Goal: Task Accomplishment & Management: Use online tool/utility

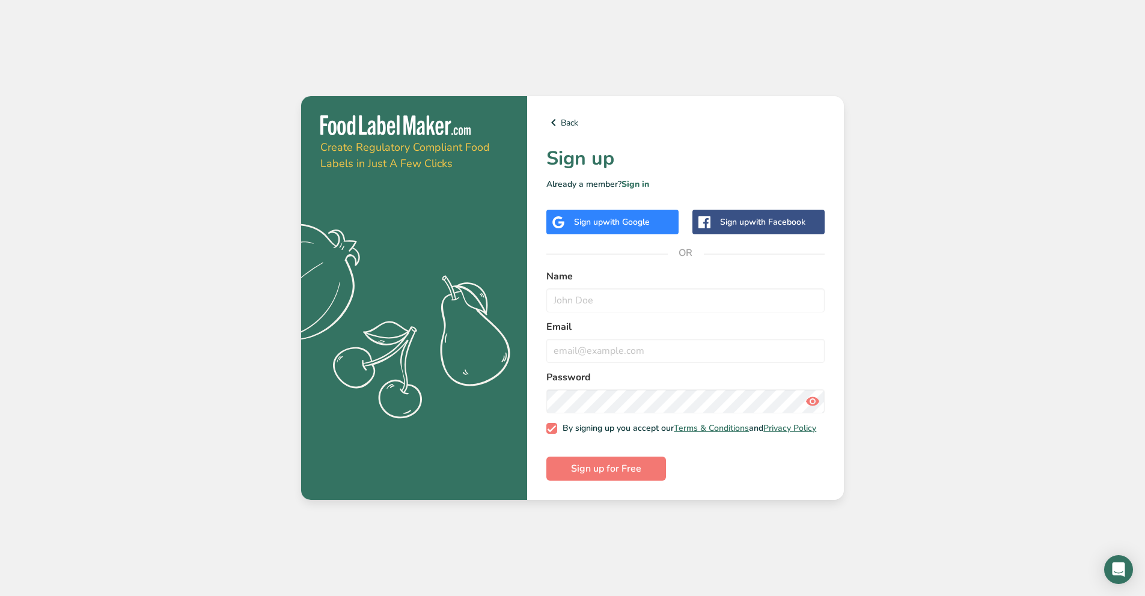
click at [635, 222] on span "with Google" at bounding box center [626, 221] width 47 height 11
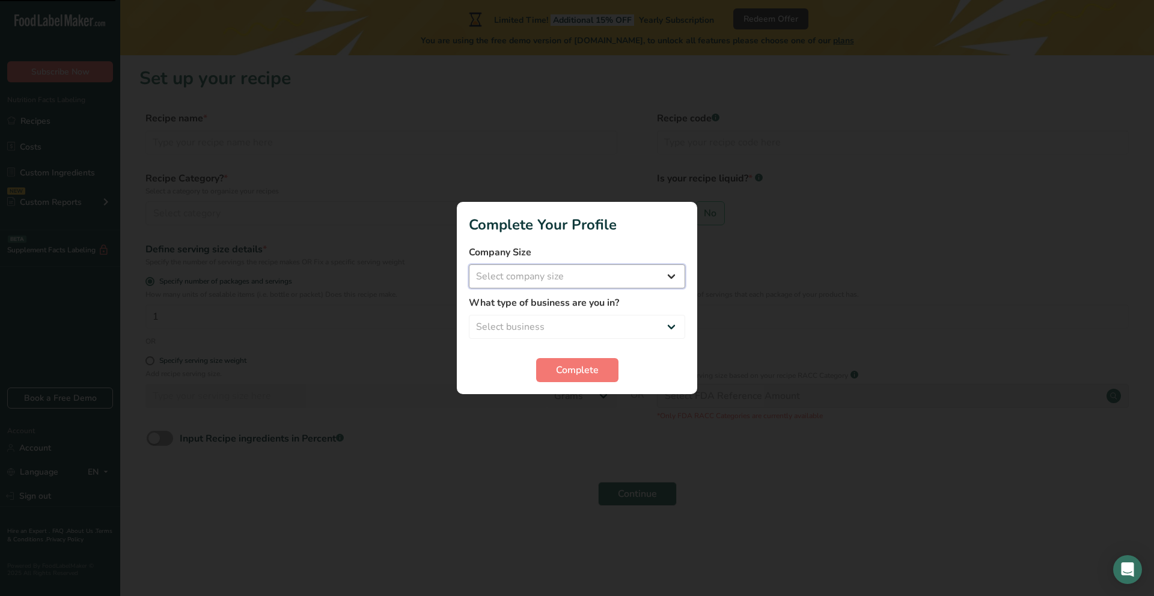
click at [631, 276] on select "Select company size" at bounding box center [577, 276] width 216 height 24
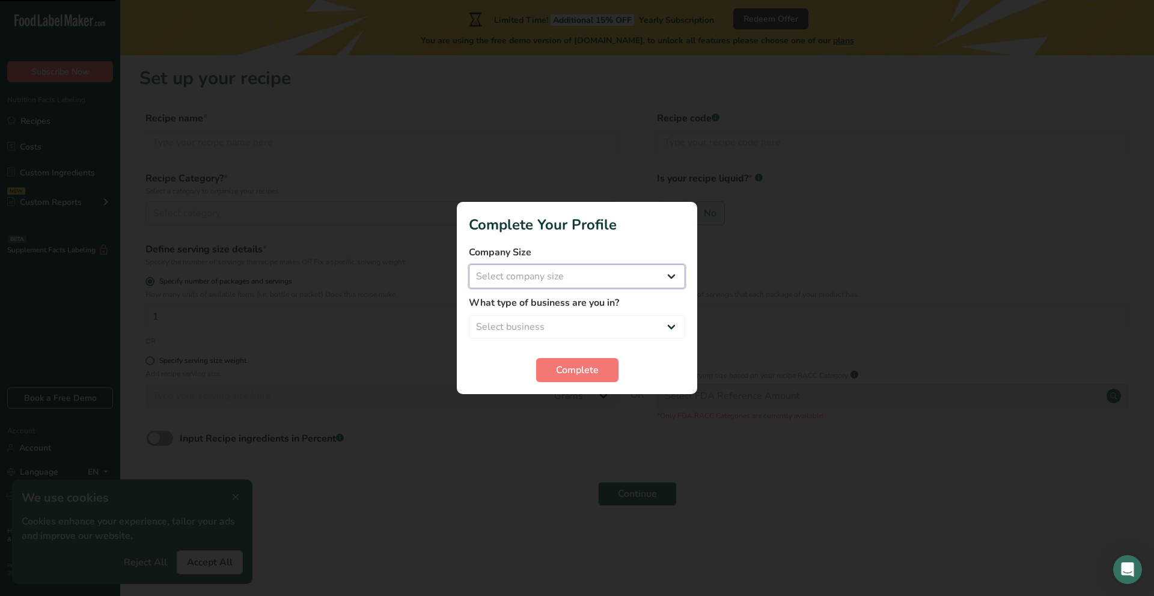
click at [535, 281] on select "Select company size Fewer than 10 Employees 10 to 50 Employees 51 to 500 Employ…" at bounding box center [577, 276] width 216 height 24
click at [592, 281] on select "Select company size Fewer than 10 Employees 10 to 50 Employees 51 to 500 Employ…" at bounding box center [577, 276] width 216 height 24
select select "1"
click at [469, 264] on select "Select company size Fewer than 10 Employees 10 to 50 Employees 51 to 500 Employ…" at bounding box center [577, 276] width 216 height 24
click at [596, 316] on select "Select business Packaged Food Manufacturer Restaurant & Cafe Bakery Meal Plans …" at bounding box center [577, 327] width 216 height 24
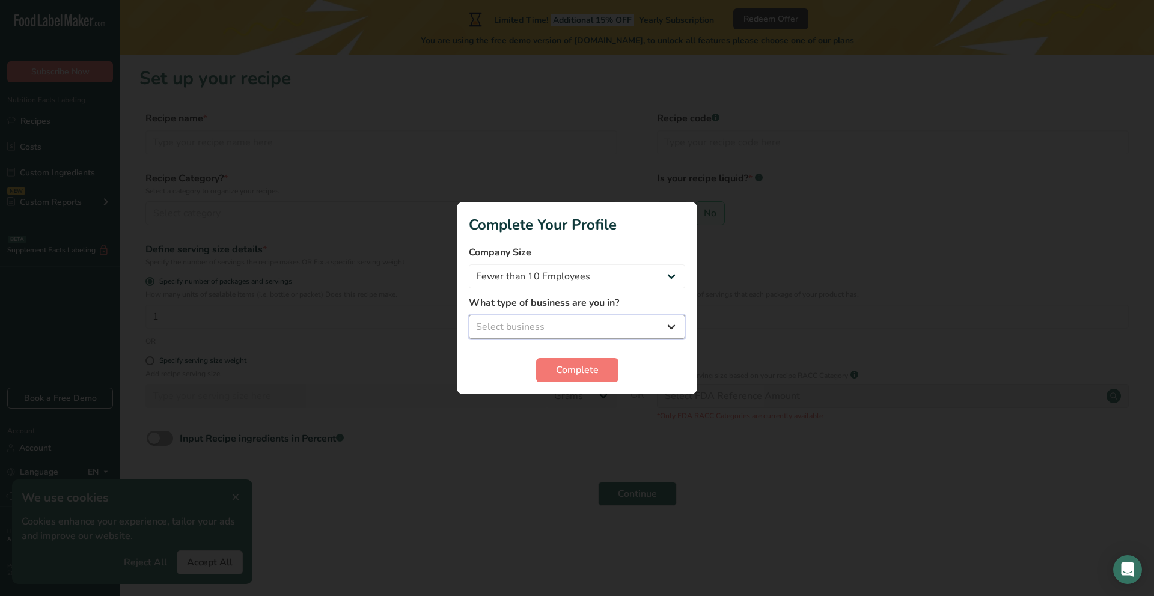
select select "1"
click at [469, 315] on select "Select business Packaged Food Manufacturer Restaurant & Cafe Bakery Meal Plans …" at bounding box center [577, 327] width 216 height 24
click at [597, 369] on span "Complete" at bounding box center [577, 370] width 43 height 14
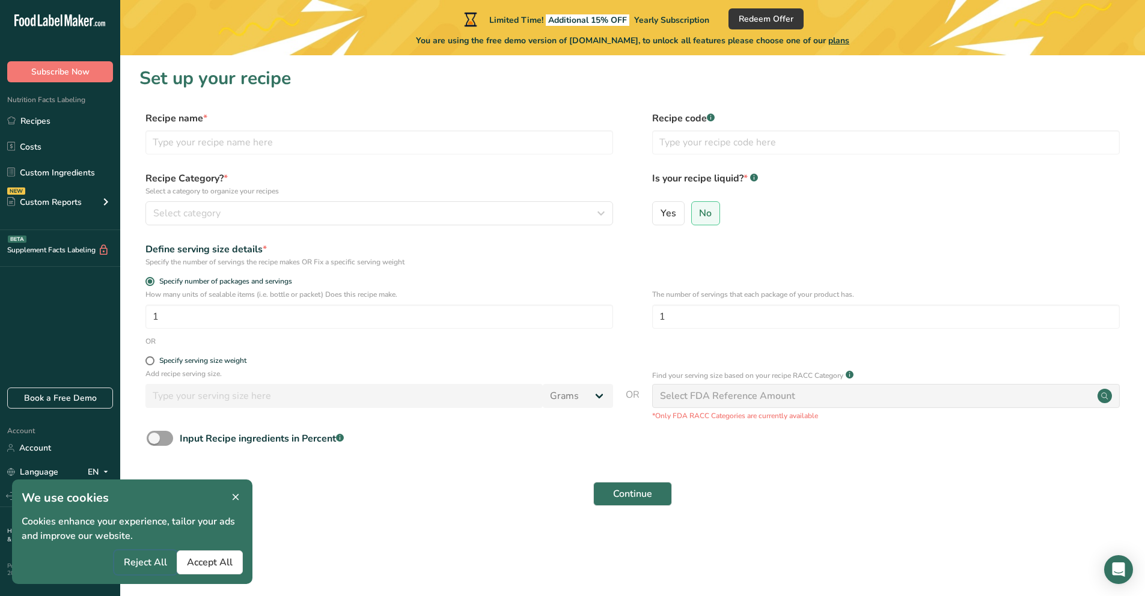
click at [145, 566] on span "Reject All" at bounding box center [145, 562] width 43 height 14
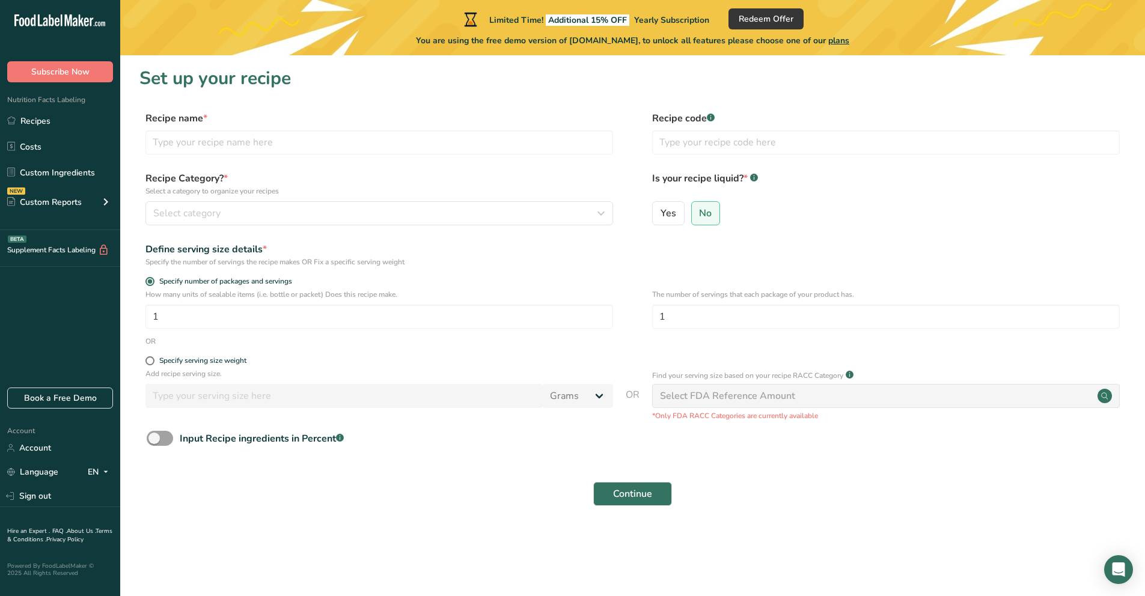
click at [722, 392] on div "Select FDA Reference Amount" at bounding box center [727, 396] width 135 height 14
click at [735, 407] on div "Select FDA Reference Amount" at bounding box center [886, 396] width 468 height 24
click at [153, 435] on span at bounding box center [160, 438] width 26 height 15
click at [153, 435] on input "Input Recipe ingredients in Percent .a-a{fill:#347362;}.b-a{fill:#fff;}" at bounding box center [151, 439] width 8 height 8
checkbox input "true"
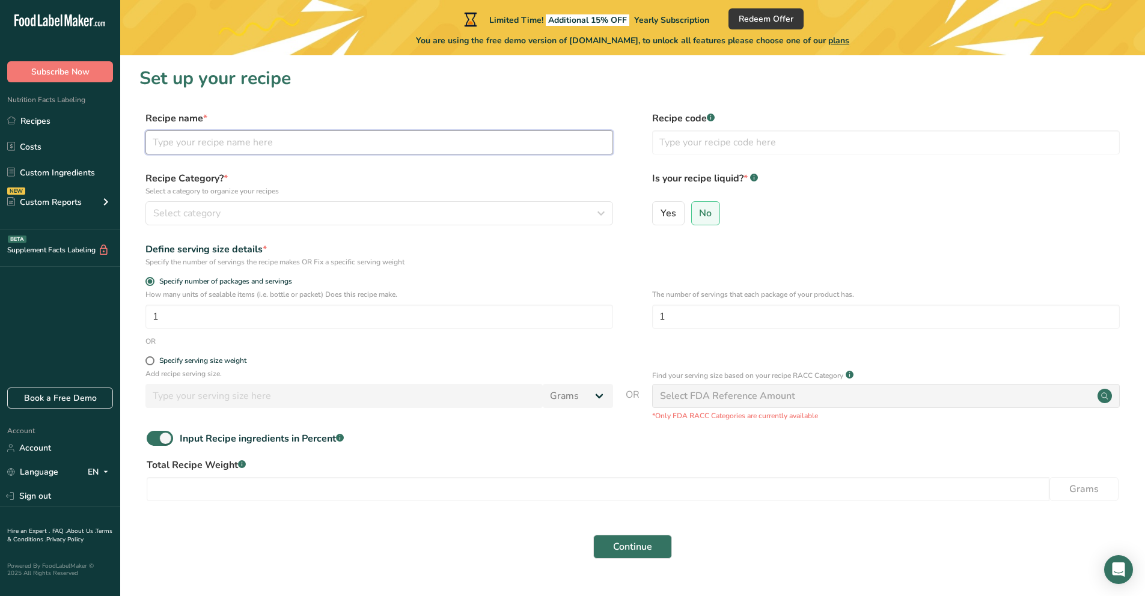
click at [284, 144] on input "text" at bounding box center [379, 142] width 468 height 24
type input "Cashew Crunchers"
type input "1"
click at [213, 209] on span "Select category" at bounding box center [186, 213] width 67 height 14
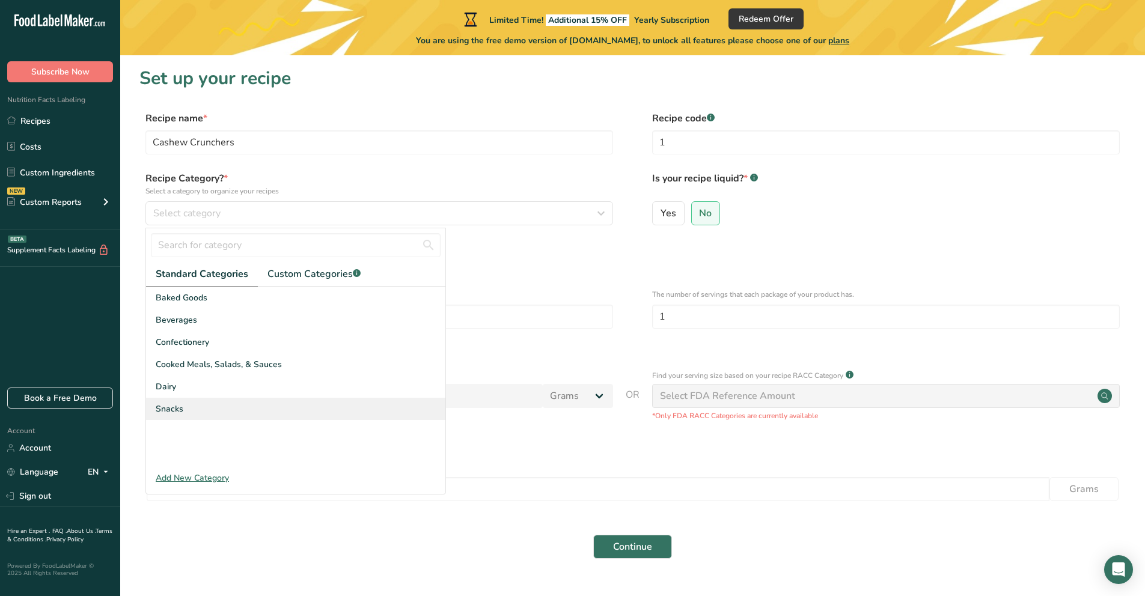
click at [209, 413] on div "Snacks" at bounding box center [295, 409] width 299 height 22
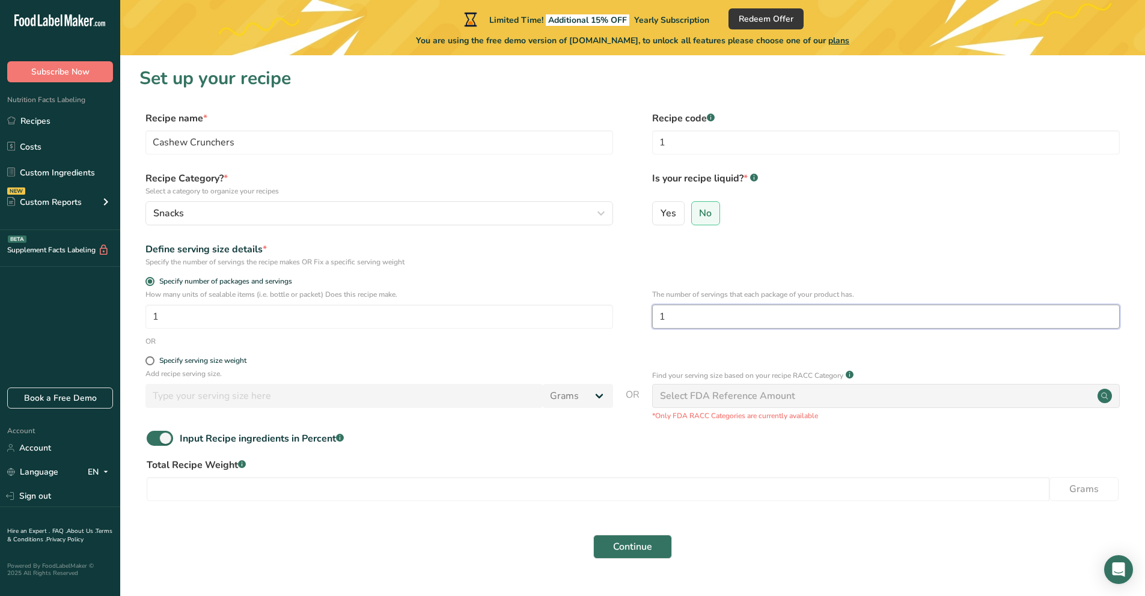
click at [706, 309] on input "1" at bounding box center [886, 317] width 468 height 24
click at [147, 356] on label "Specify serving size weight" at bounding box center [379, 360] width 468 height 9
click at [147, 357] on input "Specify serving size weight" at bounding box center [149, 361] width 8 height 8
radio input "true"
radio input "false"
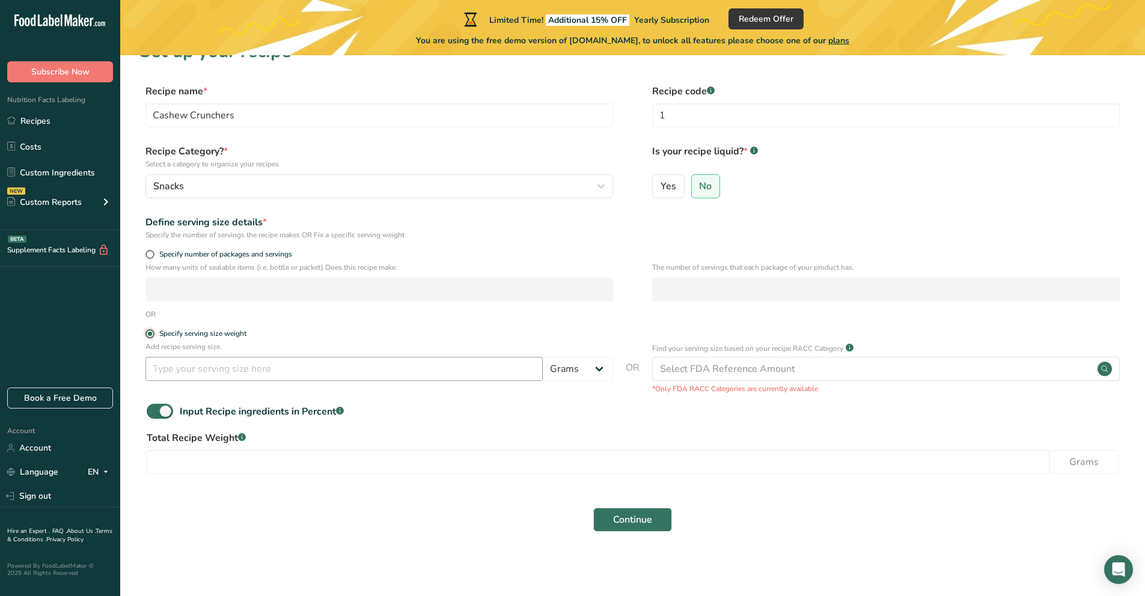
scroll to position [28, 0]
click at [203, 364] on input "number" at bounding box center [343, 368] width 397 height 24
type input "250"
click at [459, 339] on div "Specify serving size weight" at bounding box center [379, 335] width 468 height 12
click at [356, 455] on input "number" at bounding box center [598, 462] width 903 height 24
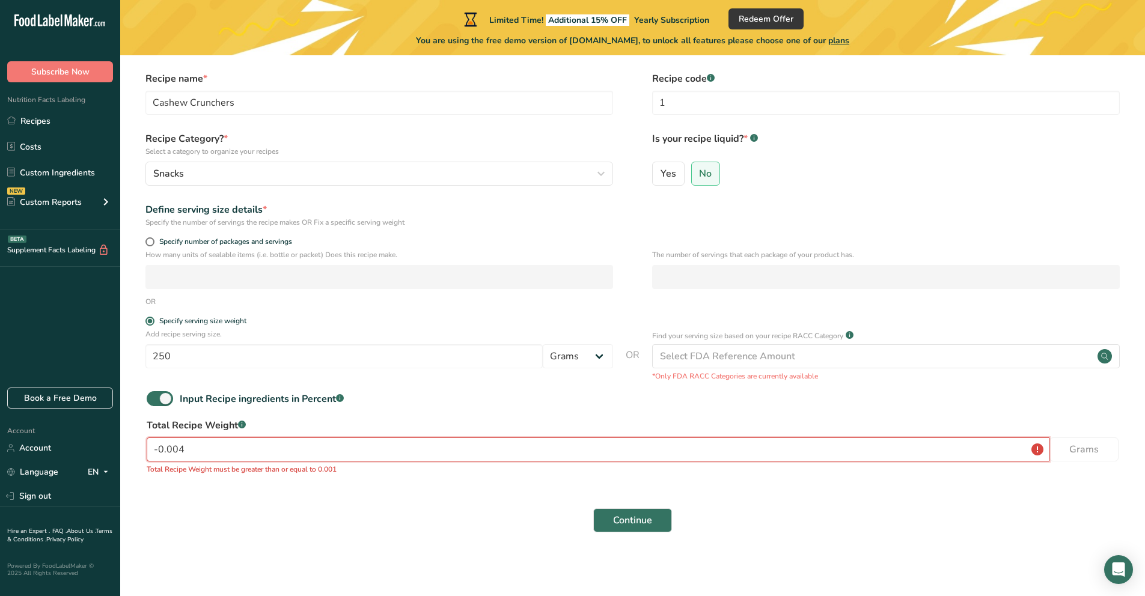
scroll to position [41, 0]
type input "0"
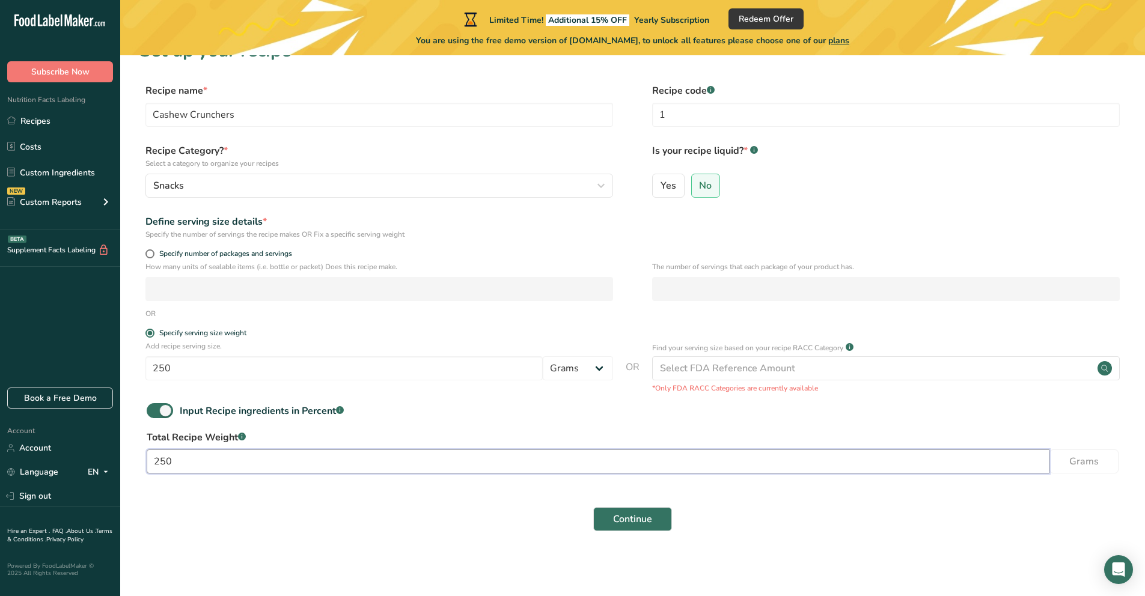
type input "250"
click at [362, 507] on div "Continue" at bounding box center [632, 519] width 986 height 38
click at [613, 518] on span "Continue" at bounding box center [632, 519] width 39 height 14
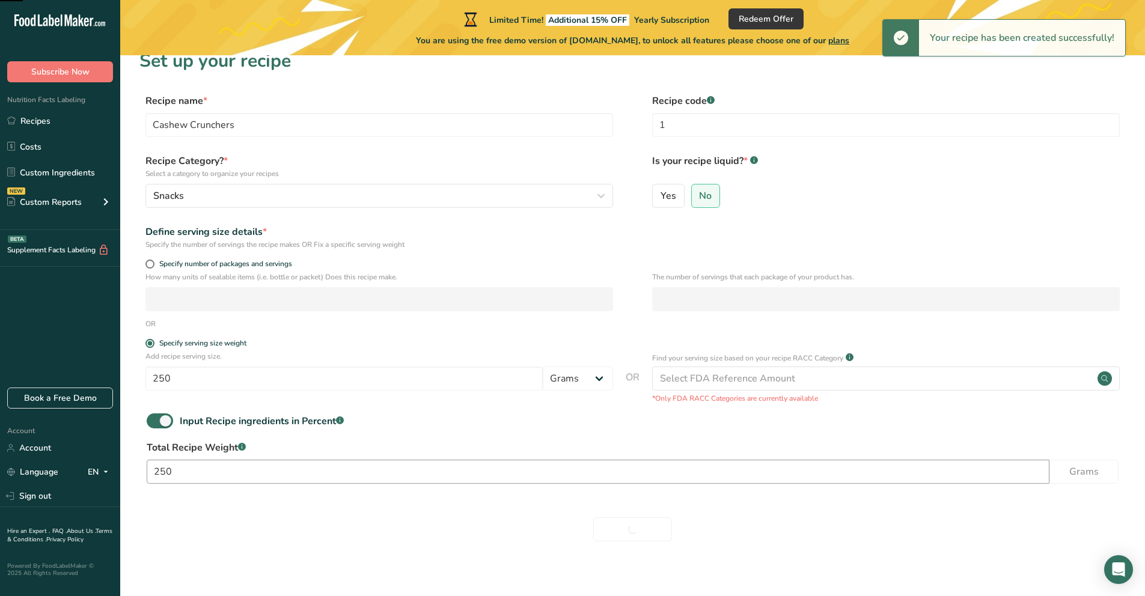
scroll to position [5, 0]
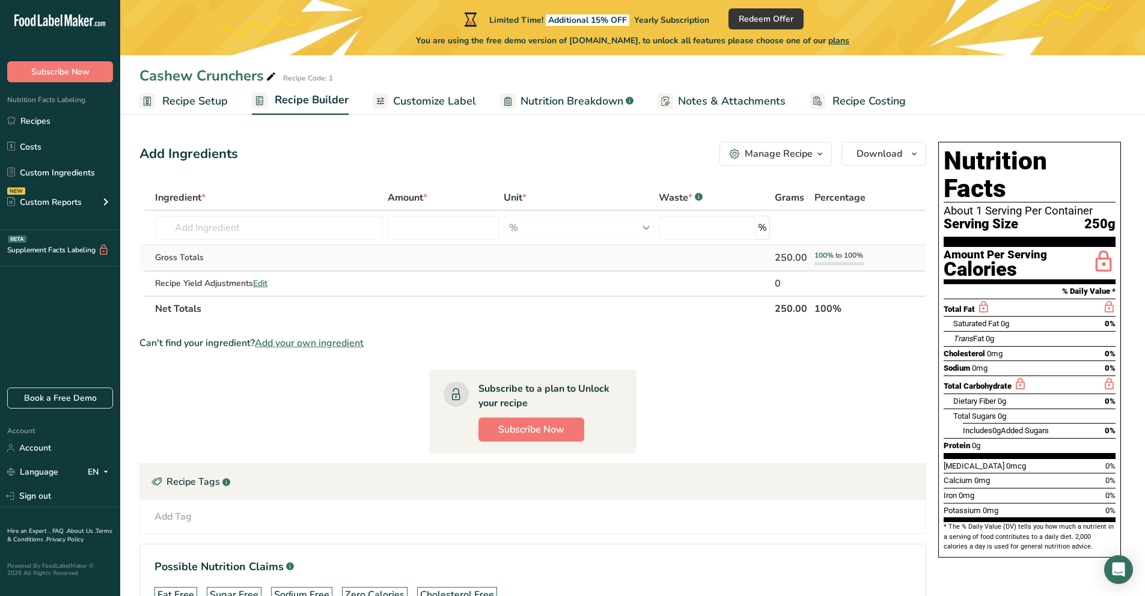
click at [405, 264] on td at bounding box center [443, 258] width 117 height 26
click at [169, 100] on span "Recipe Setup" at bounding box center [195, 101] width 66 height 16
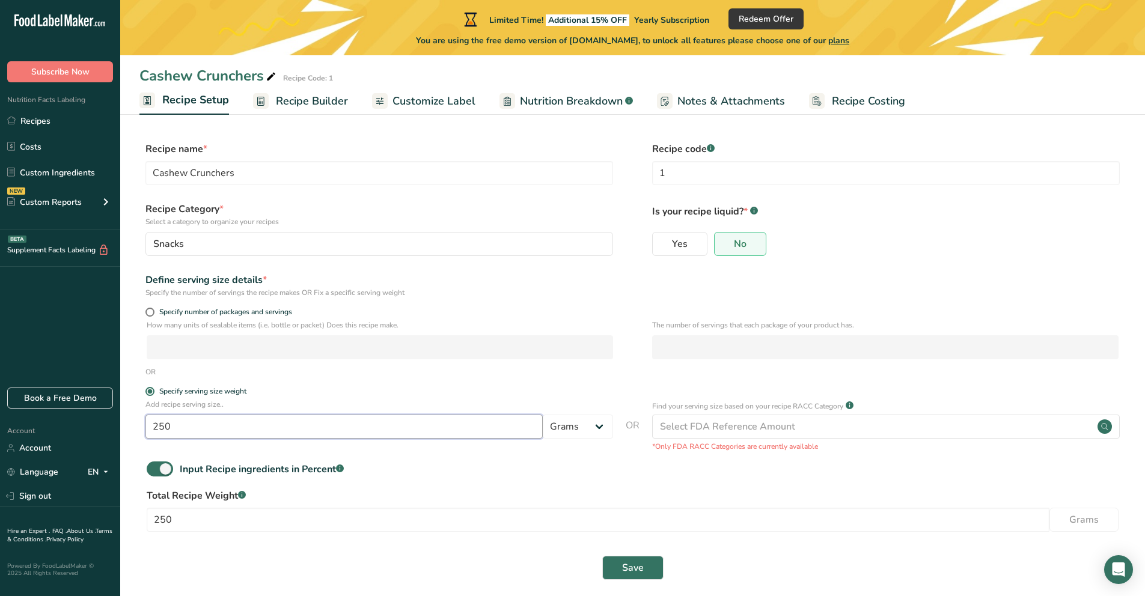
click at [280, 428] on input "250" at bounding box center [343, 427] width 397 height 24
type input "2"
type input "125"
click at [517, 387] on label "Specify serving size weight" at bounding box center [379, 391] width 468 height 9
click at [153, 388] on input "Specify serving size weight" at bounding box center [149, 392] width 8 height 8
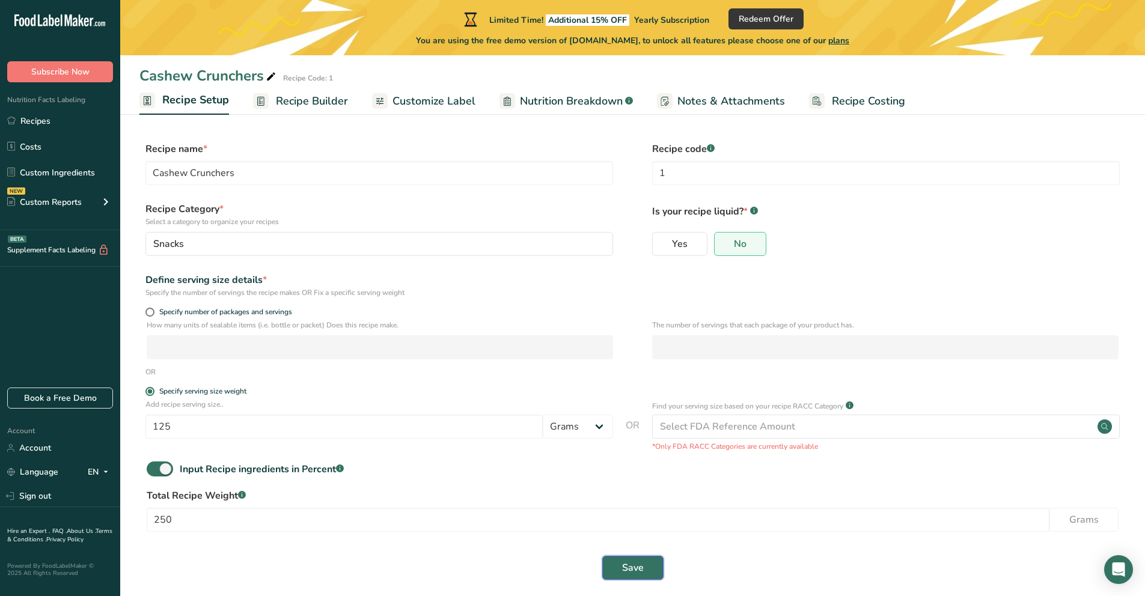
click at [632, 576] on button "Save" at bounding box center [632, 568] width 61 height 24
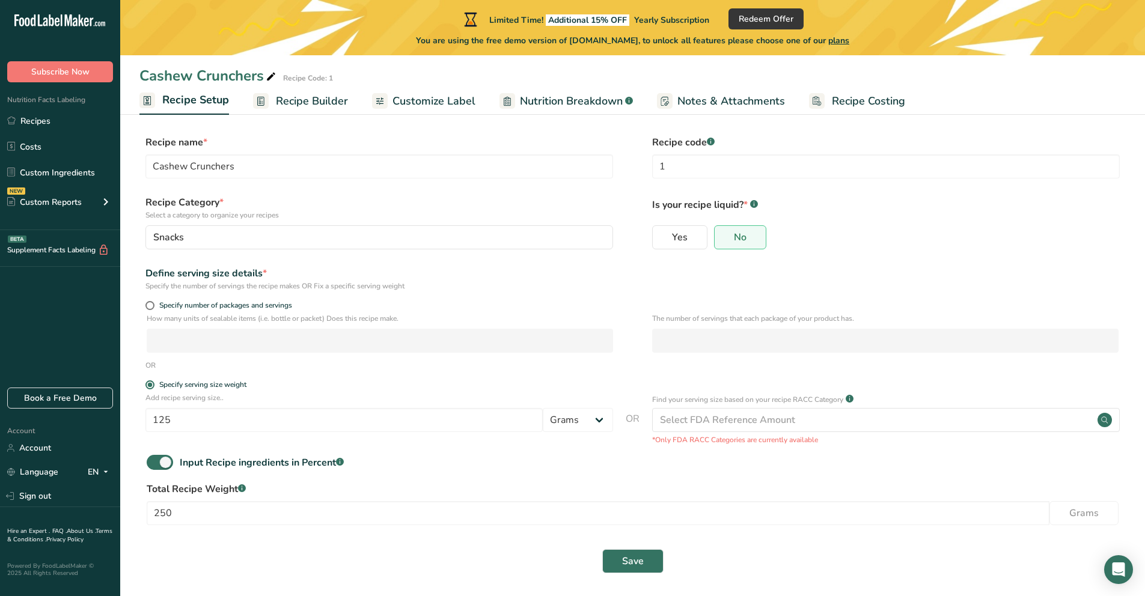
scroll to position [10, 0]
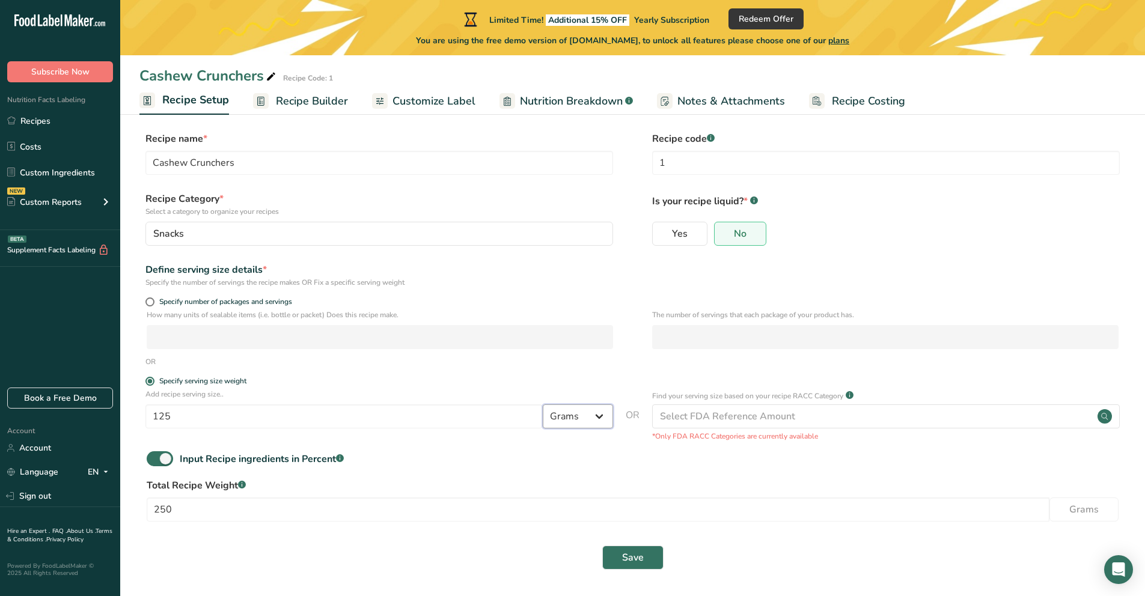
click at [581, 410] on select "Grams kg mg mcg lb oz l mL fl oz tbsp tsp cup qt gallon" at bounding box center [578, 416] width 70 height 24
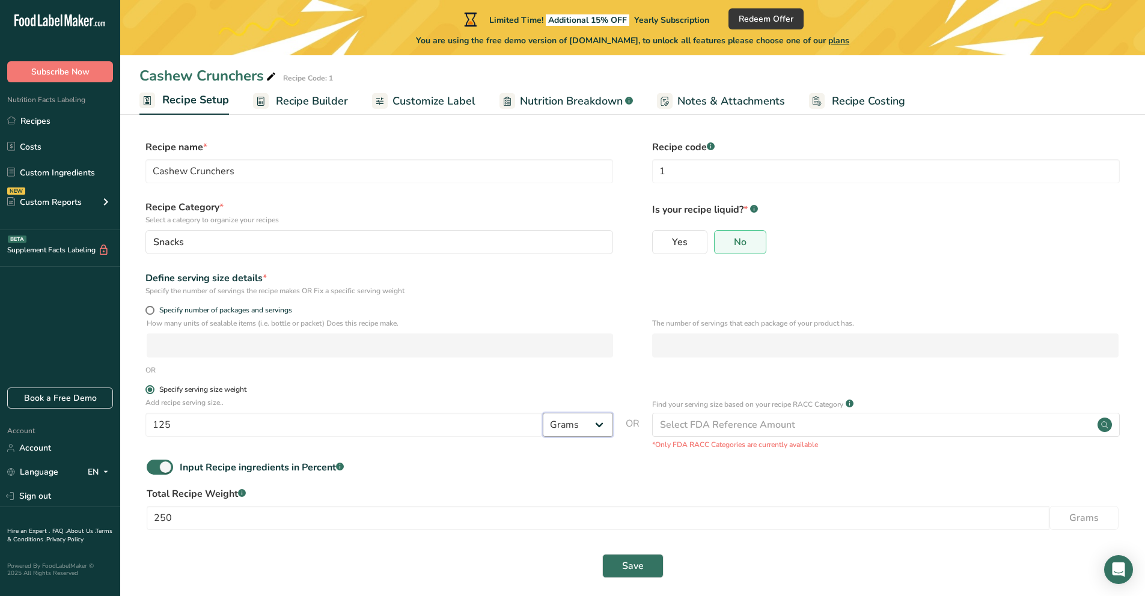
scroll to position [0, 0]
click at [151, 311] on span at bounding box center [149, 312] width 9 height 9
click at [151, 311] on input "Specify number of packages and servings" at bounding box center [149, 312] width 8 height 8
radio input "true"
radio input "false"
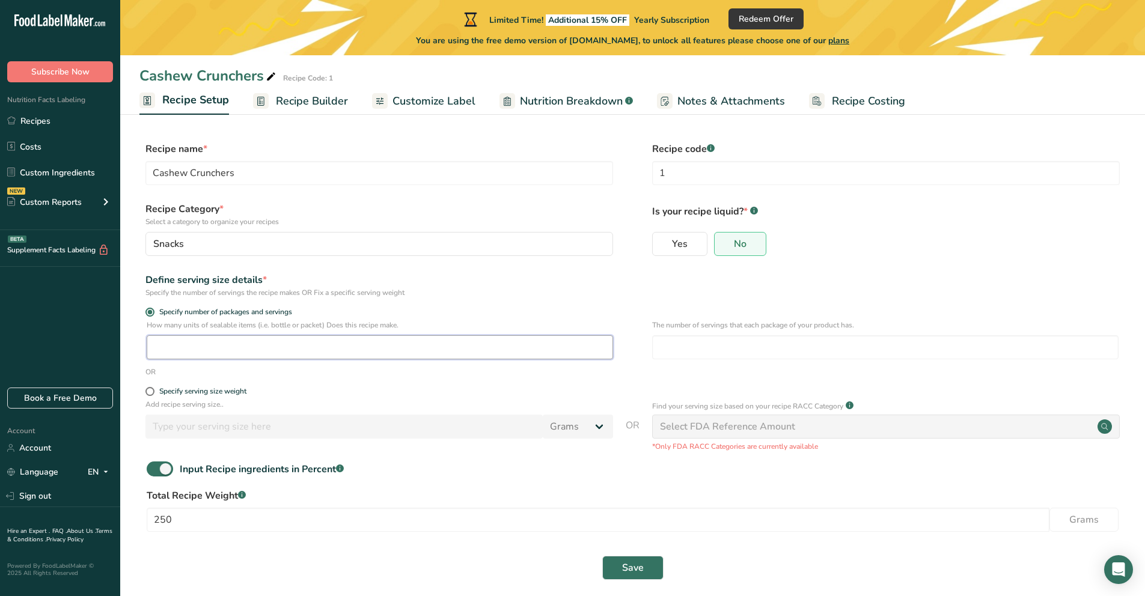
click at [173, 349] on input "number" at bounding box center [380, 347] width 466 height 24
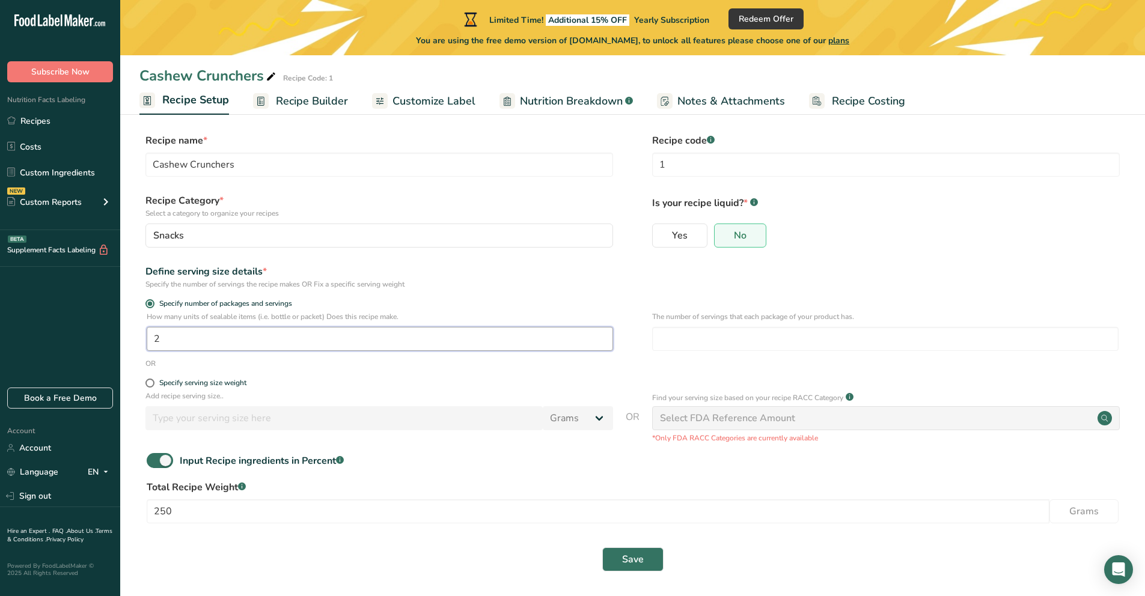
scroll to position [10, 0]
type input "2"
click at [646, 547] on button "Save" at bounding box center [632, 558] width 61 height 24
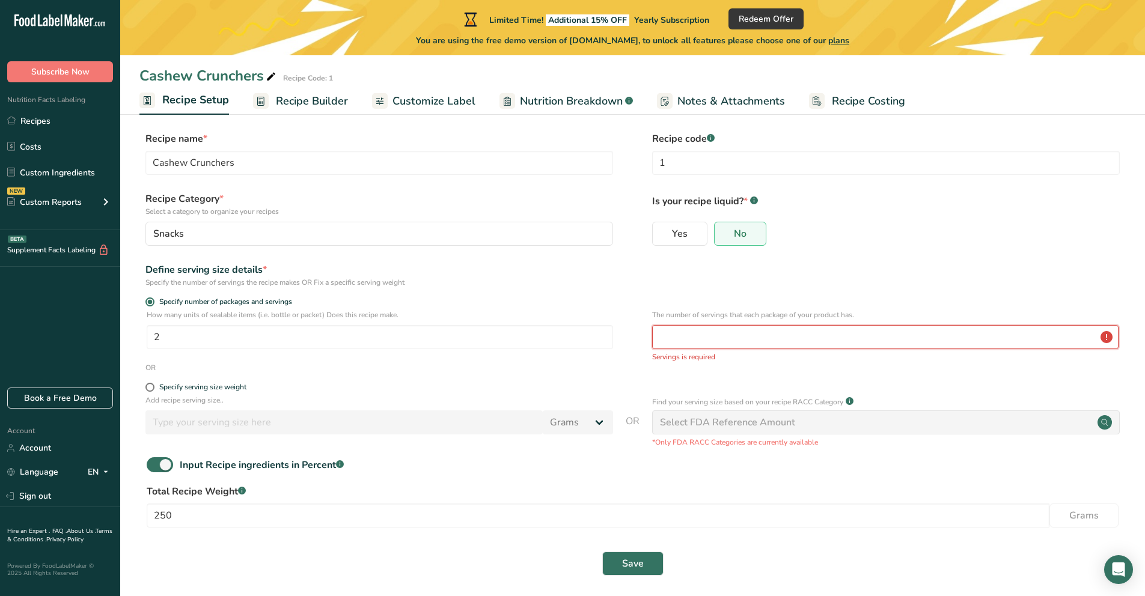
click at [679, 338] on input "number" at bounding box center [885, 337] width 466 height 24
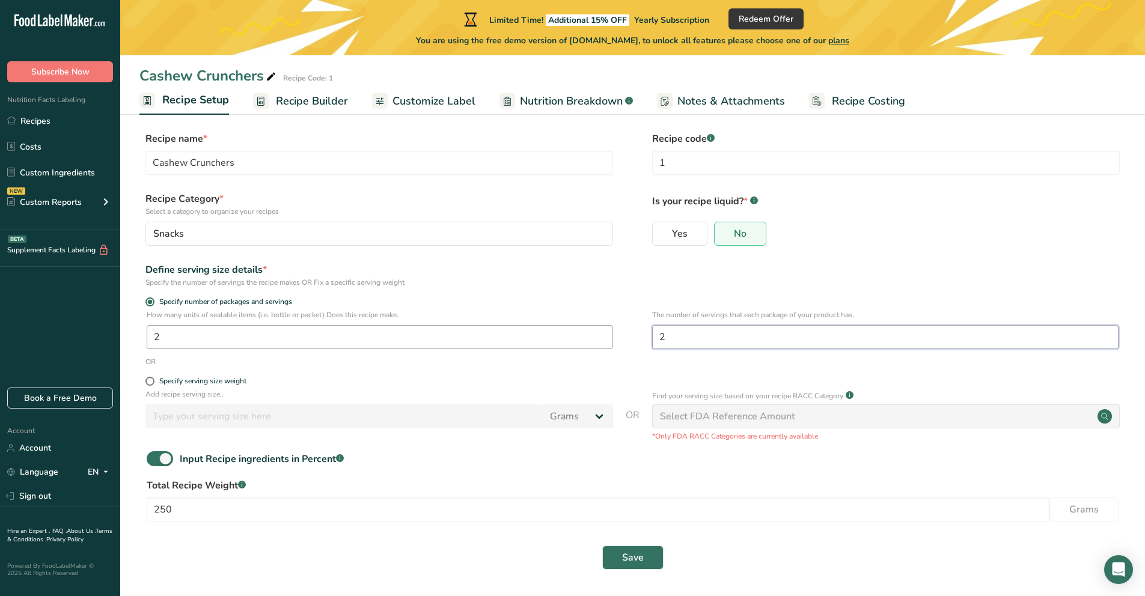
type input "2"
click at [244, 335] on input "2" at bounding box center [380, 337] width 466 height 24
type input "1"
click at [644, 558] on button "Save" at bounding box center [632, 558] width 61 height 24
click at [279, 344] on input "1" at bounding box center [380, 337] width 466 height 24
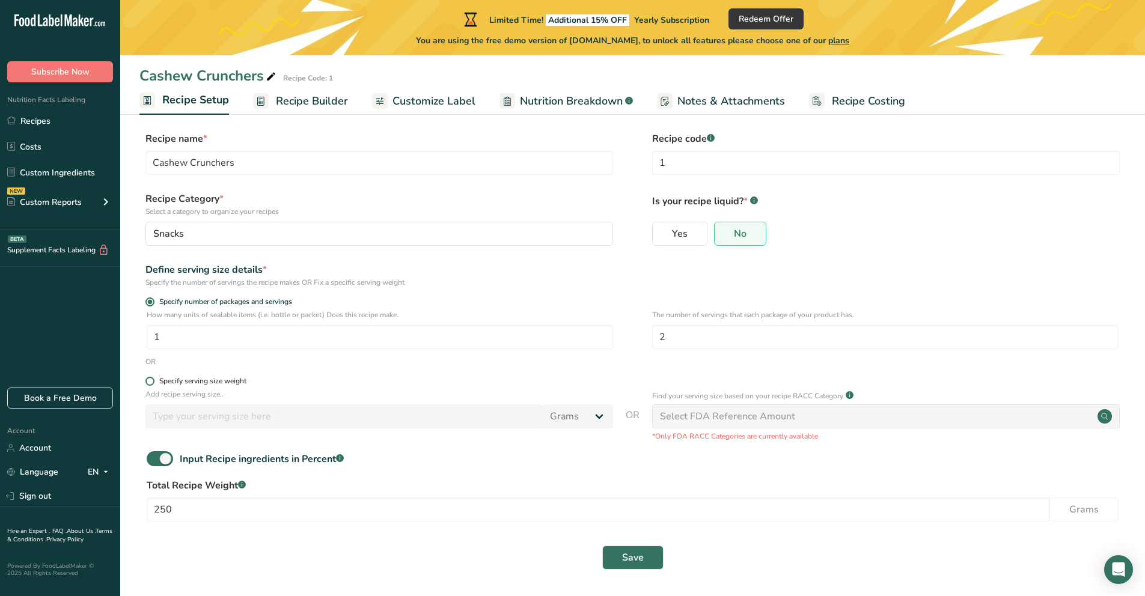
click at [156, 380] on span "Specify serving size weight" at bounding box center [200, 381] width 92 height 9
click at [153, 380] on input "Specify serving size weight" at bounding box center [149, 381] width 8 height 8
radio input "true"
radio input "false"
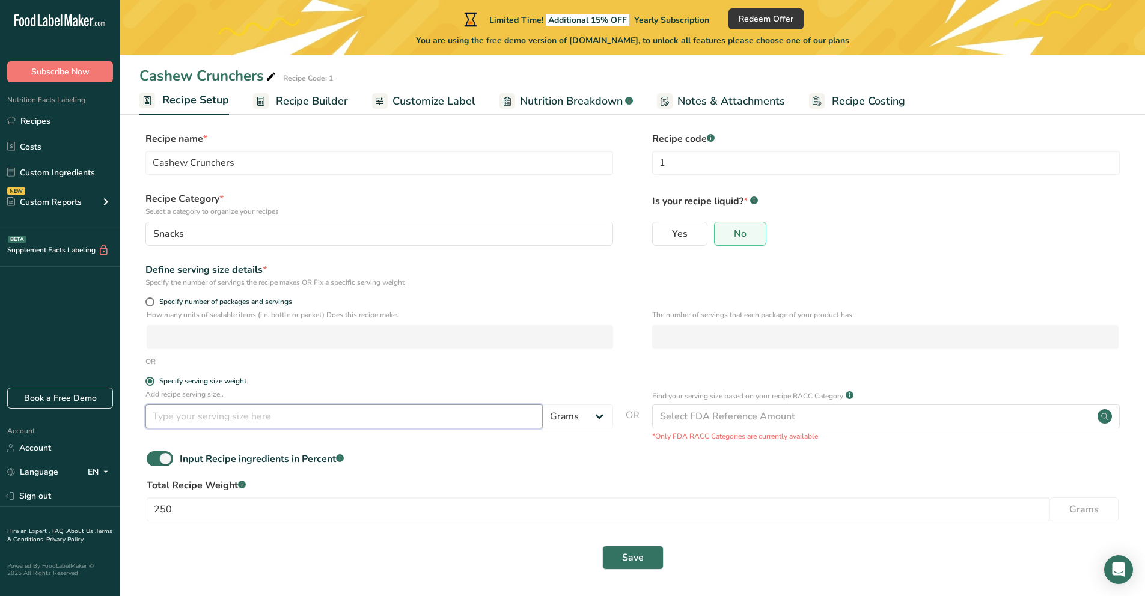
click at [177, 415] on input "number" at bounding box center [343, 416] width 397 height 24
type input "250"
click at [425, 464] on div "Input Recipe ingredients in Percent .a-a{fill:#347362;}.b-a{fill:#fff;}" at bounding box center [632, 463] width 986 height 25
click at [618, 556] on button "Save" at bounding box center [632, 558] width 61 height 24
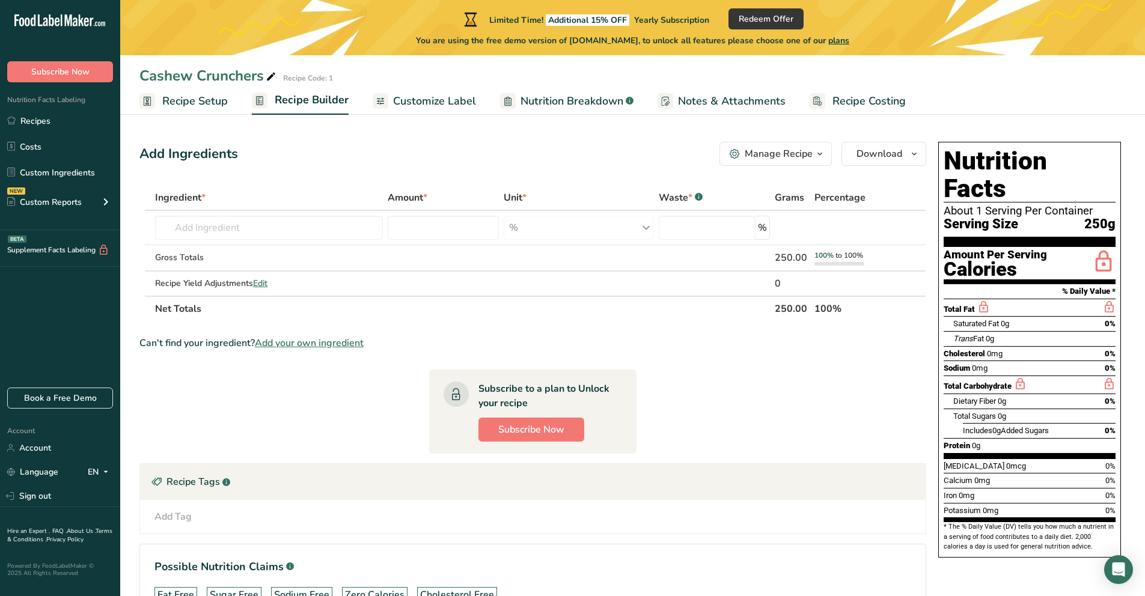
click at [808, 151] on div "Manage Recipe" at bounding box center [779, 154] width 68 height 14
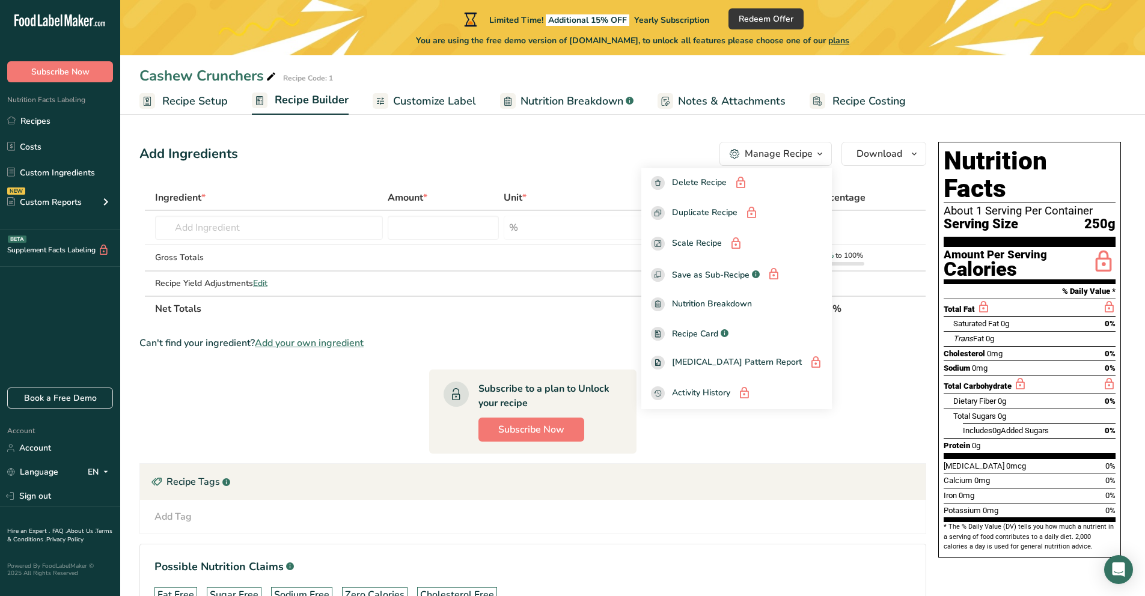
click at [606, 159] on div "Add Ingredients Manage Recipe Delete Recipe Duplicate Recipe Scale Recipe Save …" at bounding box center [532, 154] width 787 height 24
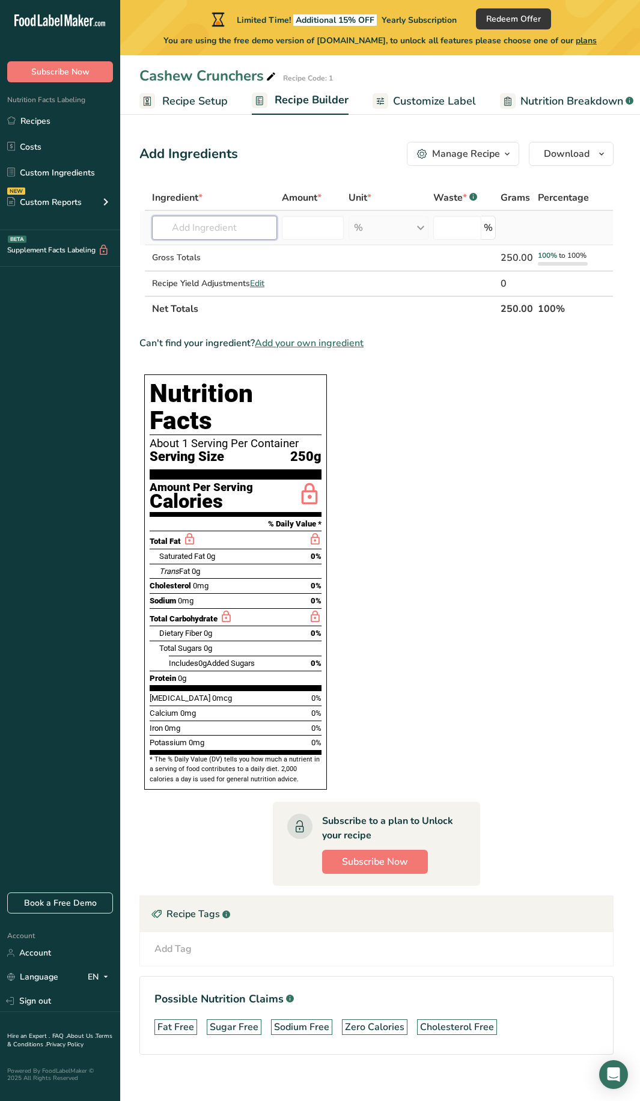
click at [217, 228] on input "text" at bounding box center [214, 228] width 125 height 24
type input "Plain Flour"
click at [301, 231] on input "number" at bounding box center [313, 228] width 62 height 24
click at [218, 232] on input "text" at bounding box center [214, 228] width 125 height 24
type input "Plain Flour"
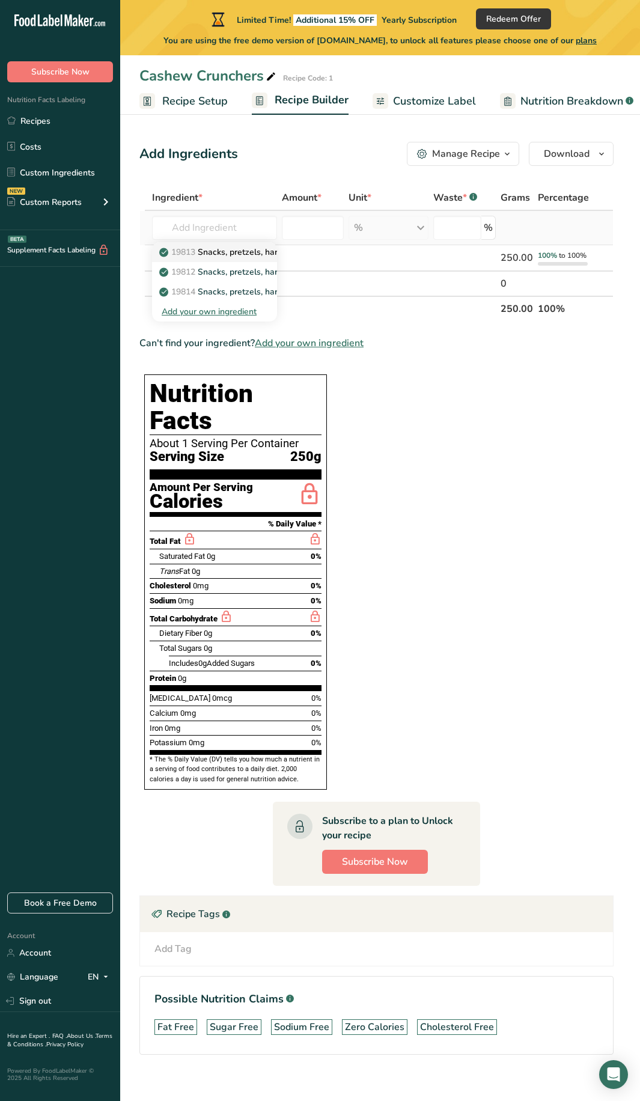
click at [217, 255] on p "19813 Snacks, pretzels, hard, plain, made with unenriched flour, unsalted" at bounding box center [308, 252] width 292 height 13
type input "Snacks, pretzels, hard, plain, made with unenriched flour, unsalted"
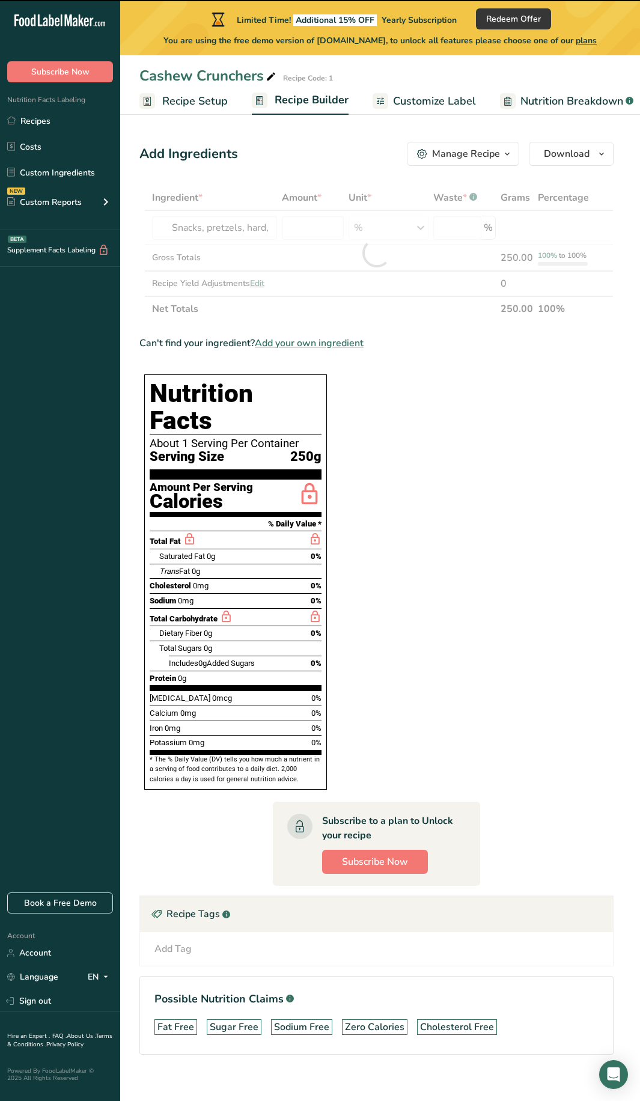
type input "0"
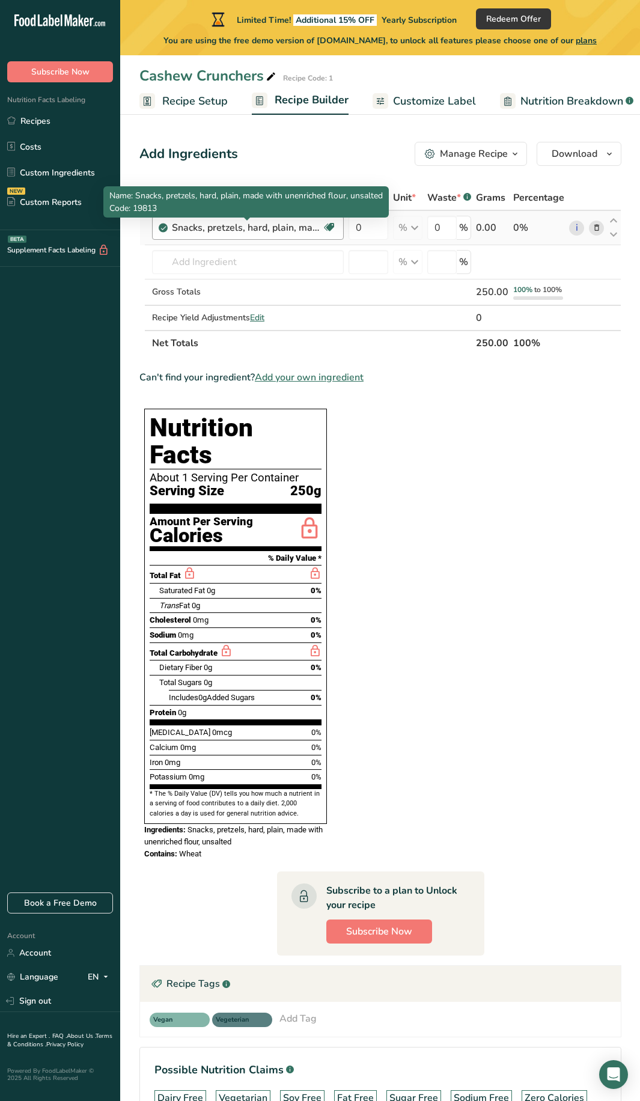
click at [276, 229] on div "Snacks, pretzels, hard, plain, made with unenriched flour, unsalted" at bounding box center [247, 228] width 150 height 14
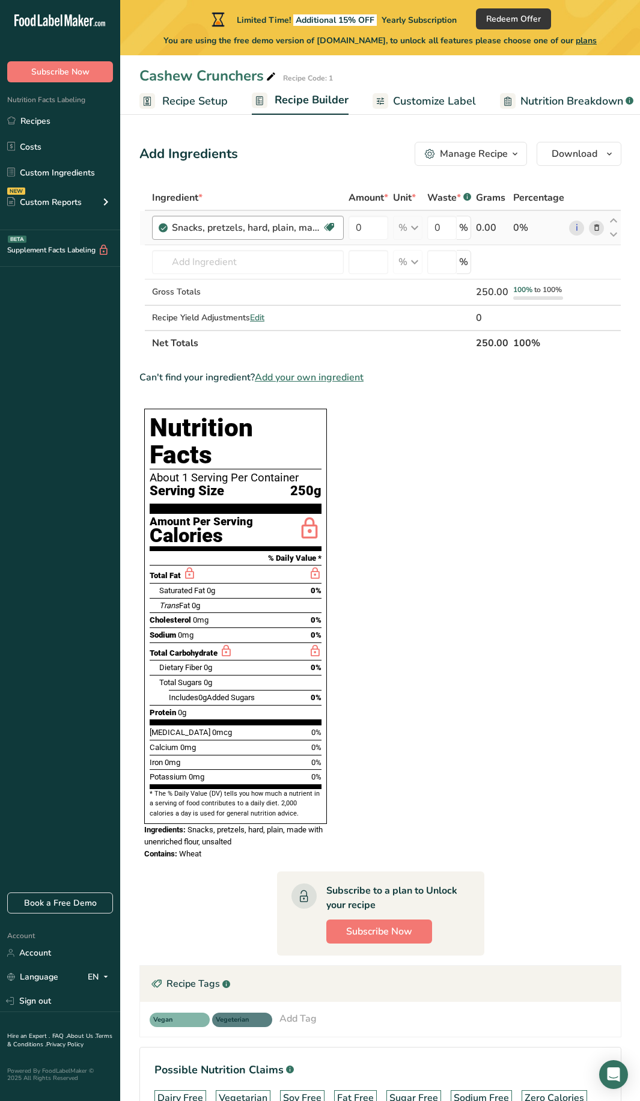
click at [307, 227] on div "Snacks, pretzels, hard, plain, made with unenriched flour, unsalted" at bounding box center [247, 228] width 150 height 14
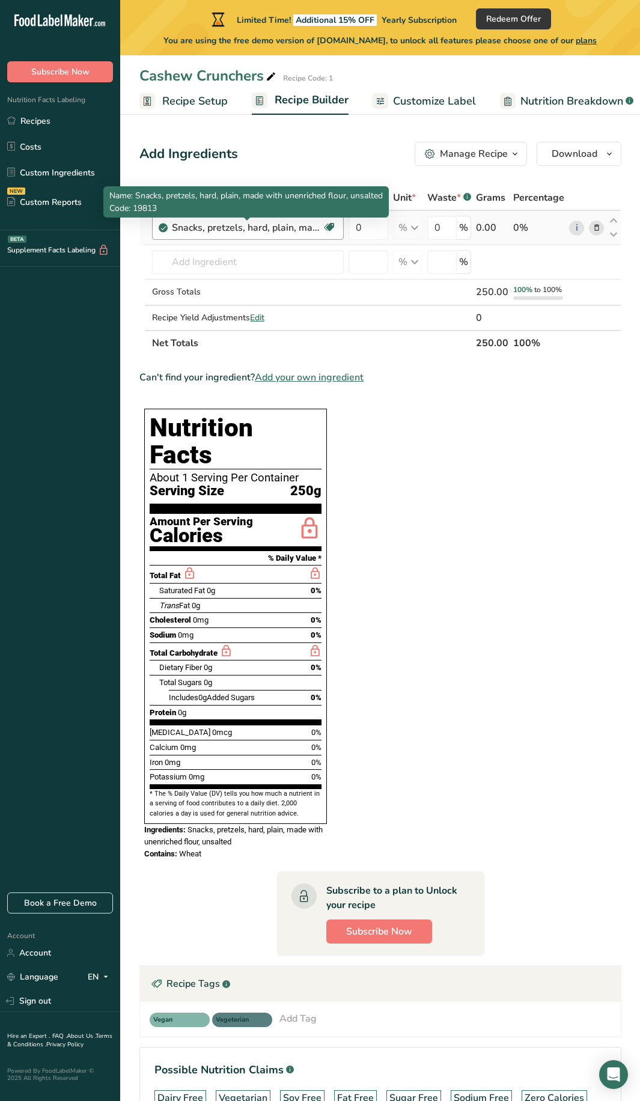
click at [315, 228] on div "Snacks, pretzels, hard, plain, made with unenriched flour, unsalted" at bounding box center [247, 228] width 150 height 14
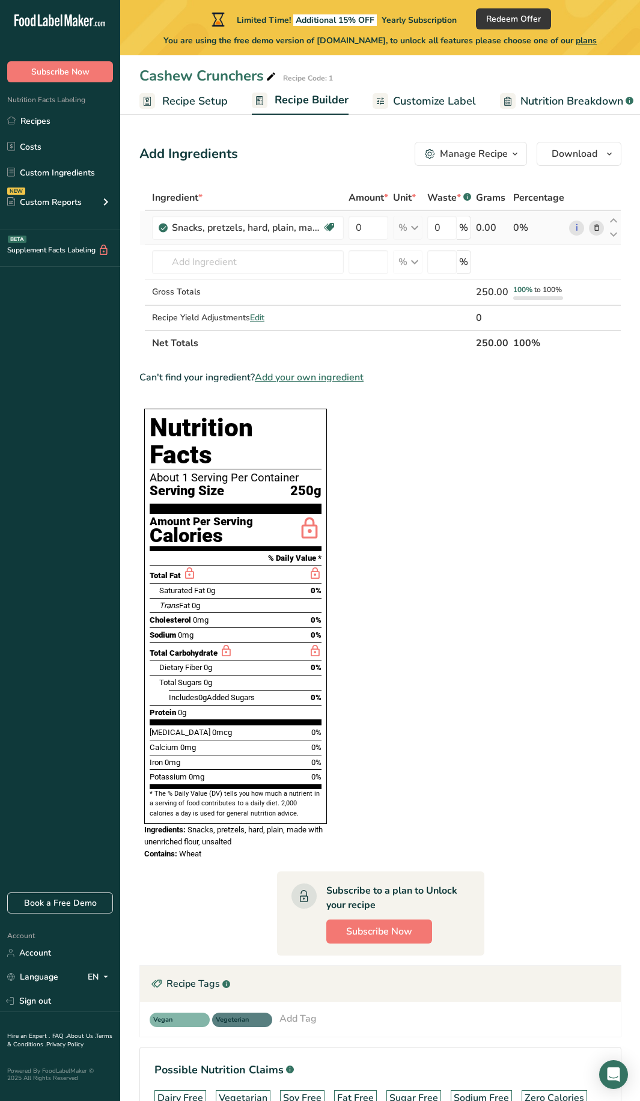
click at [594, 228] on icon at bounding box center [597, 228] width 8 height 13
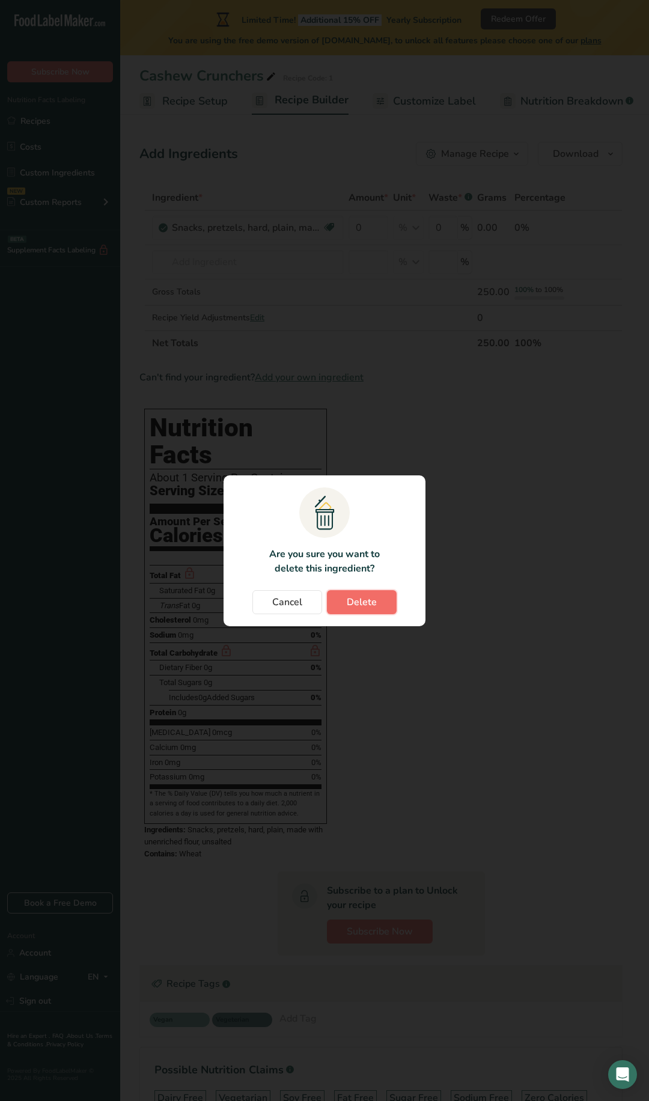
click at [334, 596] on button "Delete" at bounding box center [362, 602] width 70 height 24
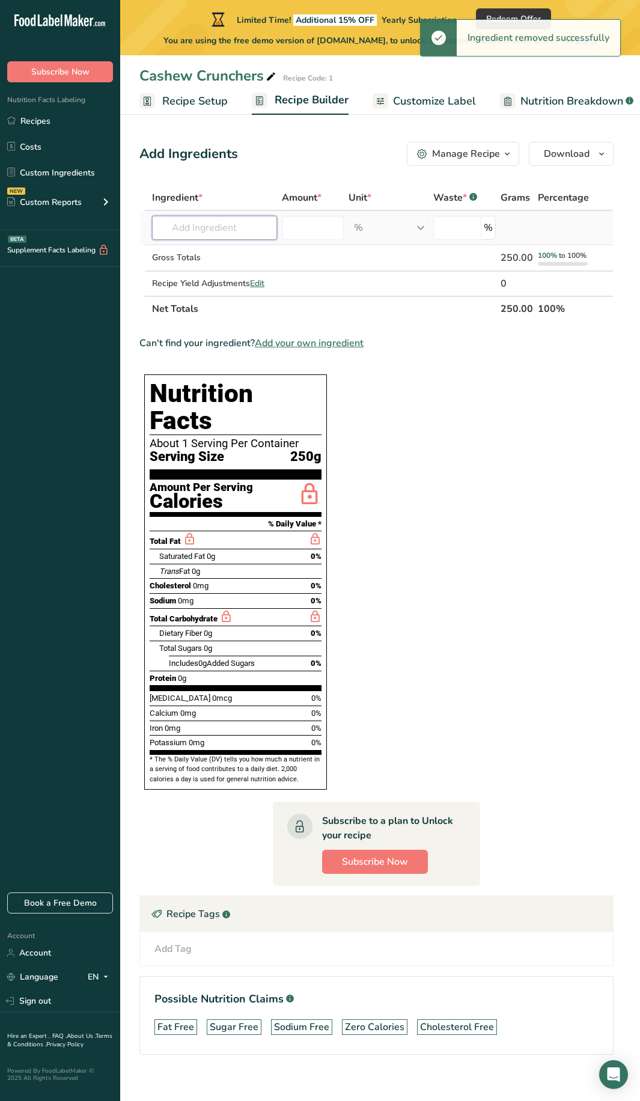
click at [206, 231] on input "text" at bounding box center [214, 228] width 125 height 24
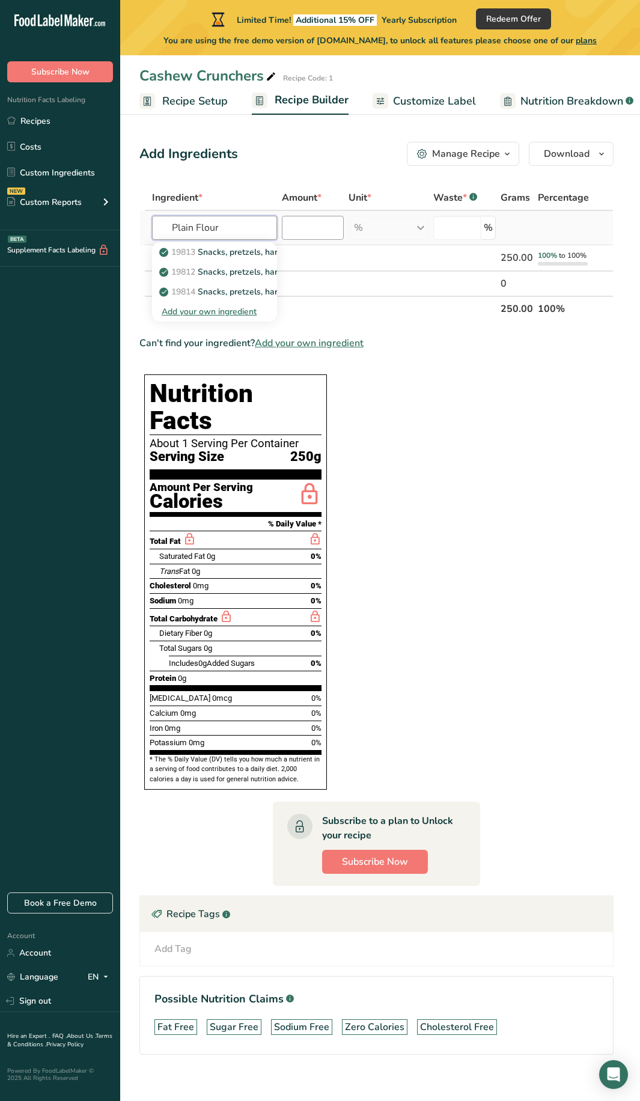
type input "Plain Flour"
click at [298, 228] on input "number" at bounding box center [313, 228] width 62 height 24
click at [204, 224] on input "text" at bounding box center [214, 228] width 125 height 24
type input "Plain Flour"
click at [311, 226] on input "number" at bounding box center [313, 228] width 62 height 24
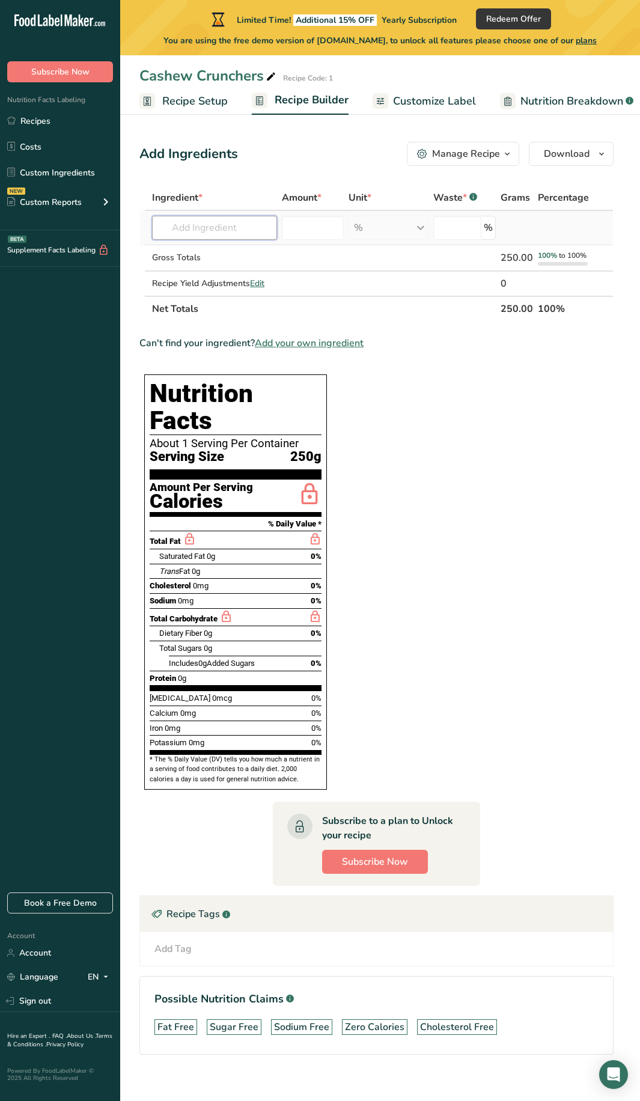
click at [233, 222] on input "text" at bounding box center [214, 228] width 125 height 24
type input "Plain Flour"
click at [221, 311] on div "Add your own ingredient" at bounding box center [215, 311] width 106 height 13
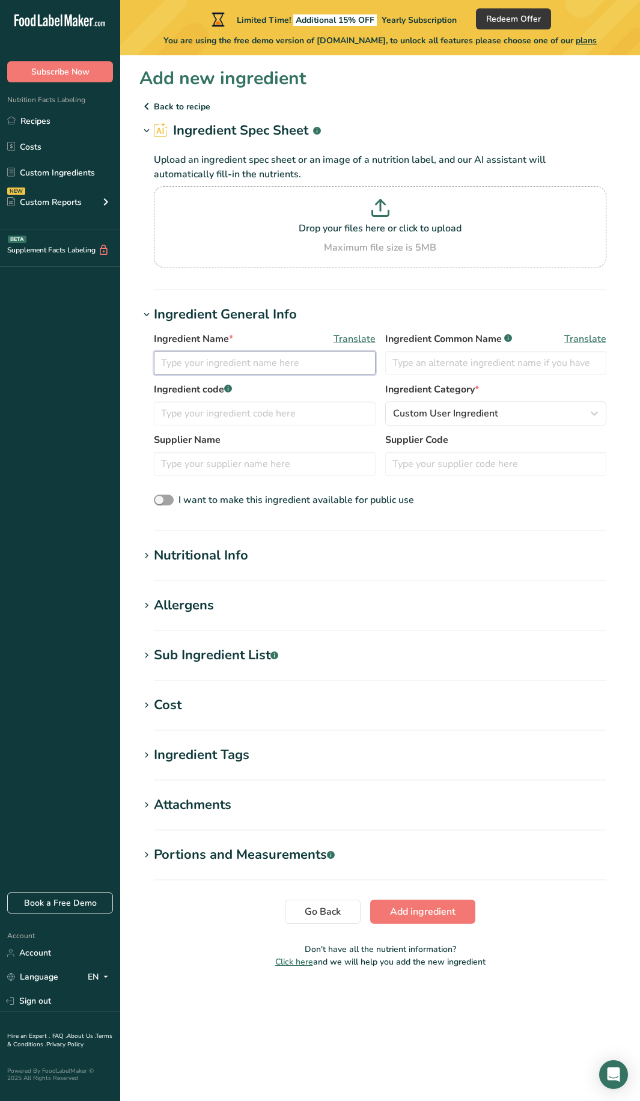
click at [222, 353] on input "text" at bounding box center [265, 363] width 222 height 24
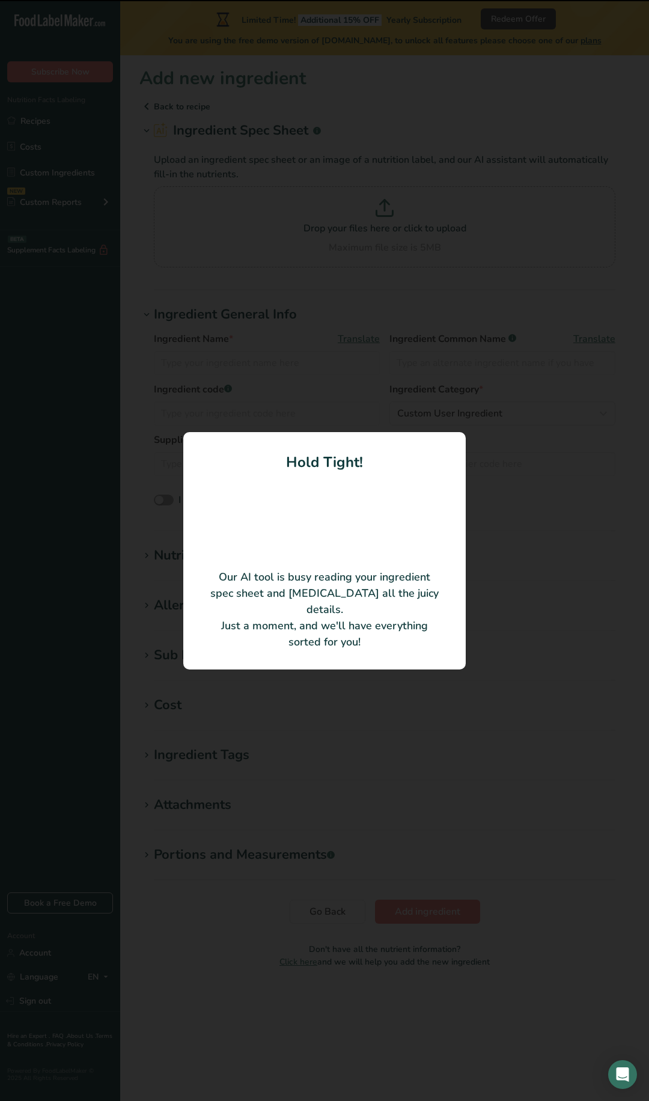
type input "maida / plain flour"
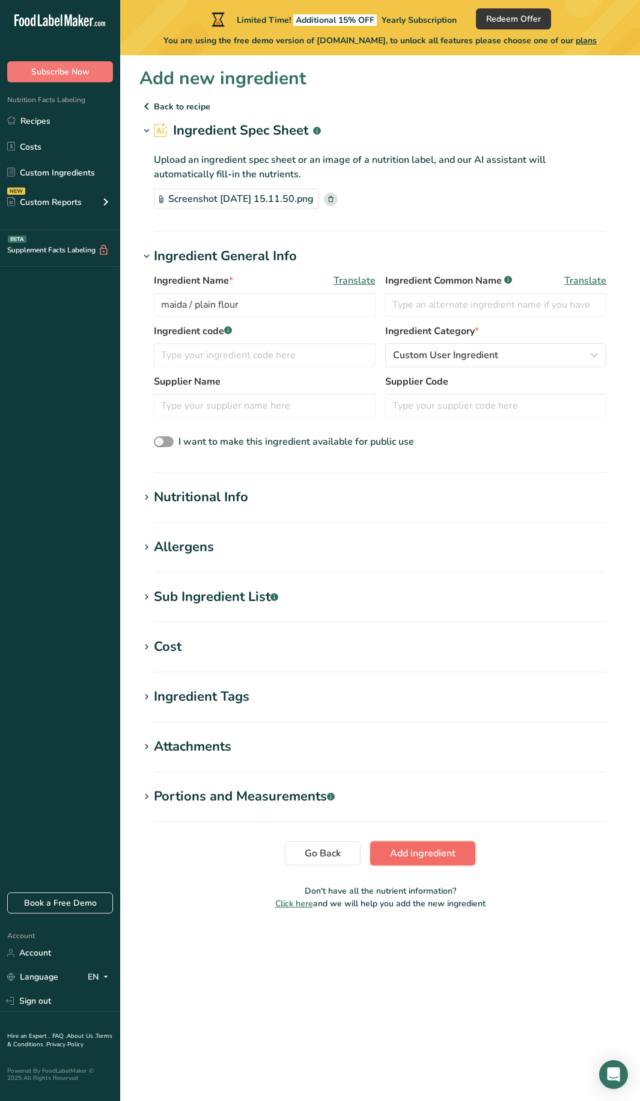
click at [421, 596] on span "Add ingredient" at bounding box center [423, 853] width 66 height 14
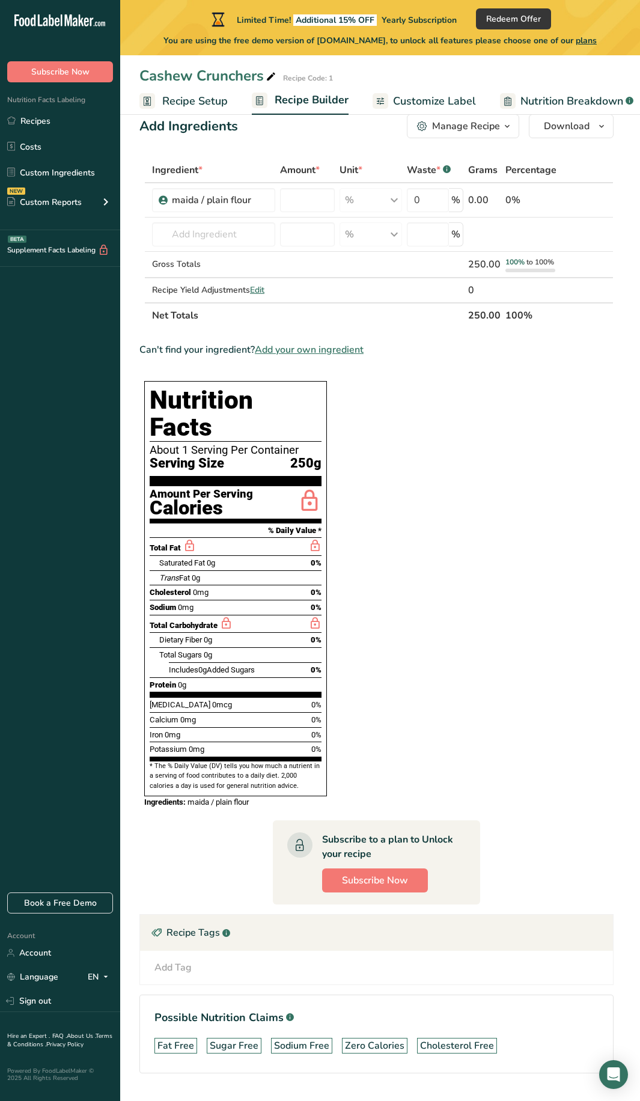
scroll to position [25, 0]
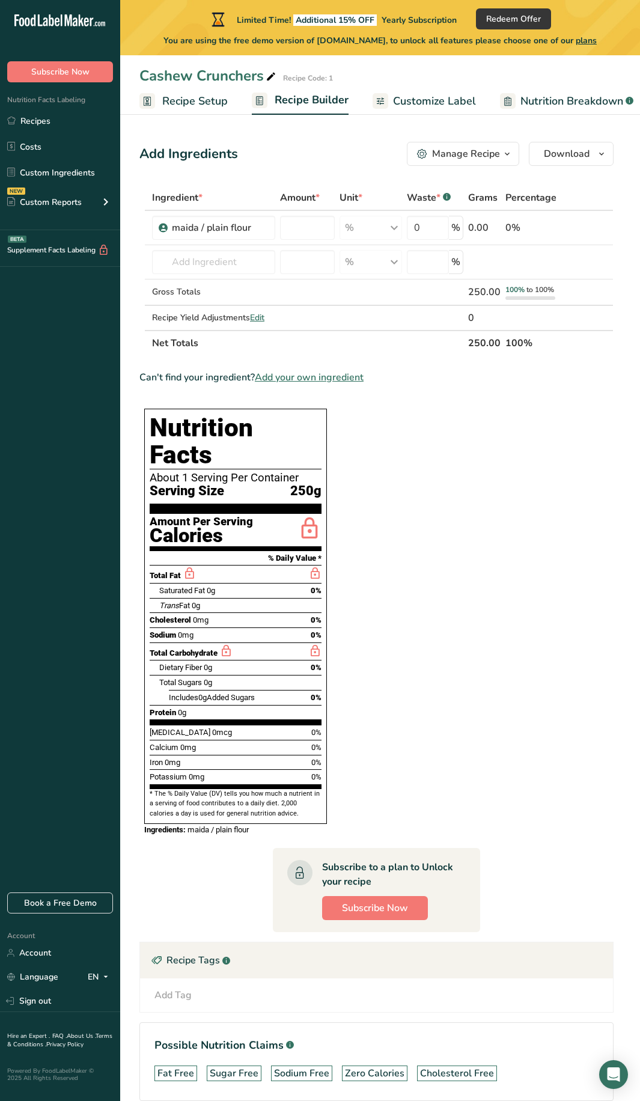
click at [163, 109] on span "Recipe Setup" at bounding box center [195, 101] width 66 height 16
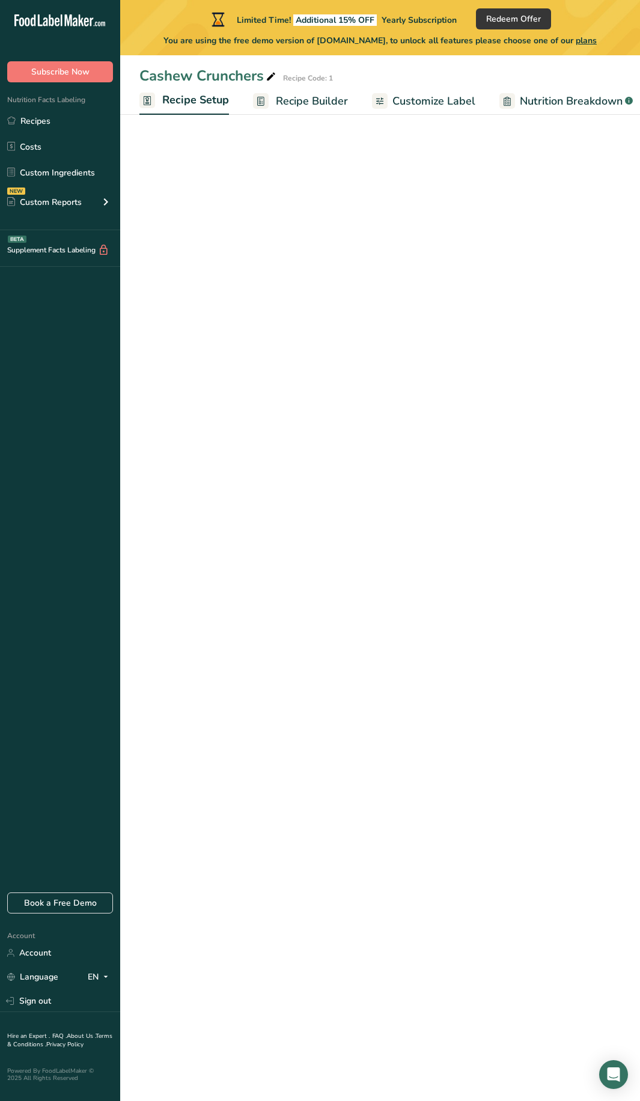
scroll to position [0, 4]
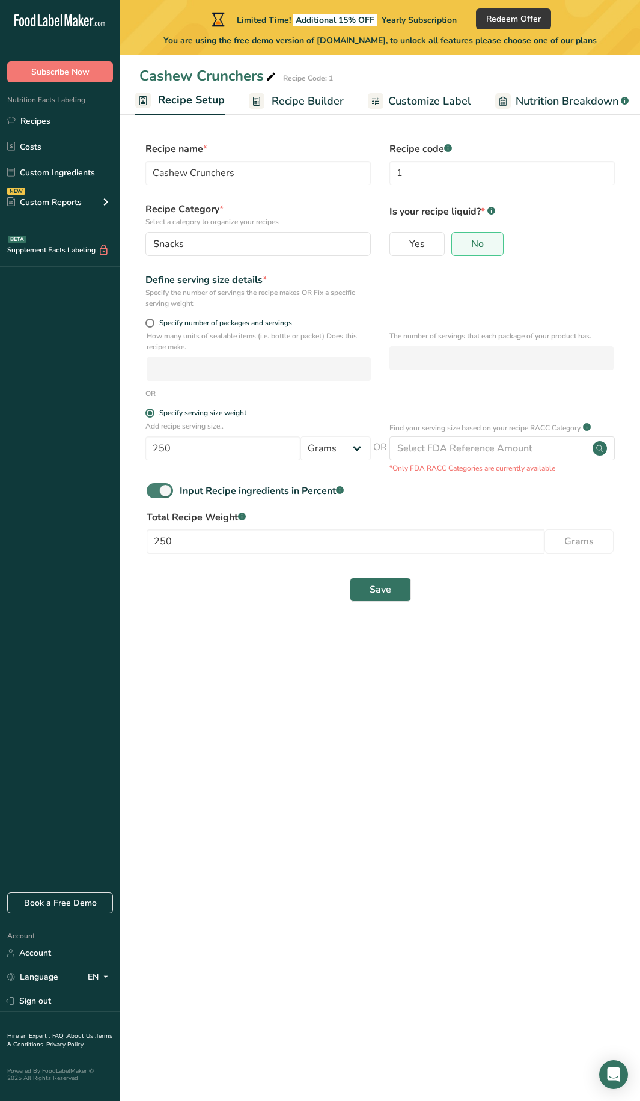
click at [157, 493] on span at bounding box center [160, 490] width 26 height 15
click at [154, 493] on input "Input Recipe ingredients in Percent .a-a{fill:#347362;}.b-a{fill:#fff;}" at bounding box center [151, 491] width 8 height 8
checkbox input "false"
click at [371, 543] on span "Save" at bounding box center [381, 536] width 22 height 14
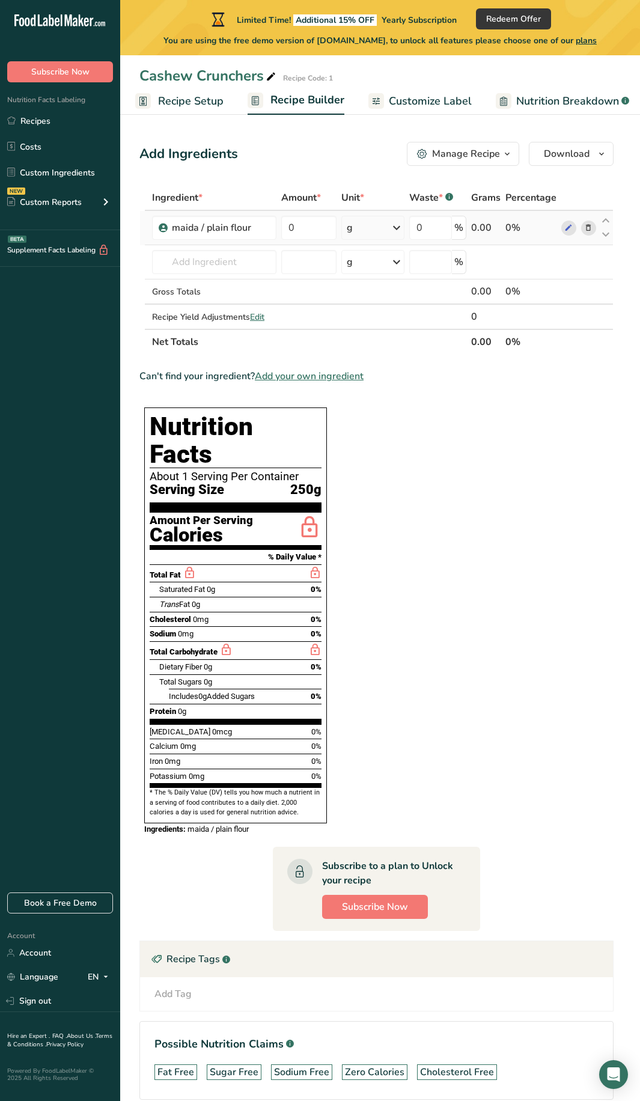
click at [584, 231] on icon at bounding box center [588, 228] width 8 height 13
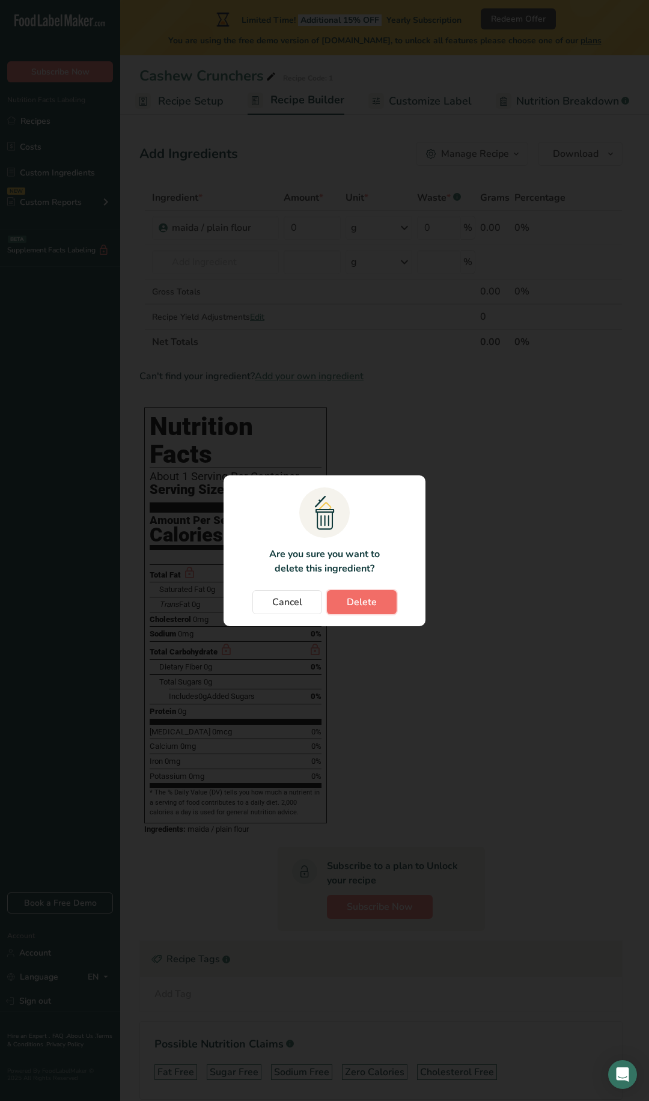
click at [353, 596] on span "Delete" at bounding box center [362, 602] width 30 height 14
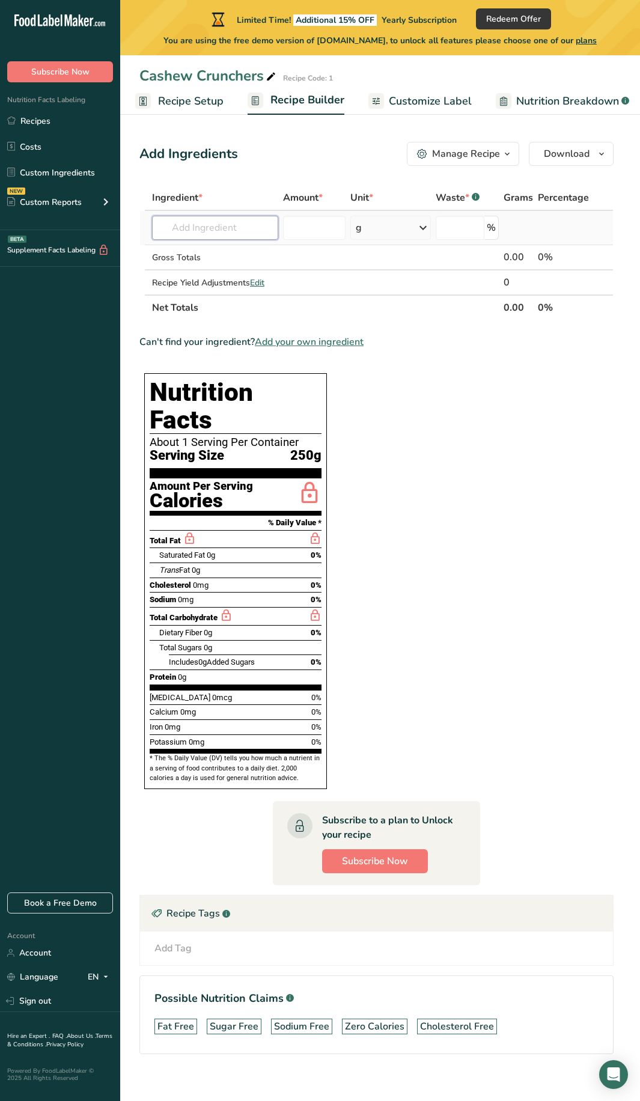
click at [231, 221] on input "text" at bounding box center [215, 228] width 126 height 24
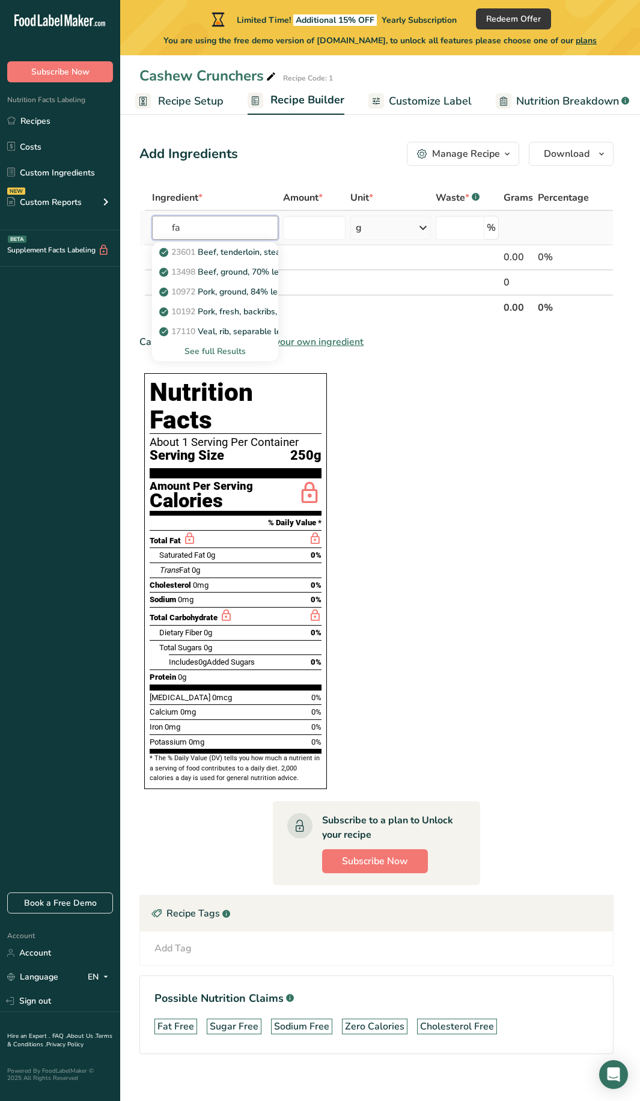
type input "f"
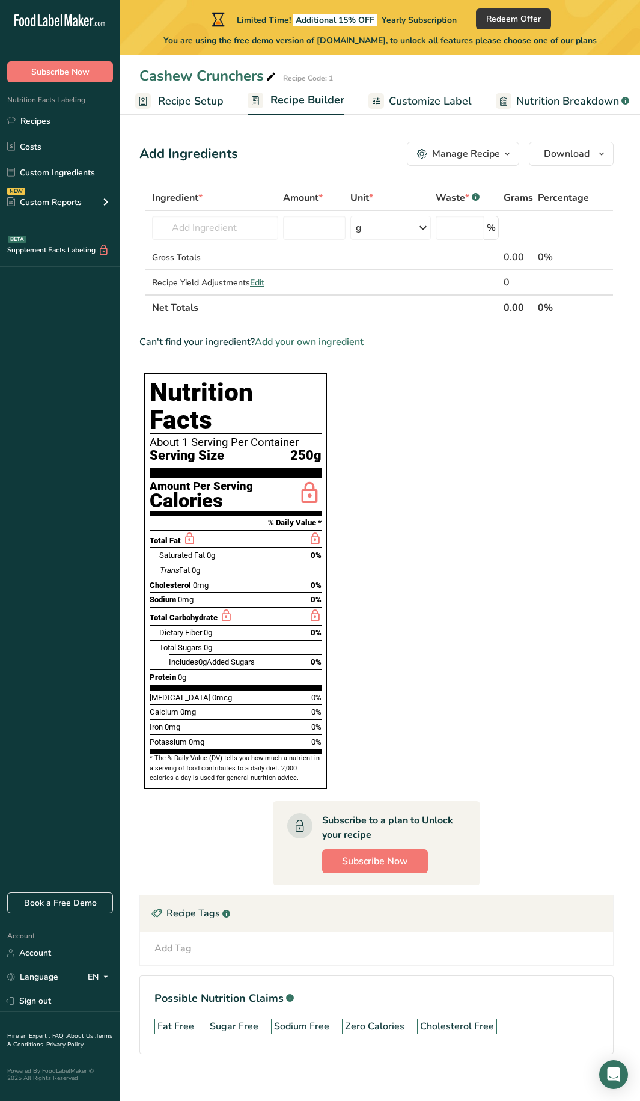
click at [555, 572] on section "Ingredient * Amount * Unit * Waste * .a-a{fill:#347362;}.b-a{fill:#fff;} Grams …" at bounding box center [376, 629] width 474 height 888
click at [434, 104] on span "Customize Label" at bounding box center [430, 101] width 83 height 16
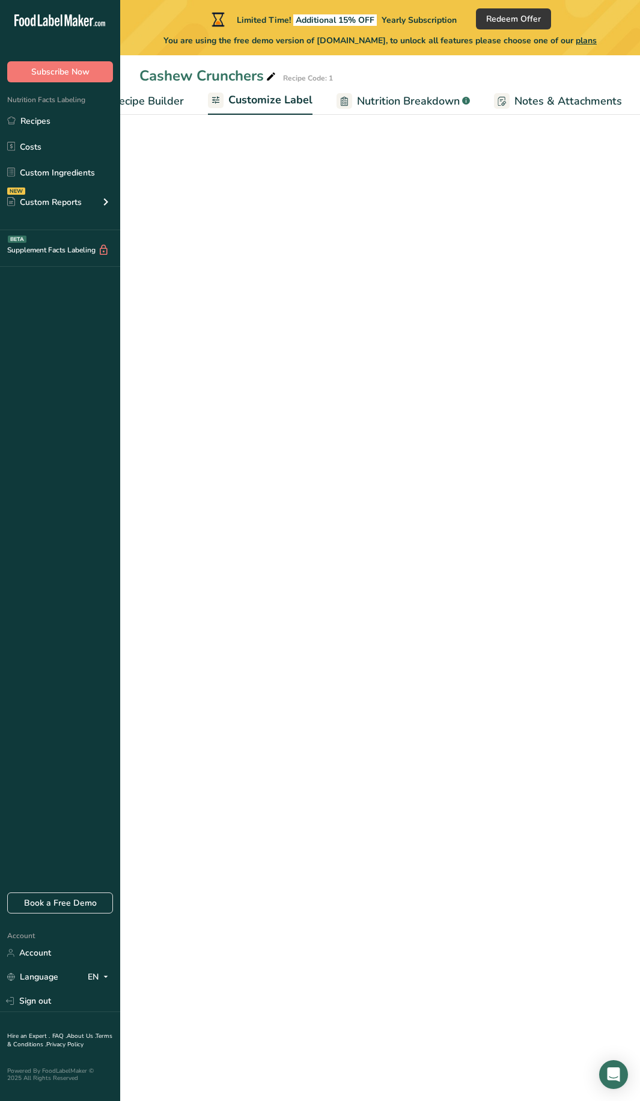
scroll to position [0, 234]
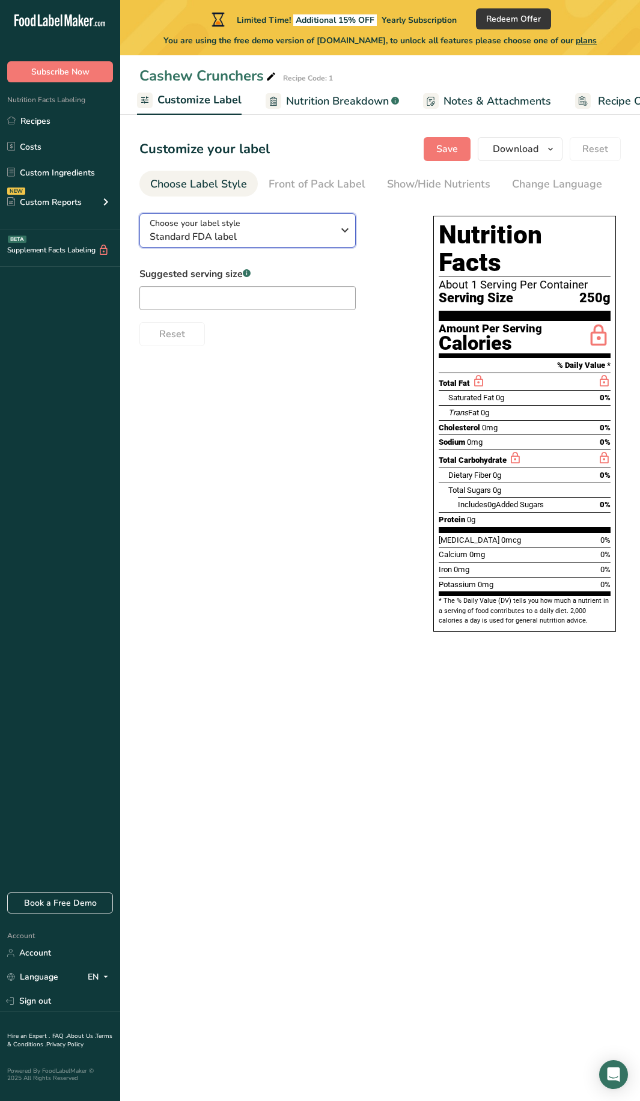
click at [189, 244] on span "Standard FDA label" at bounding box center [241, 237] width 183 height 14
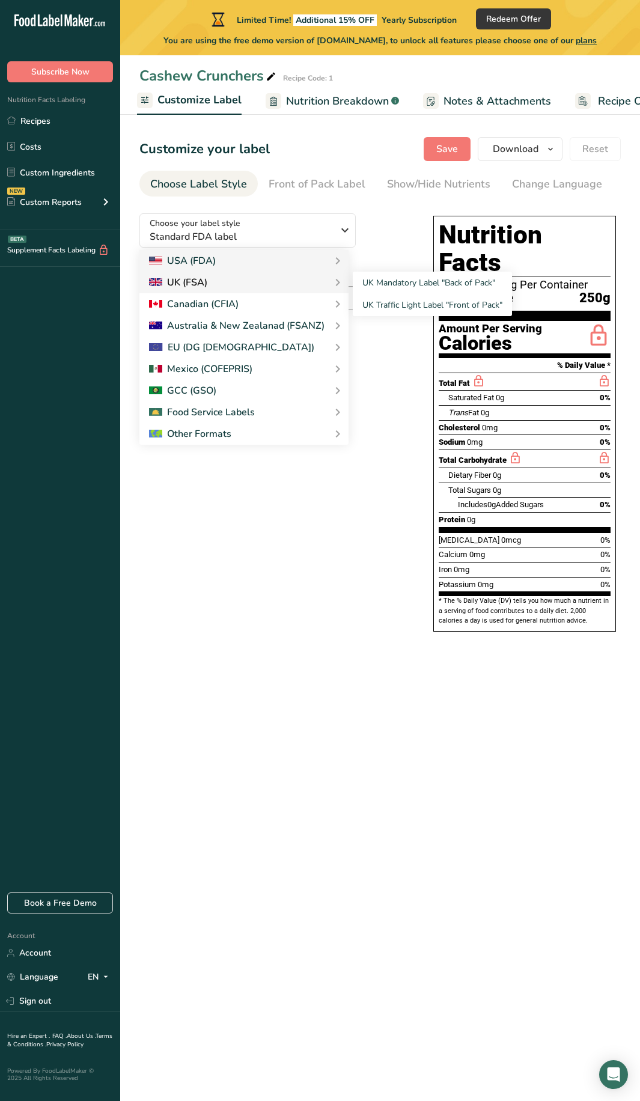
click at [191, 290] on div "UK (FSA)" at bounding box center [178, 282] width 58 height 14
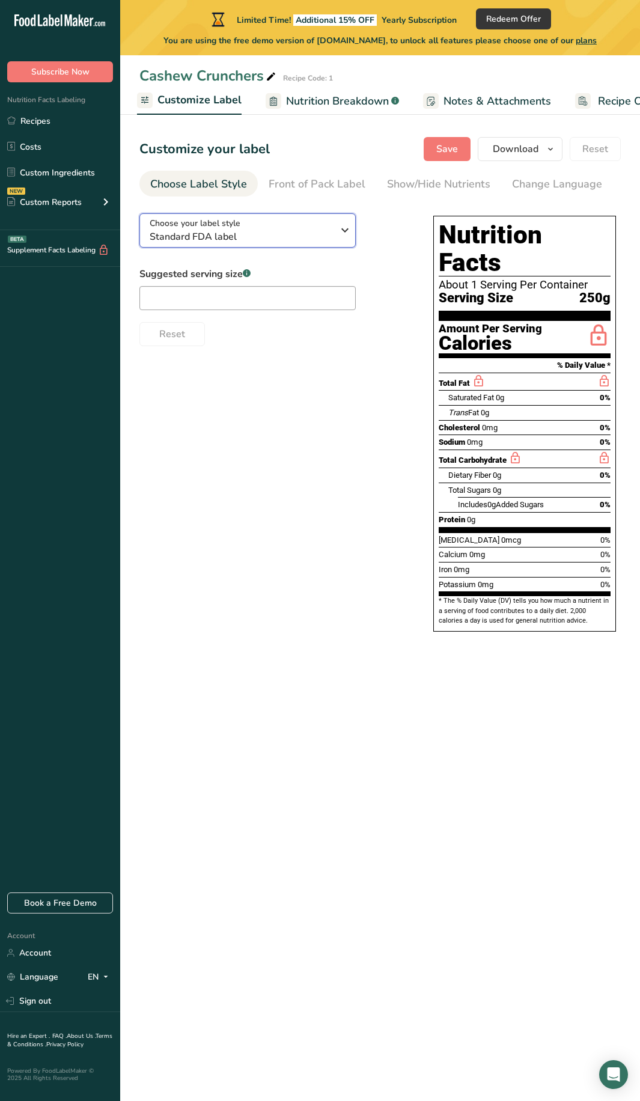
click at [208, 227] on span "Choose your label style" at bounding box center [195, 223] width 91 height 13
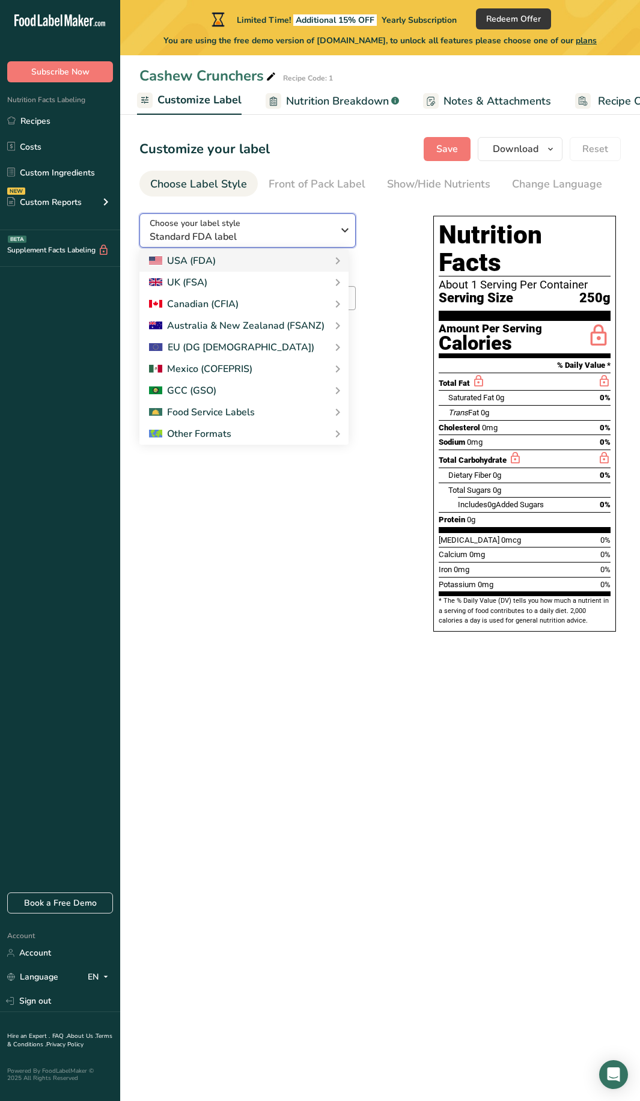
click at [297, 230] on div "Choose your label style Standard FDA label" at bounding box center [241, 230] width 183 height 27
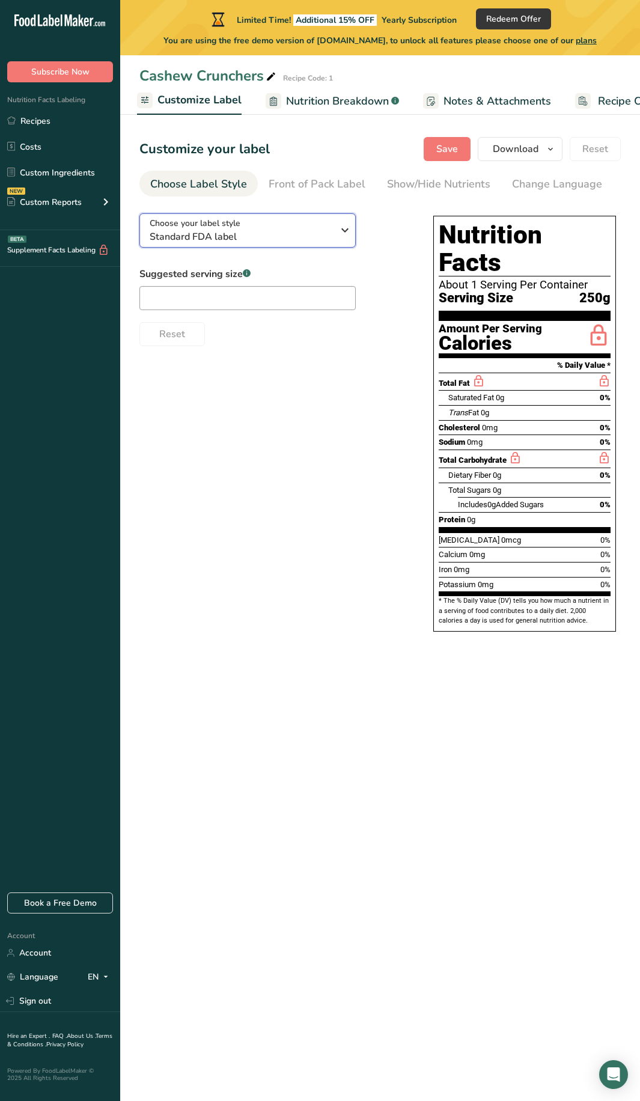
click at [258, 237] on span "Standard FDA label" at bounding box center [241, 237] width 183 height 14
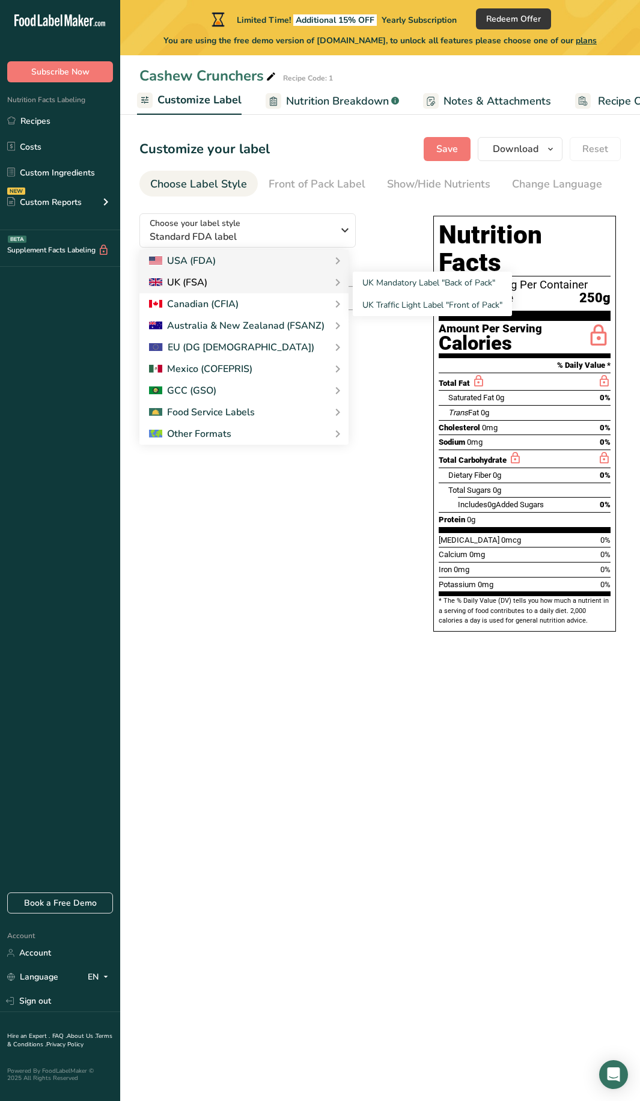
click at [211, 279] on div "UK (FSA)" at bounding box center [244, 282] width 190 height 14
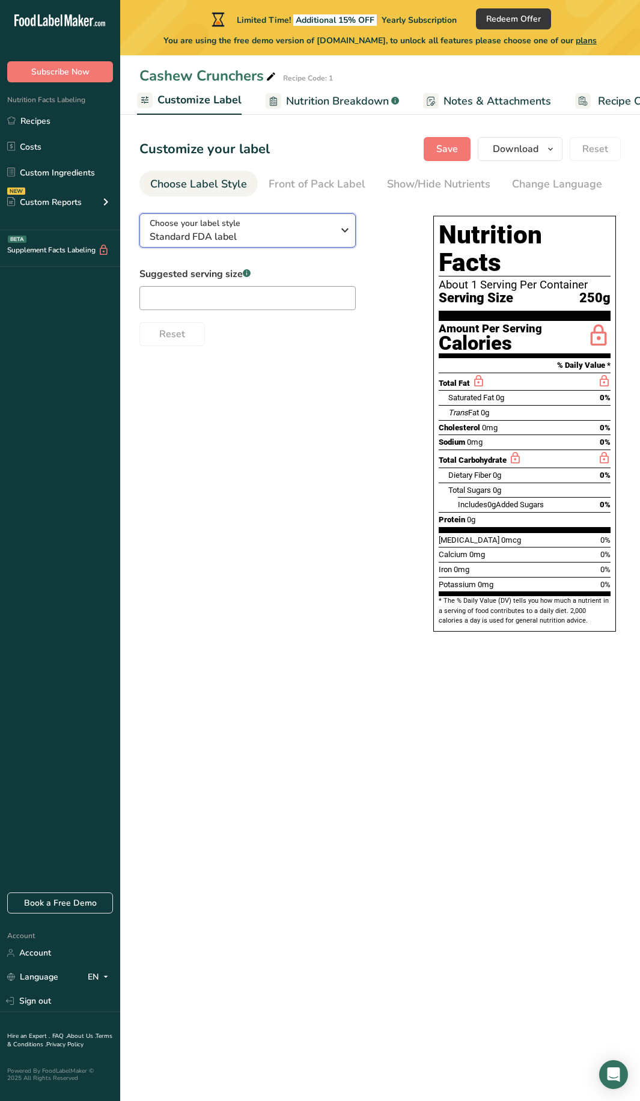
click at [222, 234] on span "Standard FDA label" at bounding box center [241, 237] width 183 height 14
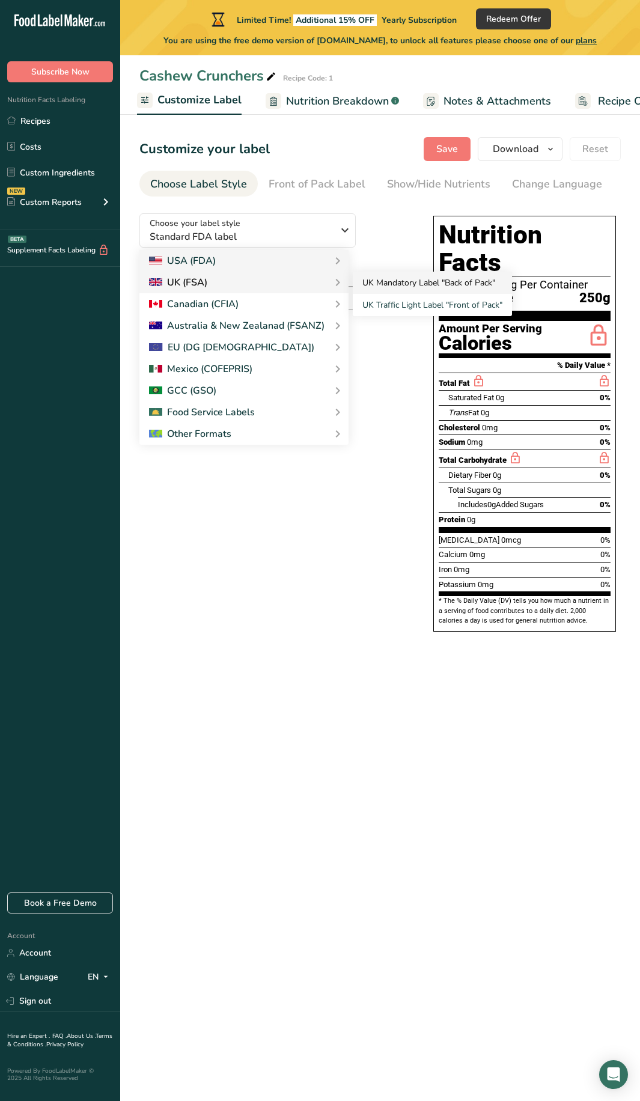
click at [373, 284] on link "UK Mandatory Label "Back of Pack"" at bounding box center [432, 283] width 159 height 22
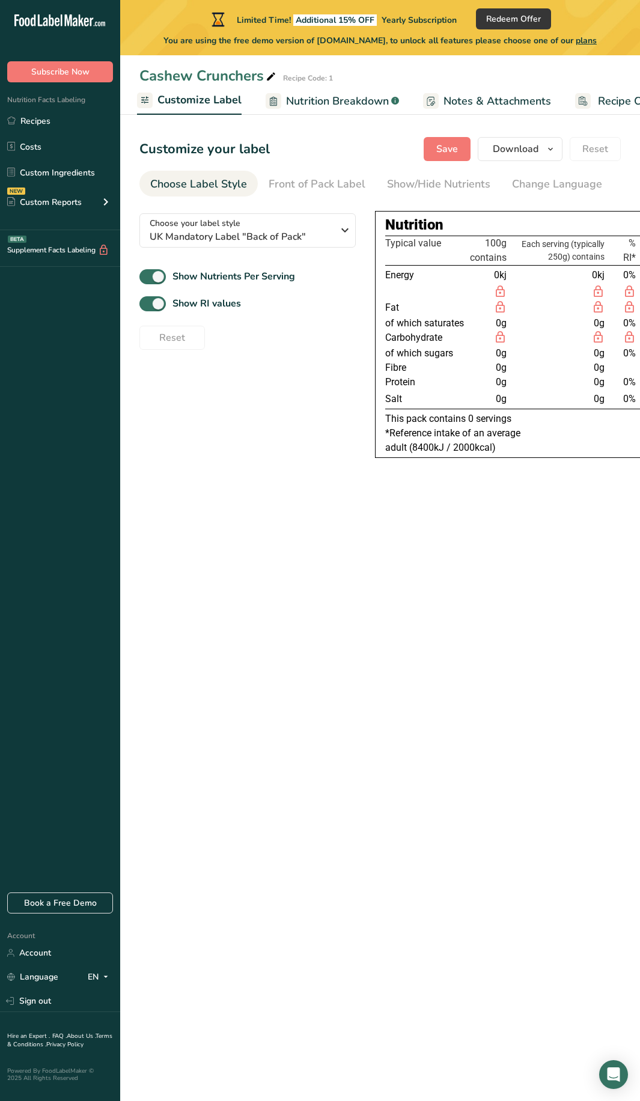
click at [138, 279] on section "Customize your label Save Download Choose what to show on your downloaded label…" at bounding box center [380, 301] width 520 height 367
click at [151, 282] on span at bounding box center [152, 276] width 26 height 15
click at [147, 281] on input "Show Nutrients Per Serving" at bounding box center [143, 277] width 8 height 8
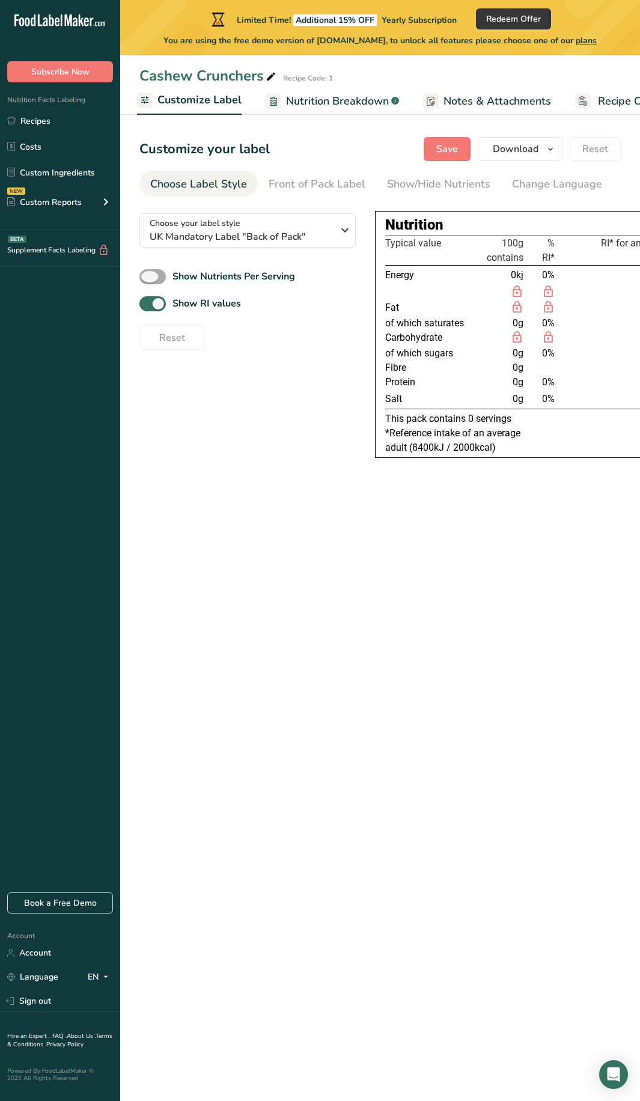
click at [151, 281] on span at bounding box center [152, 276] width 26 height 15
click at [147, 281] on input "Show Nutrients Per Serving" at bounding box center [143, 277] width 8 height 8
checkbox input "true"
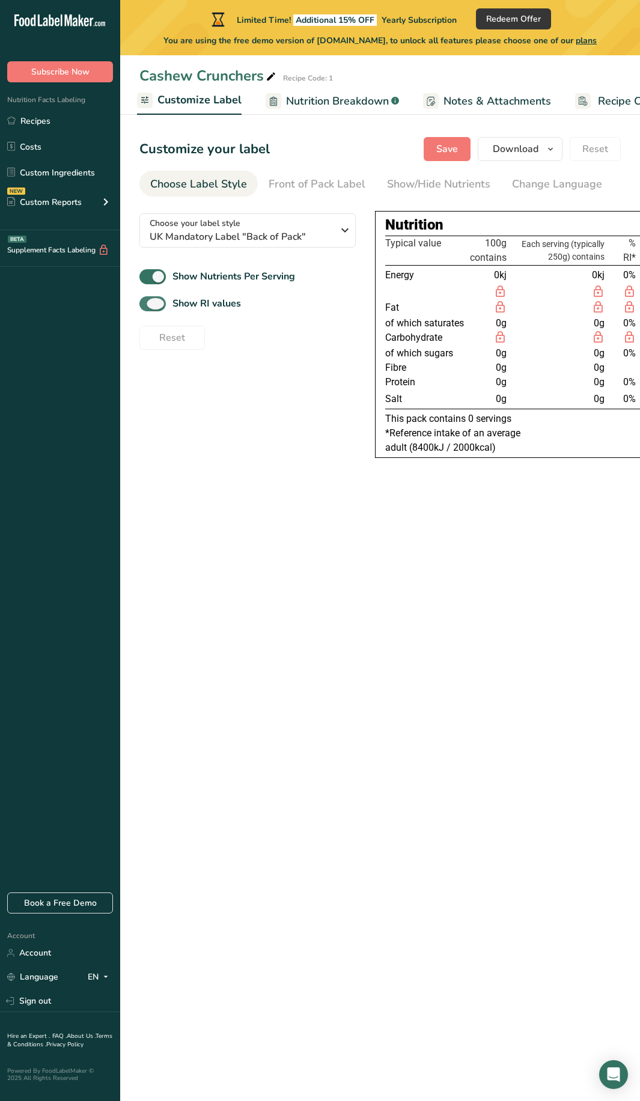
click at [148, 307] on span at bounding box center [152, 303] width 26 height 15
click at [147, 307] on input "Show RI values" at bounding box center [143, 304] width 8 height 8
click at [148, 307] on span at bounding box center [152, 303] width 26 height 15
click at [147, 307] on input "Show RI values" at bounding box center [143, 304] width 8 height 8
checkbox input "true"
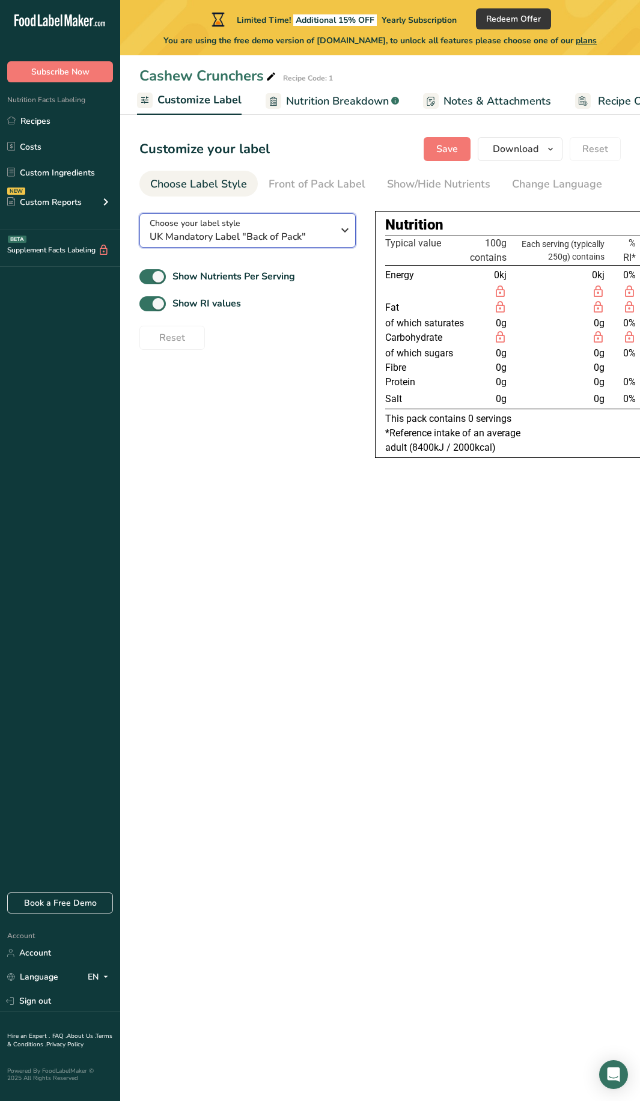
click at [237, 230] on span "Choose your label style" at bounding box center [195, 223] width 91 height 13
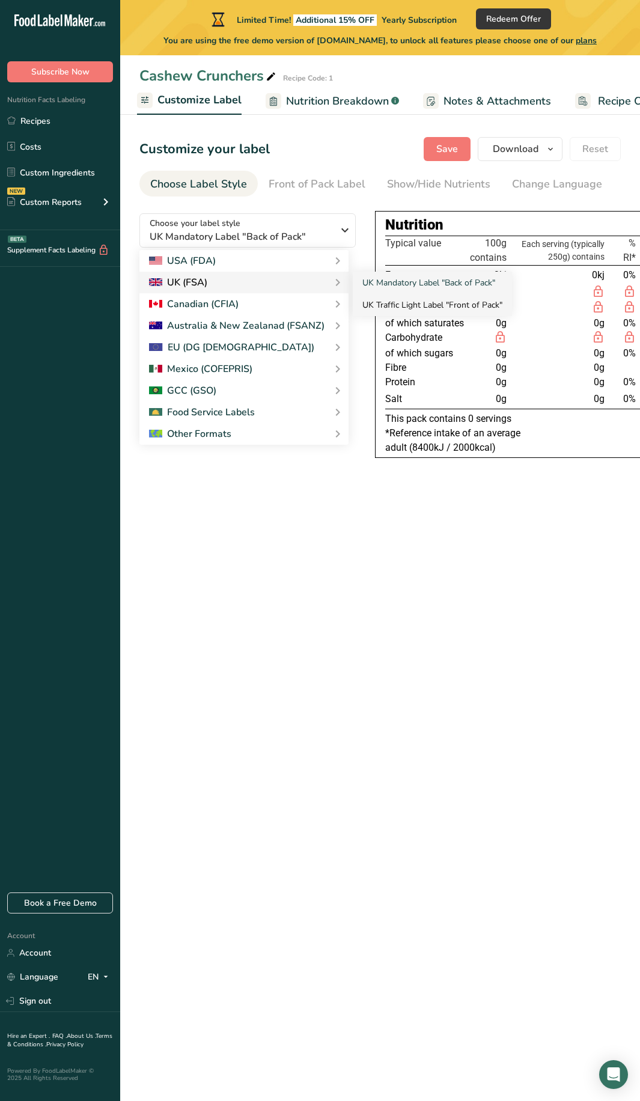
click at [391, 303] on link "UK Traffic Light Label "Front of Pack"" at bounding box center [432, 305] width 159 height 22
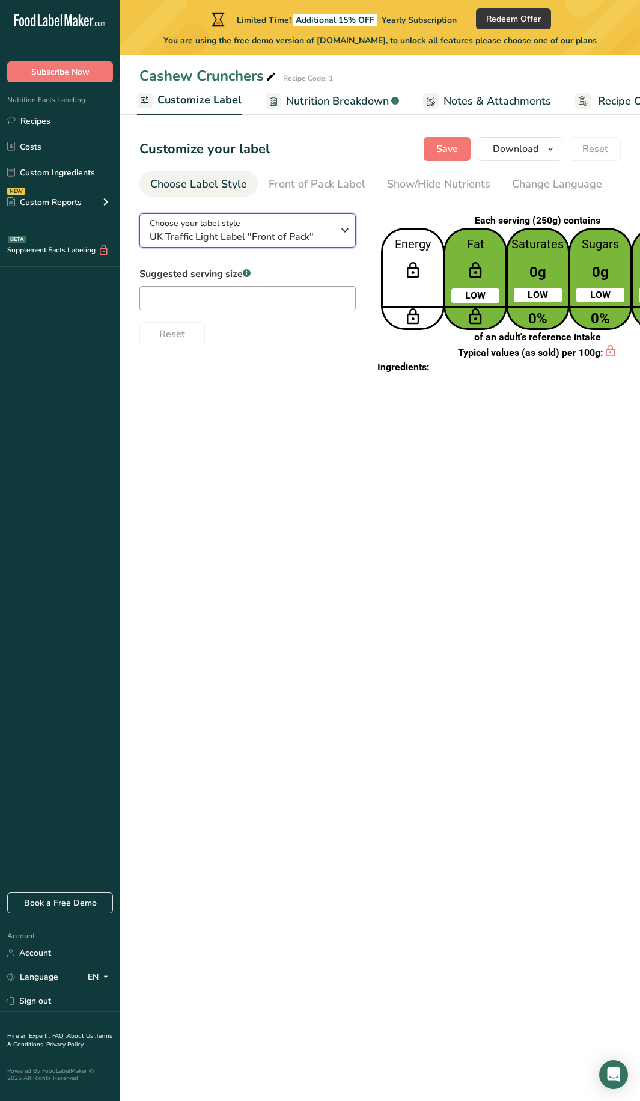
click at [306, 244] on span "UK Traffic Light Label "Front of Pack"" at bounding box center [241, 237] width 183 height 14
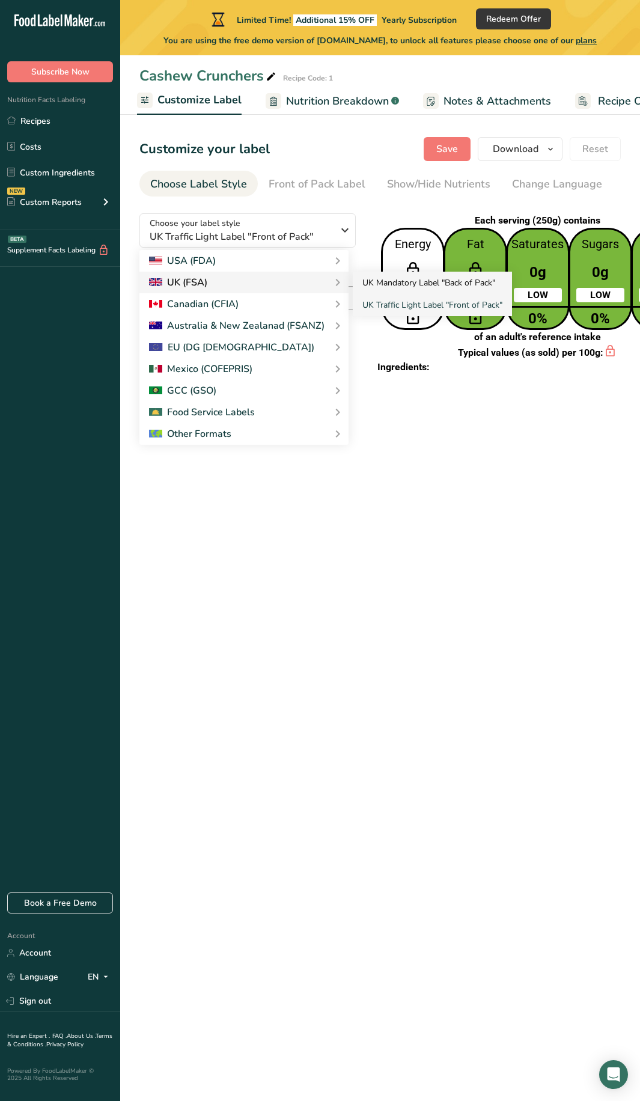
click at [379, 283] on link "UK Mandatory Label "Back of Pack"" at bounding box center [432, 283] width 159 height 22
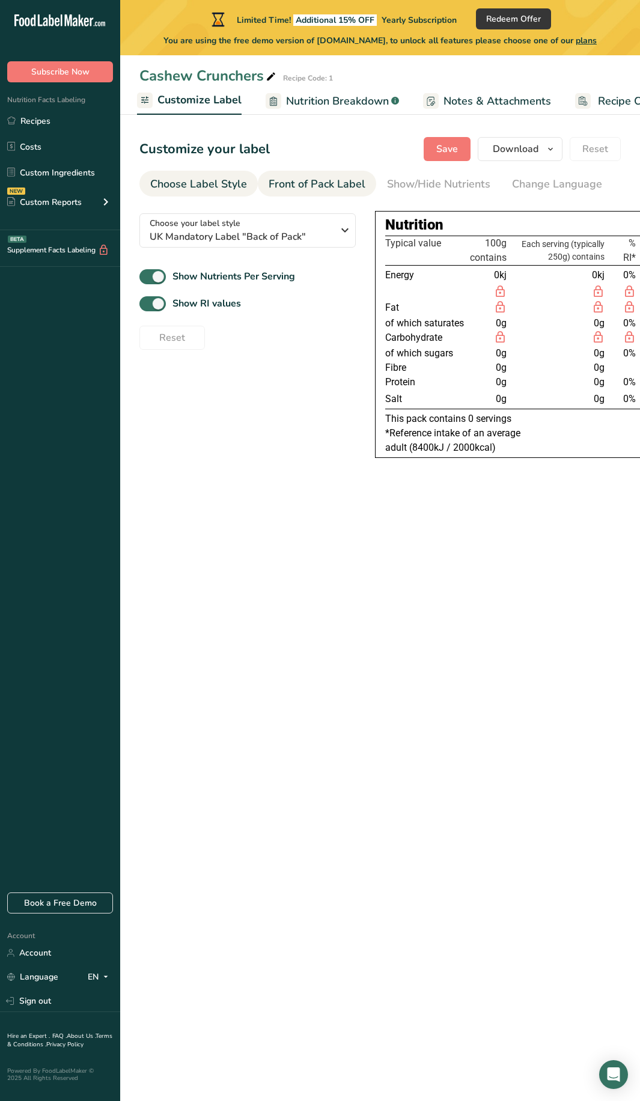
click at [314, 179] on div "Front of Pack Label" at bounding box center [317, 184] width 97 height 16
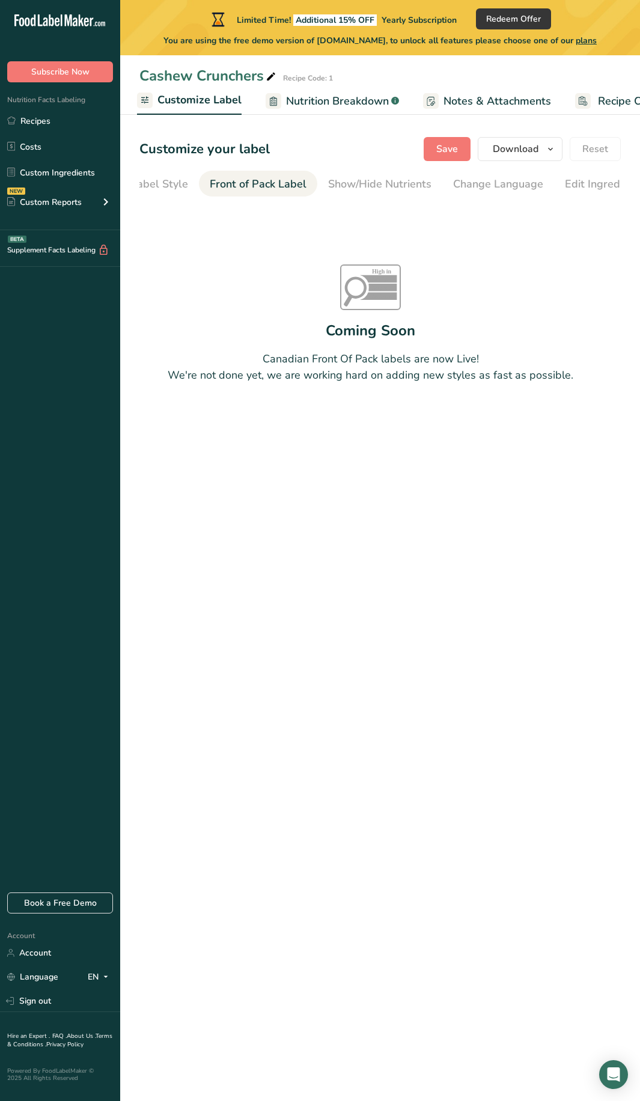
scroll to position [0, 117]
click at [403, 190] on div "Change Language" at bounding box center [440, 184] width 90 height 16
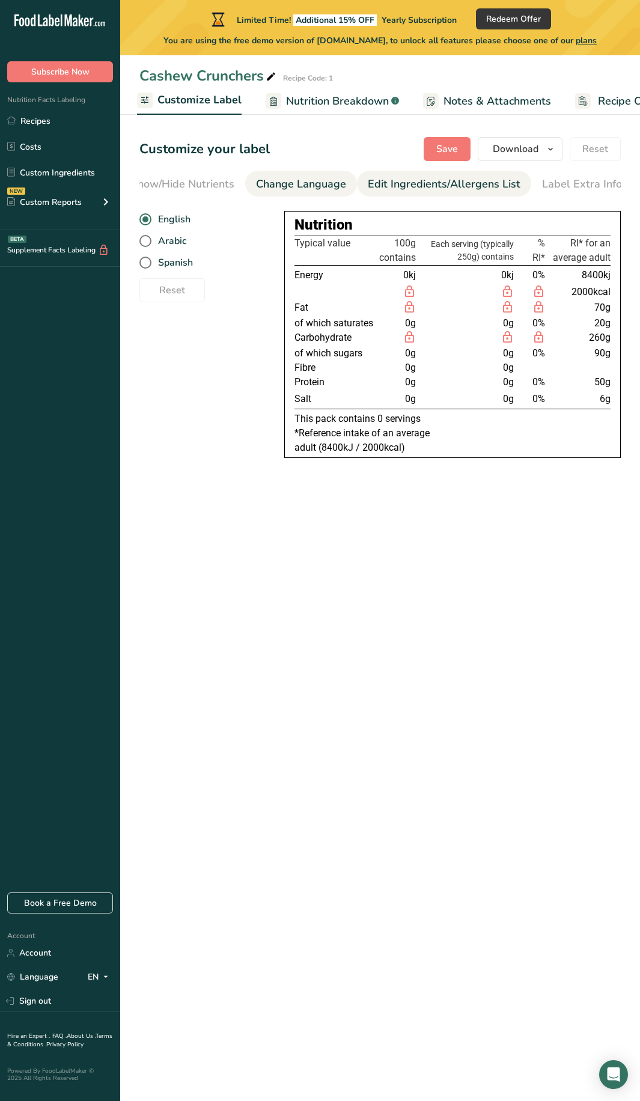
scroll to position [0, 258]
click at [212, 191] on div "Show/Hide Nutrients" at bounding box center [180, 184] width 103 height 16
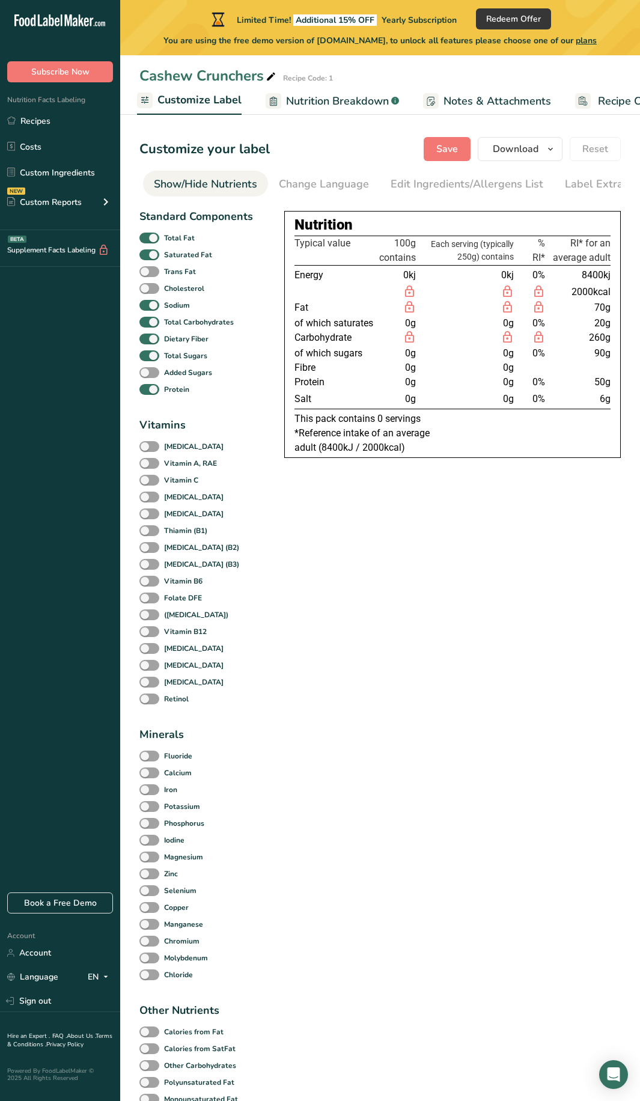
click at [214, 186] on div "Show/Hide Nutrients" at bounding box center [205, 184] width 103 height 16
click at [142, 290] on span at bounding box center [149, 288] width 20 height 11
click at [142, 290] on input "Cholesterol" at bounding box center [143, 288] width 8 height 8
checkbox input "true"
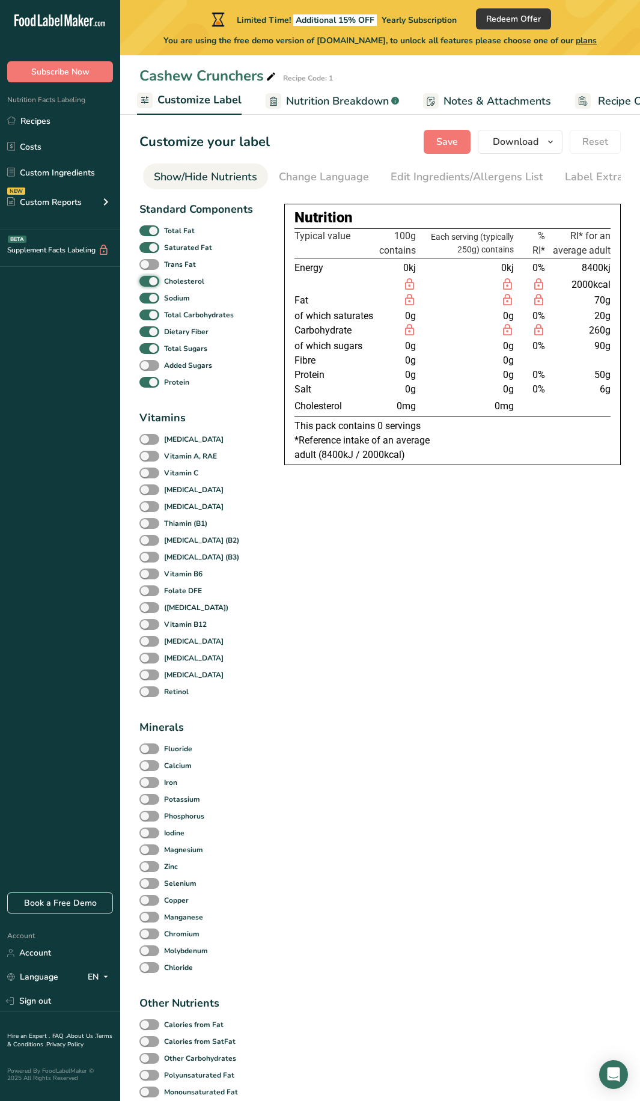
scroll to position [10, 0]
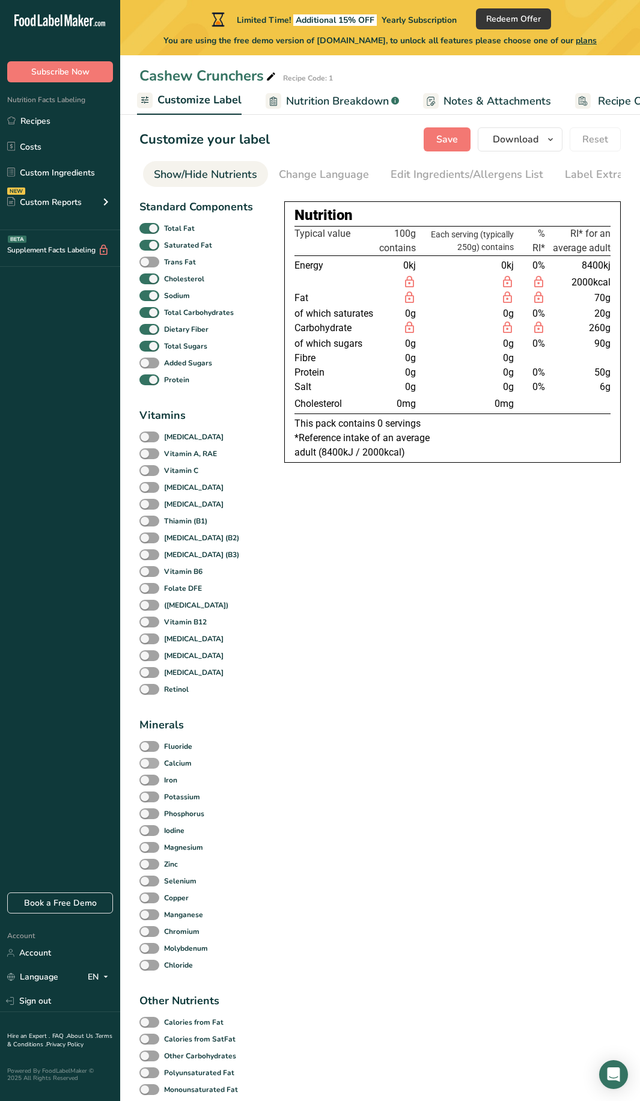
click at [146, 596] on span at bounding box center [149, 763] width 20 height 11
click at [146, 596] on input "Calcium" at bounding box center [143, 763] width 8 height 8
checkbox input "true"
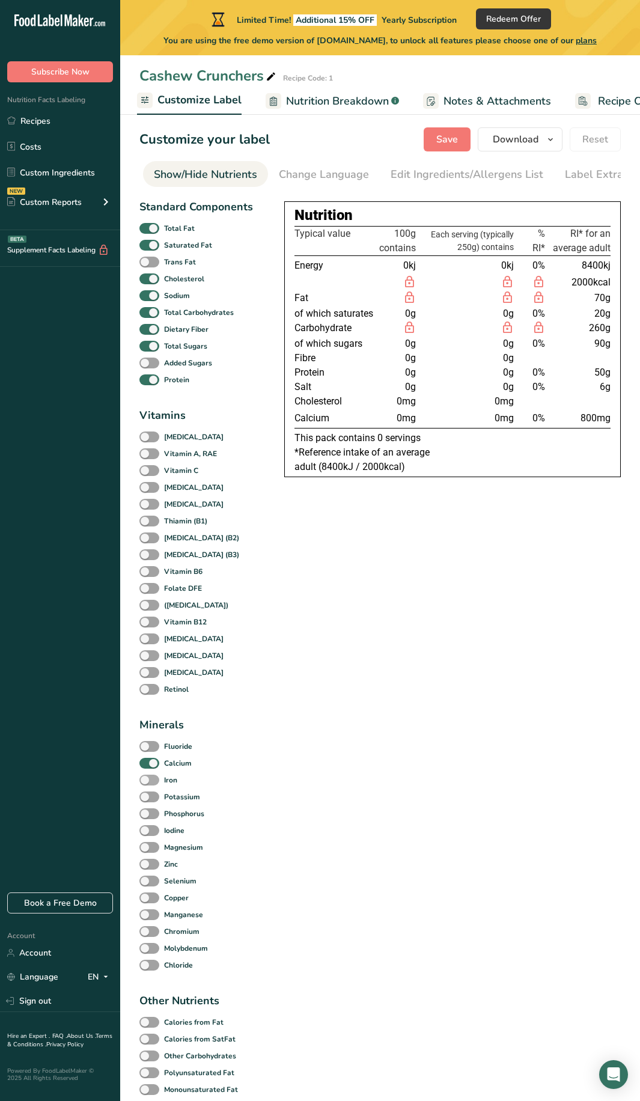
click at [150, 596] on span at bounding box center [149, 780] width 20 height 11
click at [147, 596] on input "Iron" at bounding box center [143, 780] width 8 height 8
checkbox input "true"
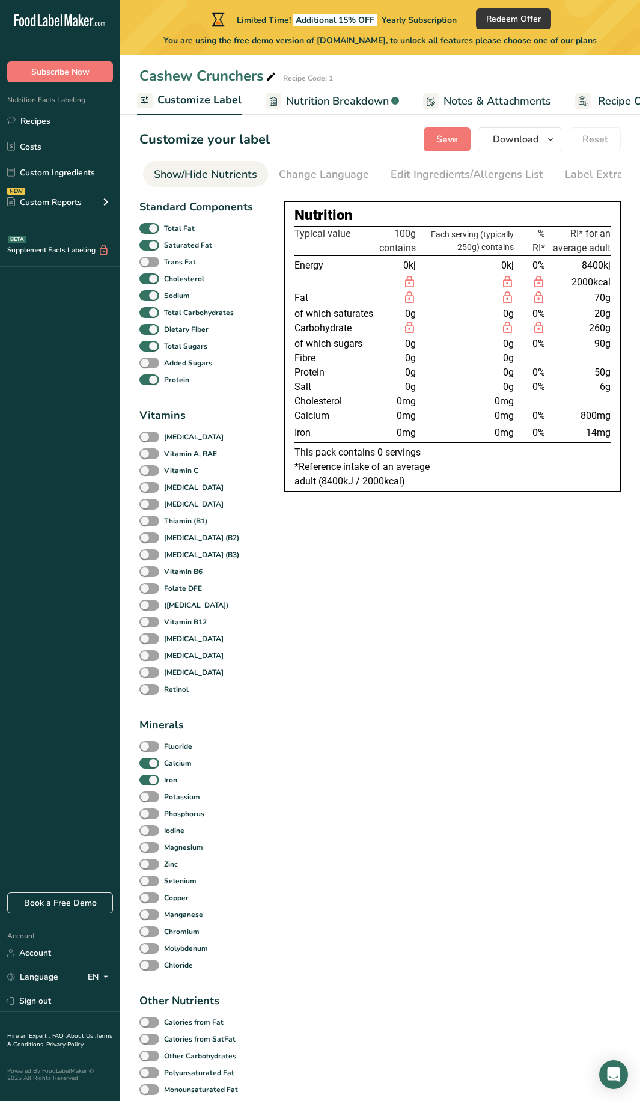
click at [144, 466] on div "Vitamin C" at bounding box center [195, 470] width 113 height 17
click at [146, 472] on span at bounding box center [149, 470] width 20 height 11
click at [146, 472] on input "Vitamin C" at bounding box center [143, 470] width 8 height 8
checkbox input "true"
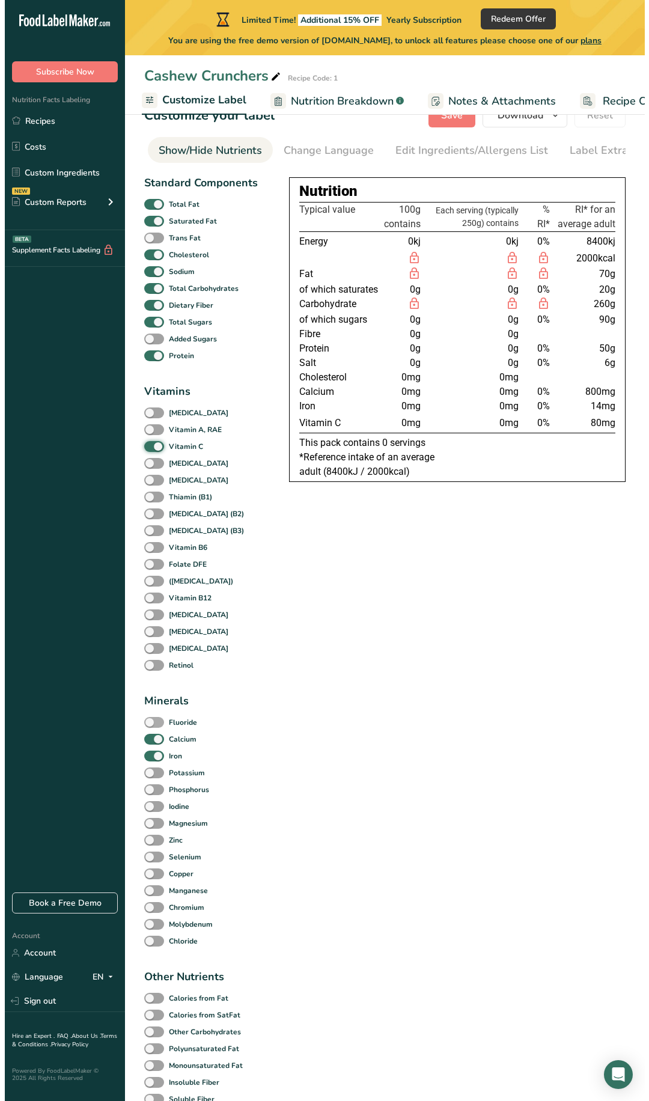
scroll to position [0, 0]
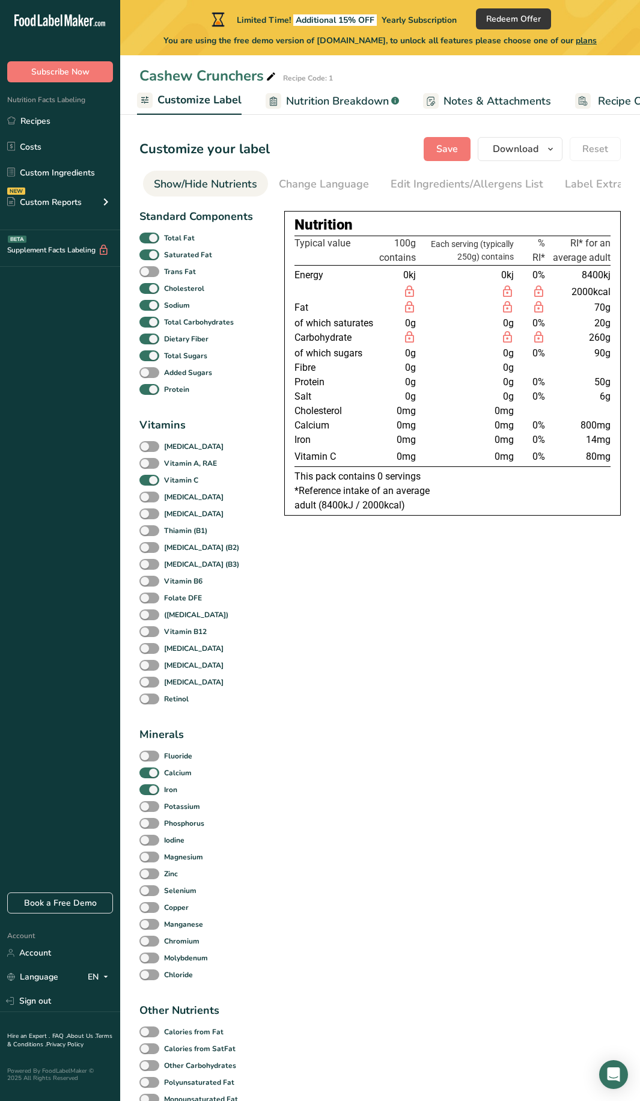
click at [466, 106] on span "Notes & Attachments" at bounding box center [498, 101] width 108 height 16
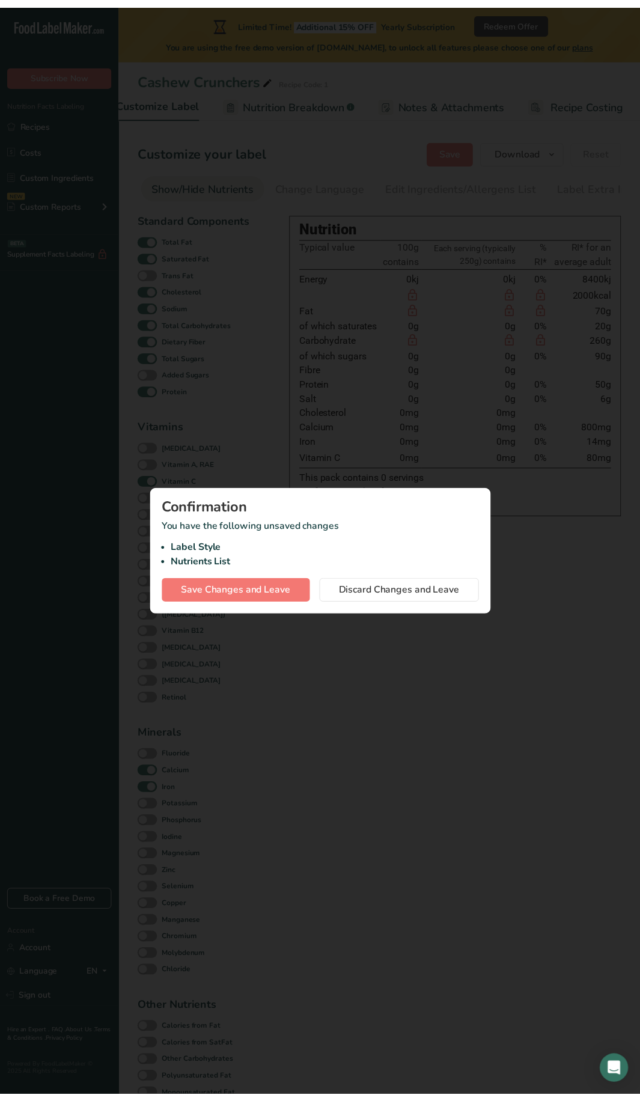
scroll to position [0, 275]
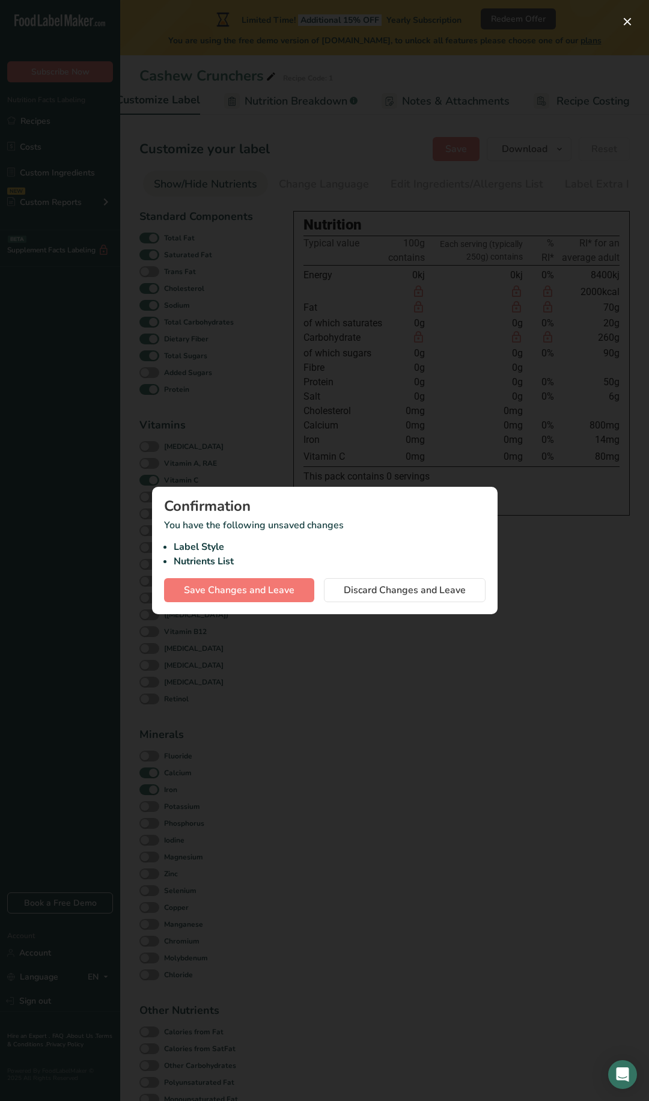
click at [285, 403] on div at bounding box center [324, 550] width 649 height 1101
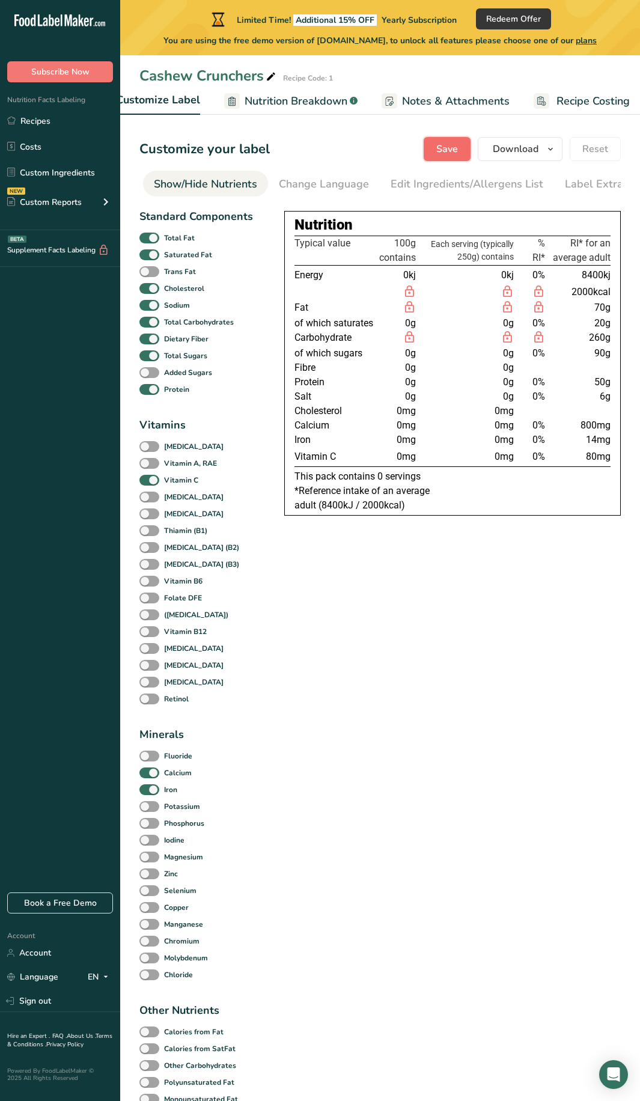
click at [442, 142] on span "Save" at bounding box center [447, 149] width 22 height 14
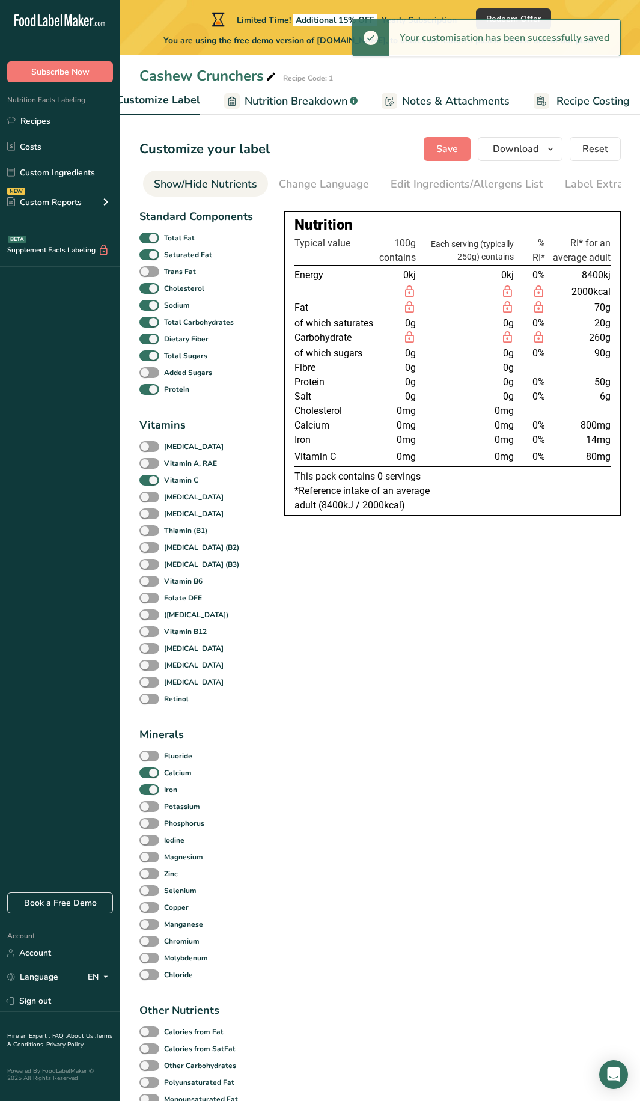
click at [450, 100] on span "Notes & Attachments" at bounding box center [456, 101] width 108 height 16
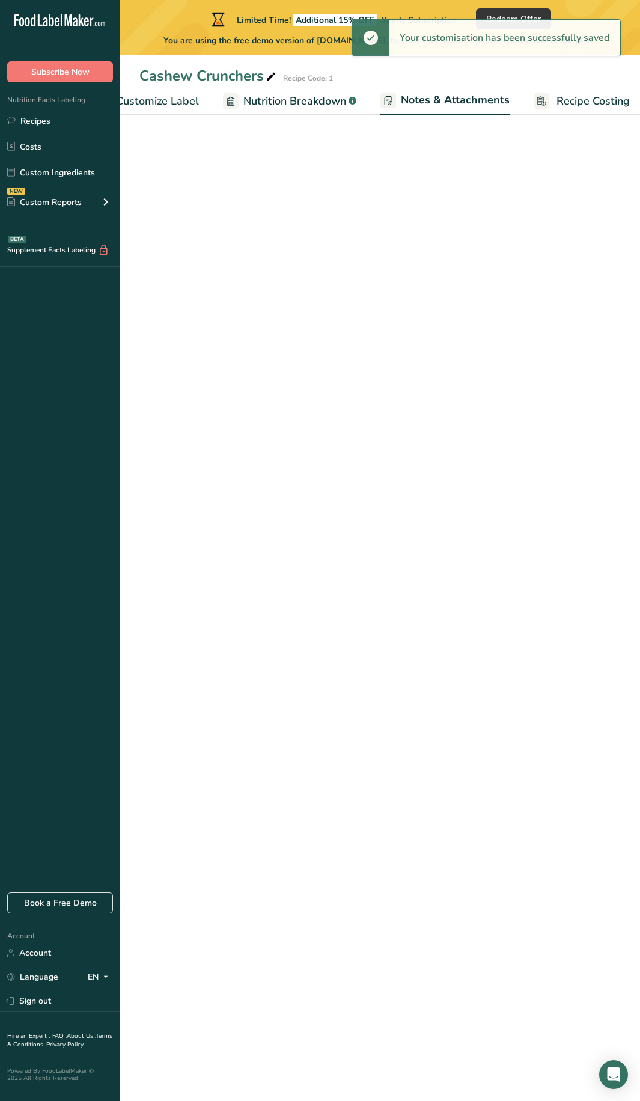
scroll to position [0, 285]
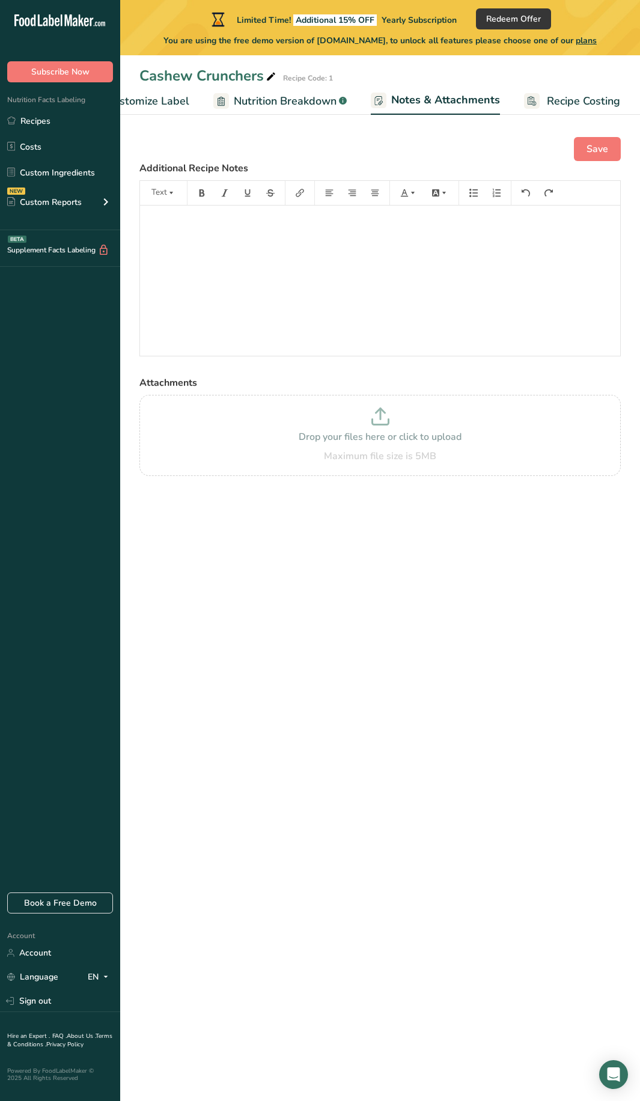
click at [569, 104] on span "Recipe Costing" at bounding box center [583, 101] width 73 height 16
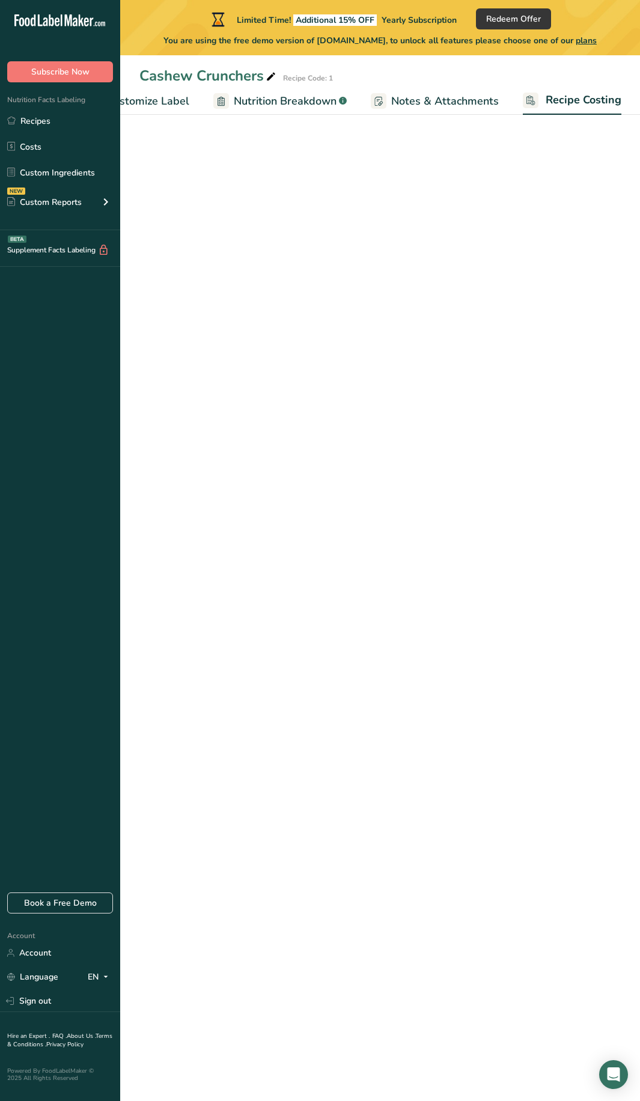
scroll to position [0, 284]
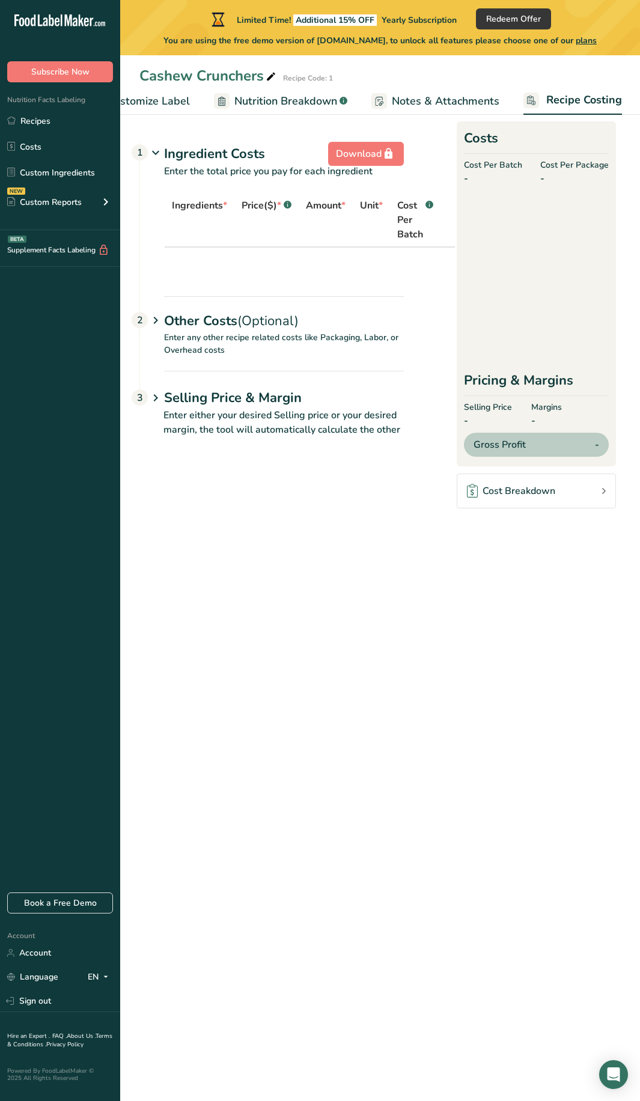
click at [129, 109] on span "Customize Label" at bounding box center [148, 101] width 83 height 16
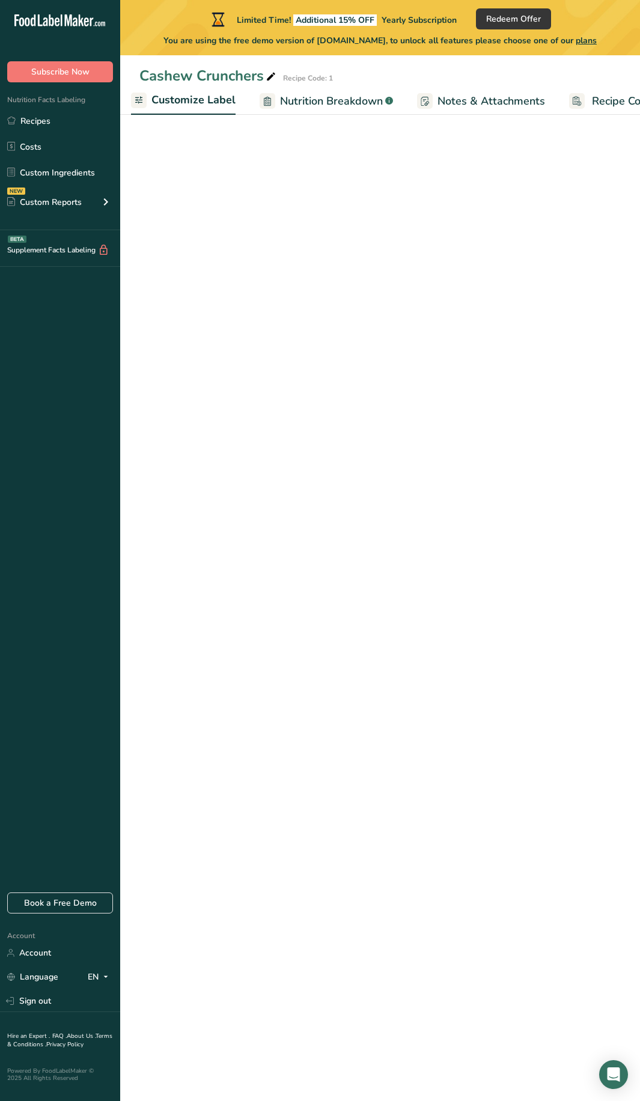
scroll to position [0, 234]
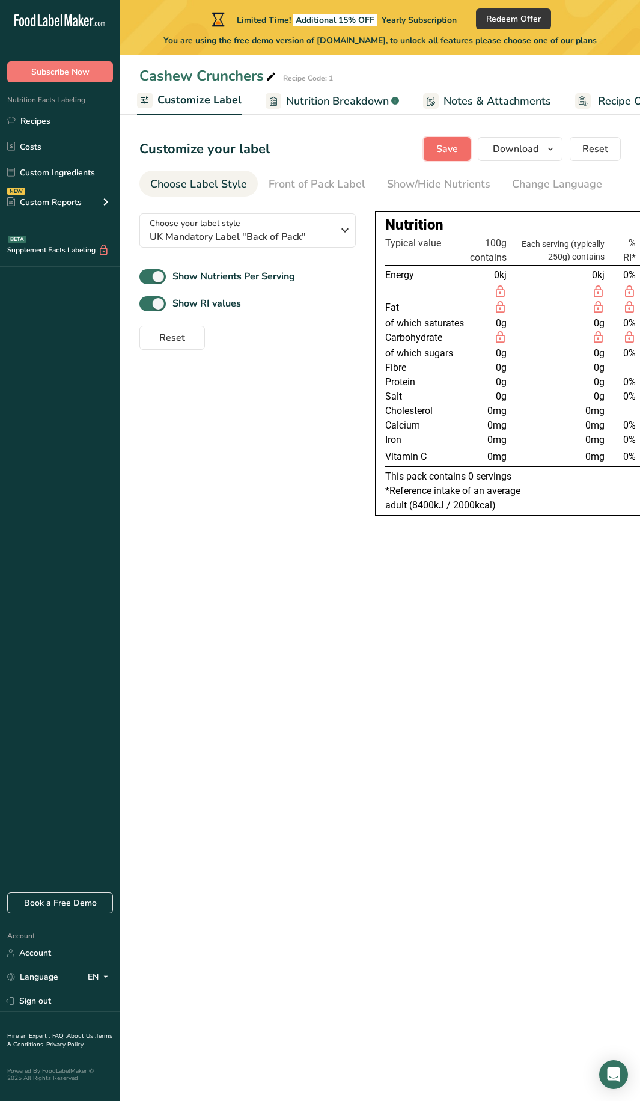
click at [436, 153] on button "Save" at bounding box center [447, 149] width 47 height 24
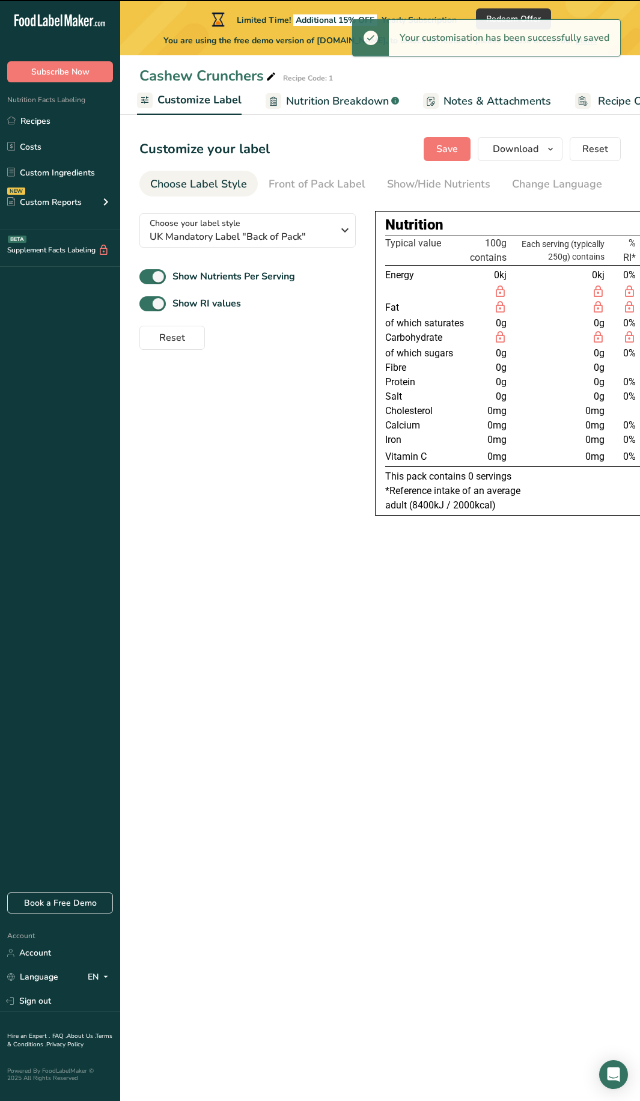
click at [371, 108] on span "Nutrition Breakdown" at bounding box center [337, 101] width 103 height 16
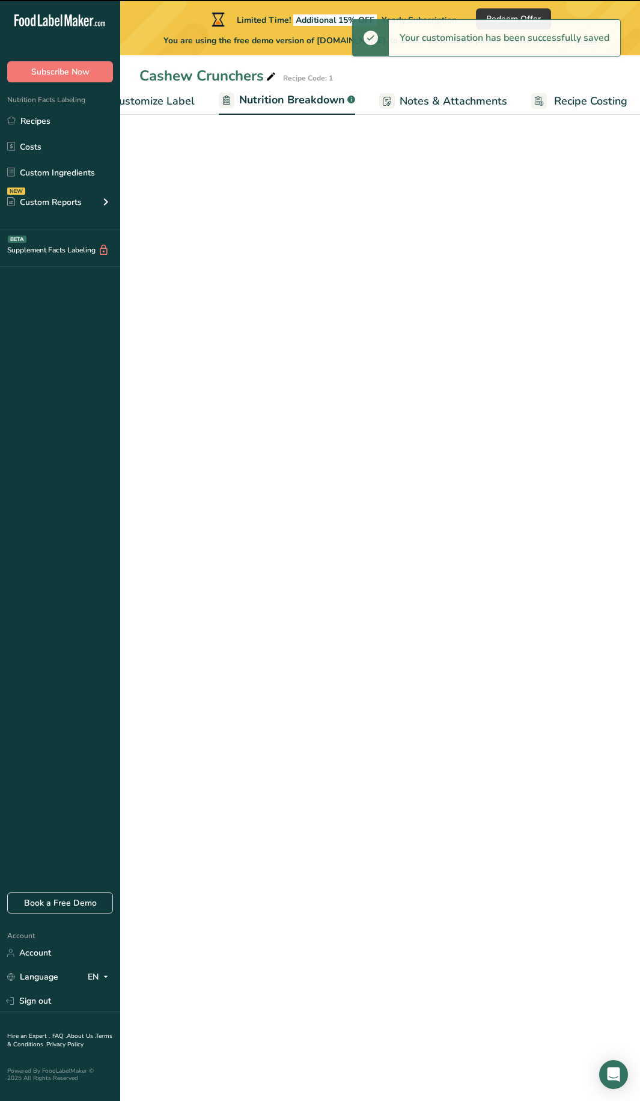
scroll to position [0, 285]
select select "Calories"
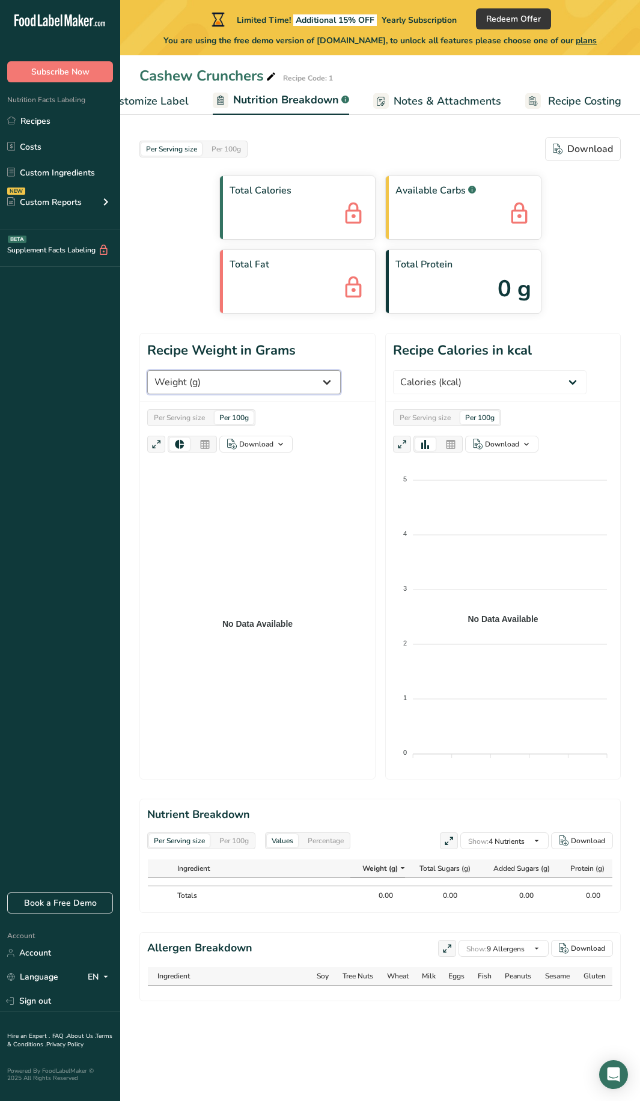
click at [275, 391] on select "Weight (g) Calories (kcal) Energy KJ (kj) Total Fat (g) Saturated Fat (g) Trans…" at bounding box center [244, 382] width 194 height 24
click at [165, 419] on div "Per Serving size" at bounding box center [179, 417] width 61 height 13
click at [233, 410] on div "Per Serving size Per 100g" at bounding box center [201, 417] width 108 height 17
click at [234, 415] on div "Per 100g" at bounding box center [234, 417] width 39 height 13
click at [198, 386] on select "Weight (g) Calories (kcal) Energy KJ (kj) Total Fat (g) Saturated Fat (g) Trans…" at bounding box center [244, 382] width 194 height 24
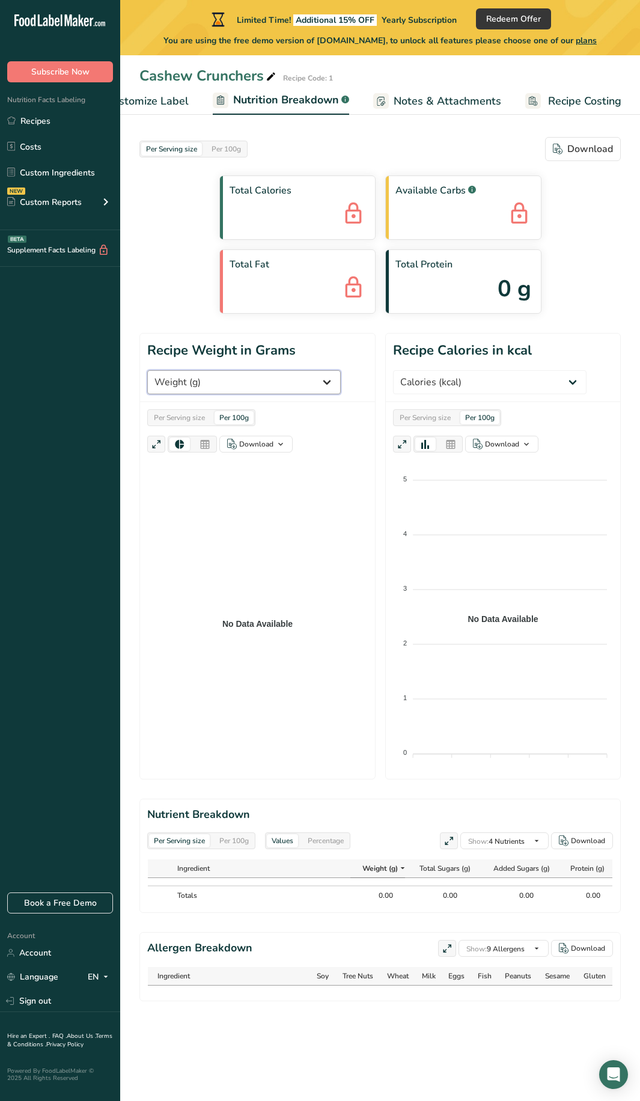
click at [147, 370] on select "Weight (g) Calories (kcal) Energy KJ (kj) Total Fat (g) Saturated Fat (g) Trans…" at bounding box center [244, 382] width 194 height 24
click at [464, 384] on select "Weight (g) Calories (kcal) Energy KJ (kj) Total Fat (g) Saturated Fat (g) Trans…" at bounding box center [490, 382] width 194 height 24
click at [171, 111] on link "Customize Label" at bounding box center [136, 101] width 103 height 27
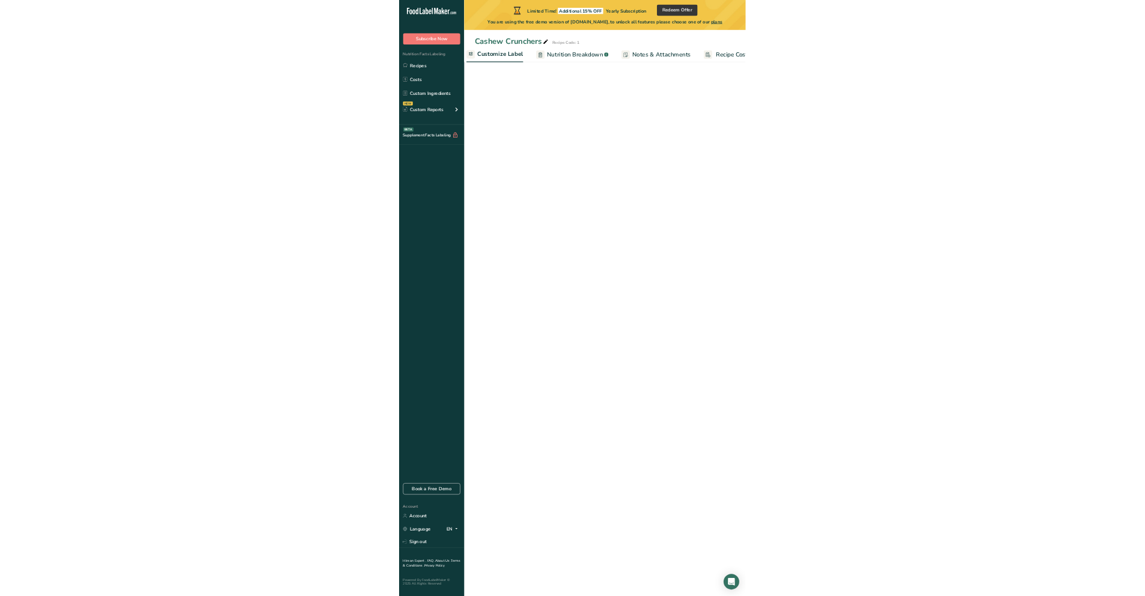
scroll to position [0, 234]
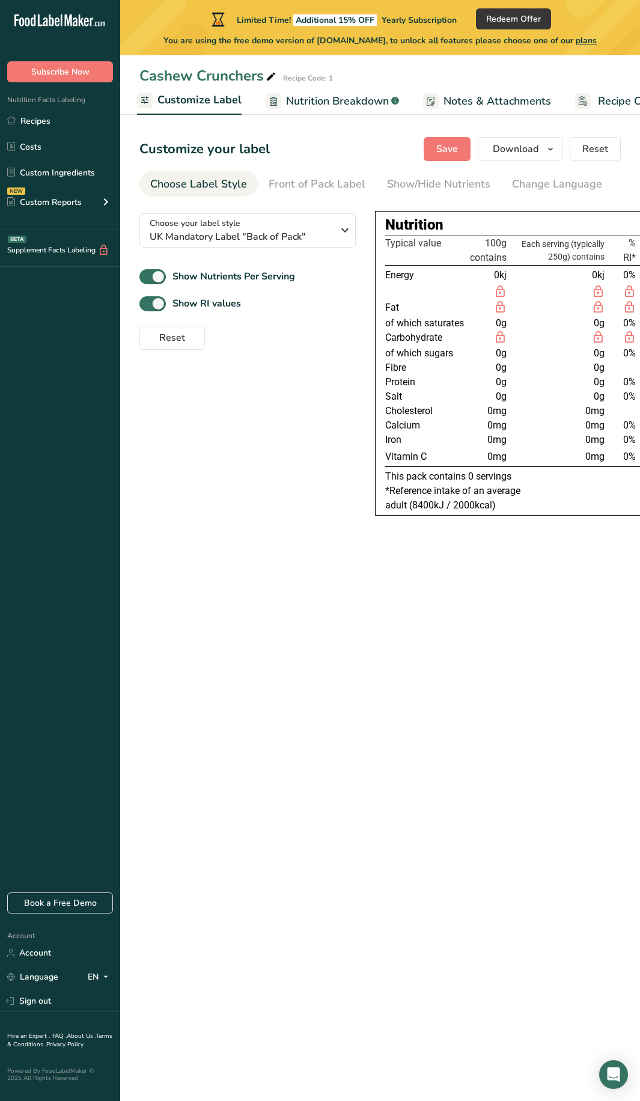
click at [497, 356] on span "0g" at bounding box center [501, 352] width 11 height 11
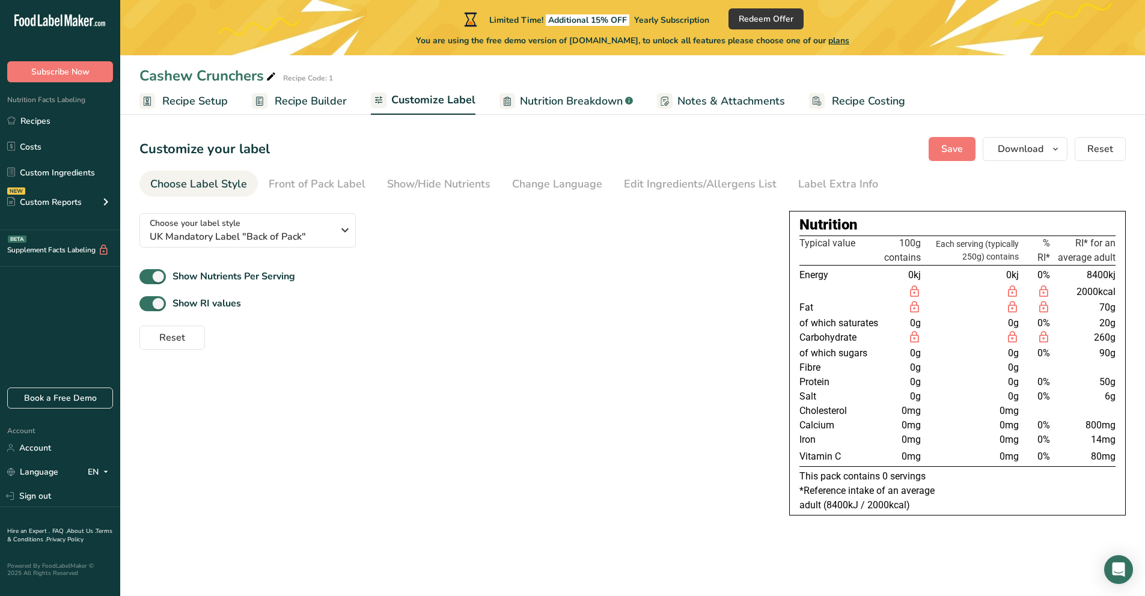
scroll to position [0, 0]
click at [186, 93] on span "Recipe Setup" at bounding box center [195, 101] width 66 height 16
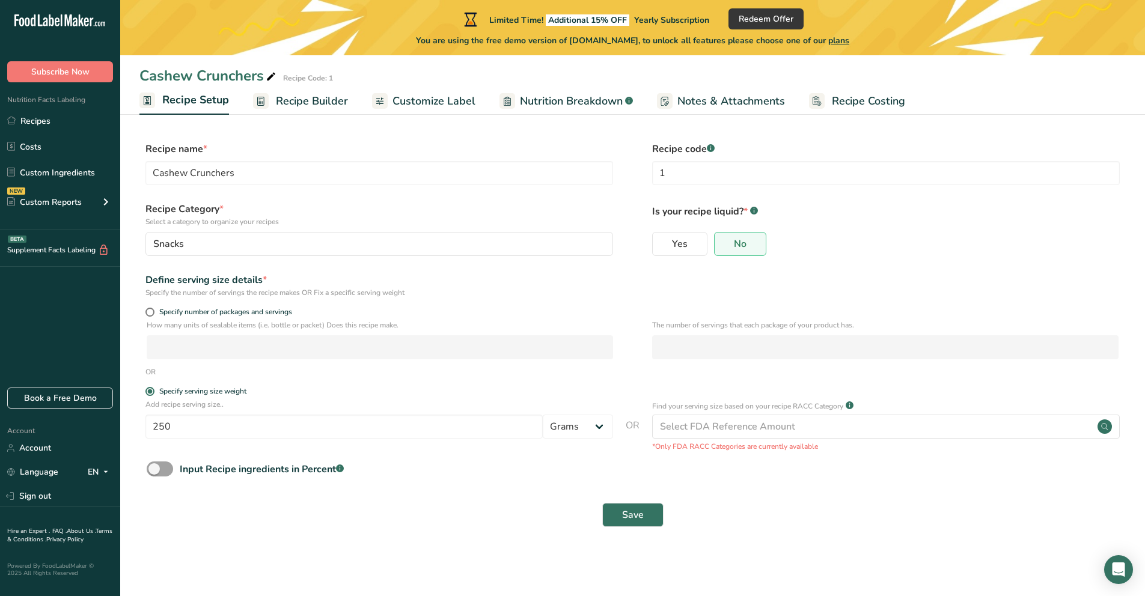
click at [311, 98] on span "Recipe Builder" at bounding box center [312, 101] width 72 height 16
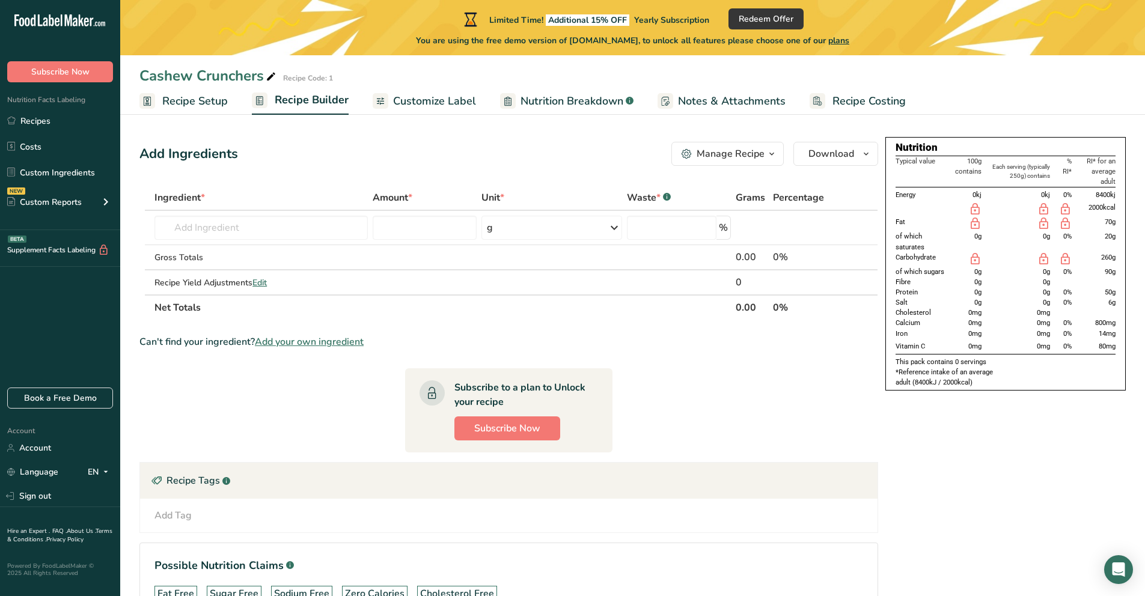
click at [749, 162] on button "Manage Recipe" at bounding box center [727, 154] width 112 height 24
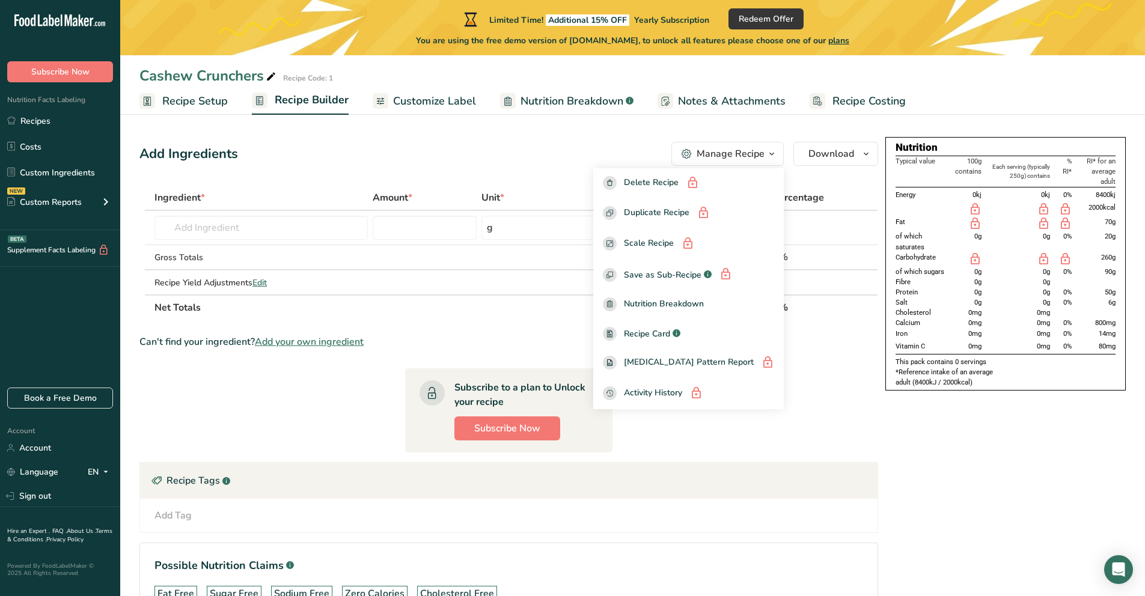
click at [475, 160] on div "Add Ingredients Manage Recipe Delete Recipe Duplicate Recipe Scale Recipe Save …" at bounding box center [508, 154] width 739 height 24
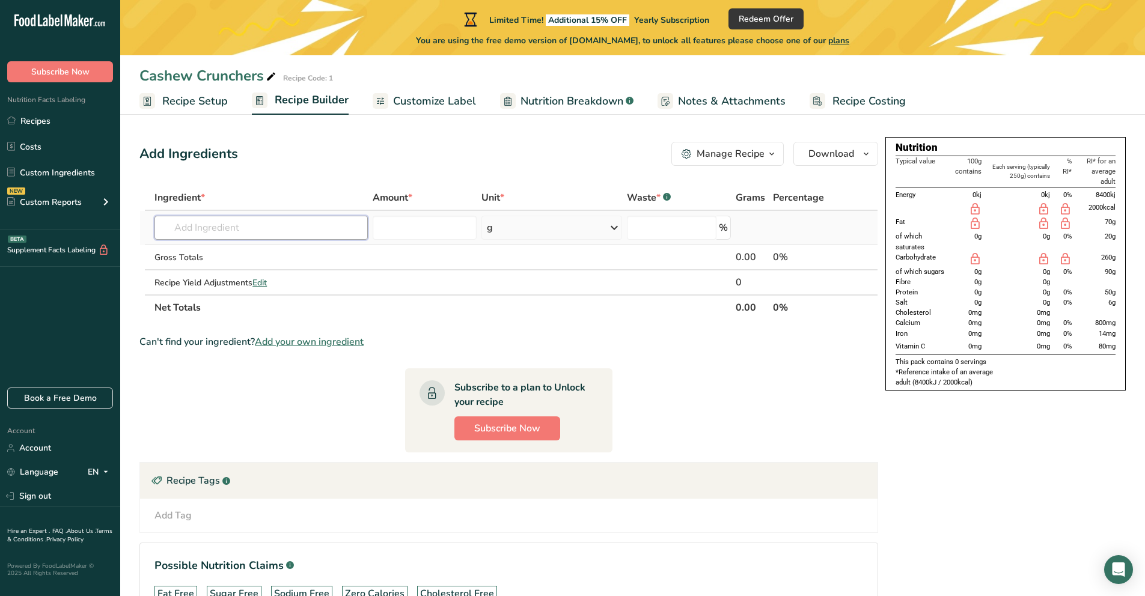
click at [203, 235] on input "text" at bounding box center [260, 228] width 213 height 24
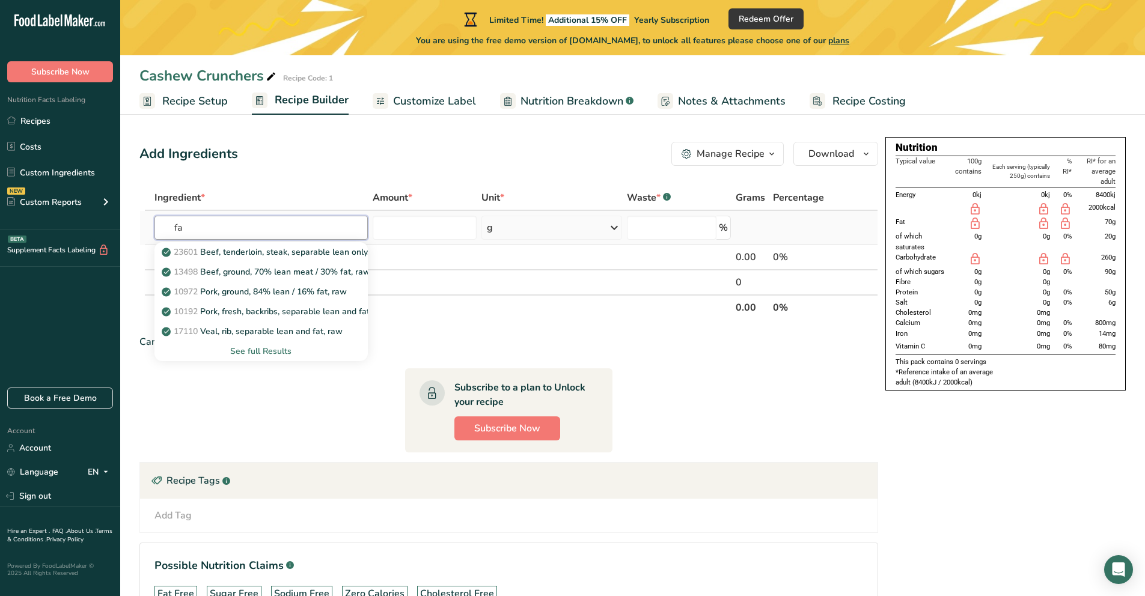
type input "f"
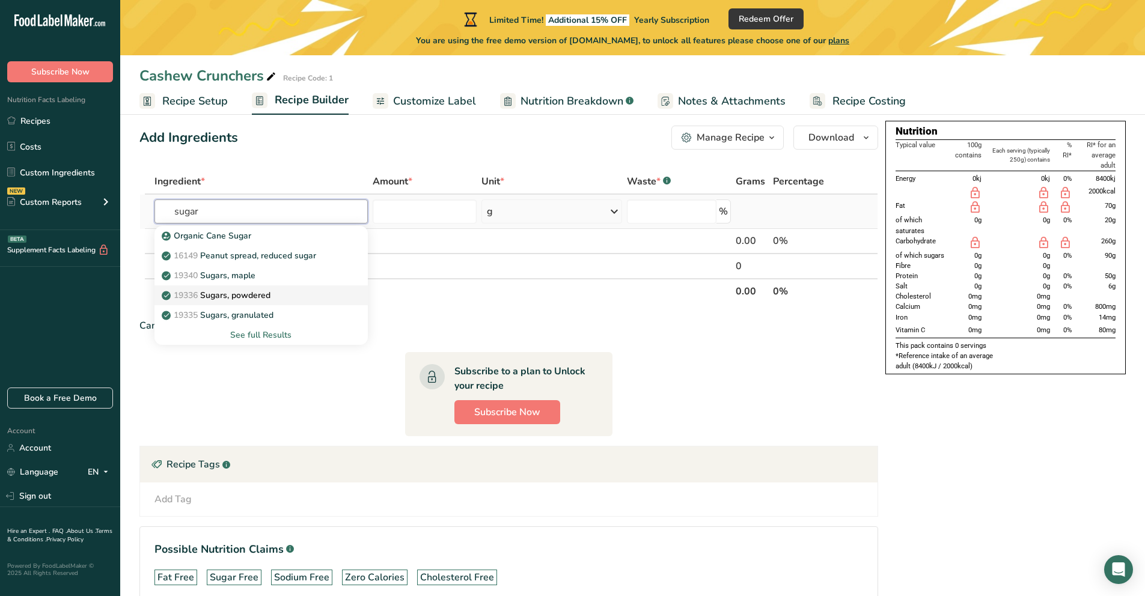
scroll to position [17, 0]
type input "sugar"
click at [286, 316] on div "19335 [GEOGRAPHIC_DATA], granulated" at bounding box center [251, 314] width 175 height 13
type input "Sugars, granulated"
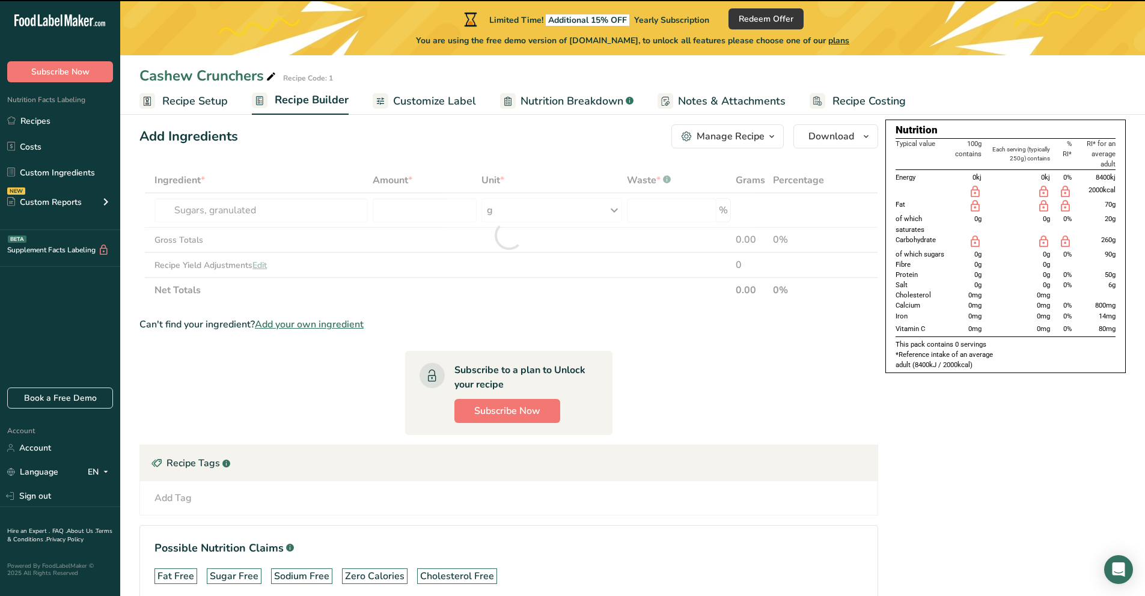
type input "0"
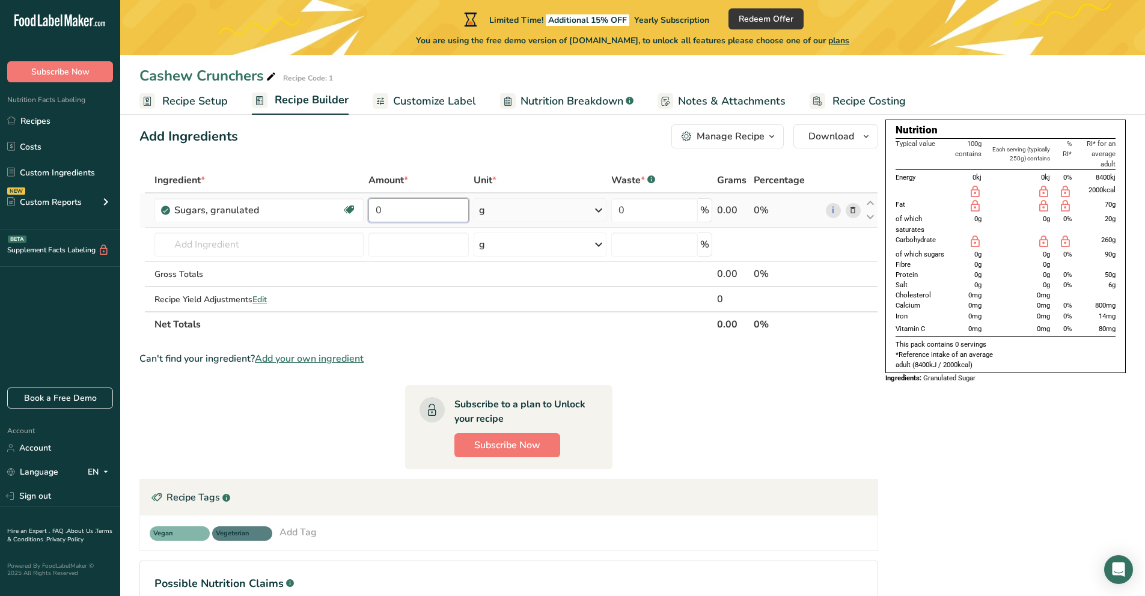
click at [440, 219] on input "0" at bounding box center [418, 210] width 100 height 24
type input "30"
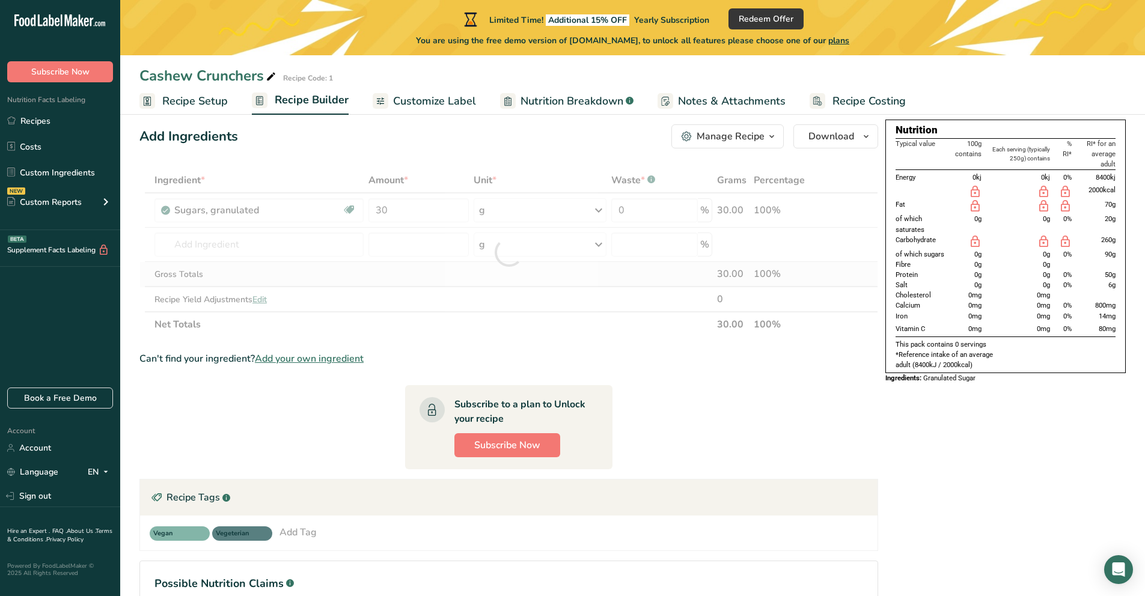
click at [442, 281] on div "Ingredient * Amount * Unit * Waste * .a-a{fill:#347362;}.b-a{fill:#fff;} Grams …" at bounding box center [508, 252] width 739 height 169
